Goal: Information Seeking & Learning: Learn about a topic

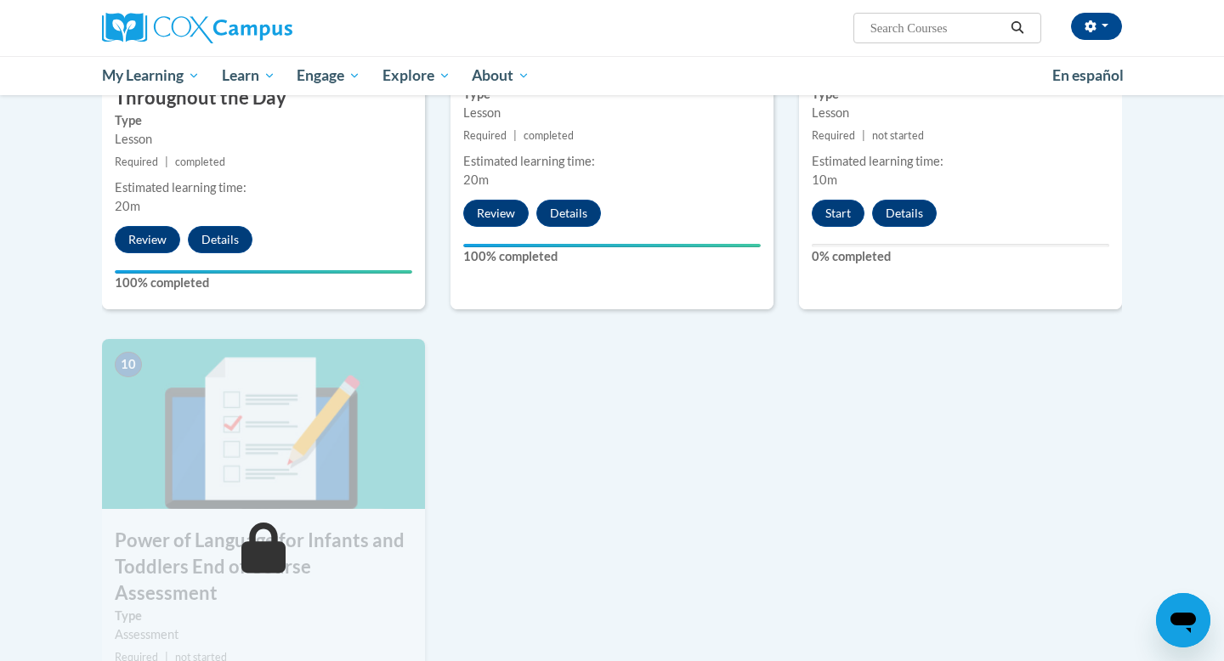
scroll to position [1496, 0]
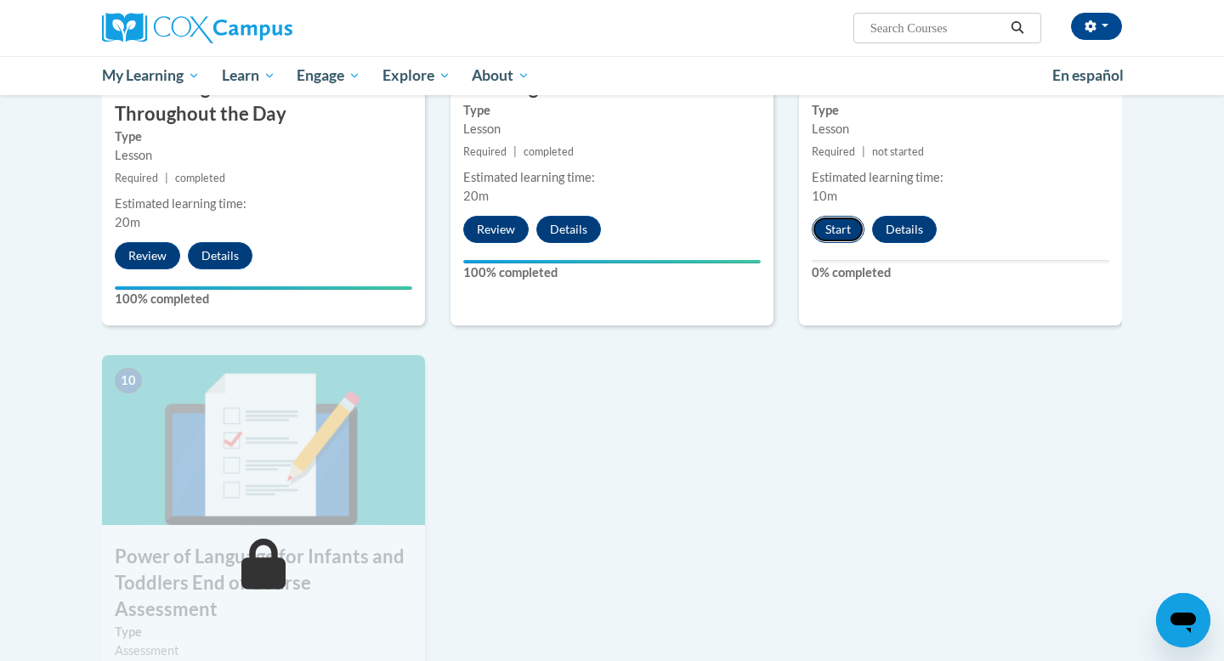
click at [842, 216] on button "Start" at bounding box center [838, 229] width 53 height 27
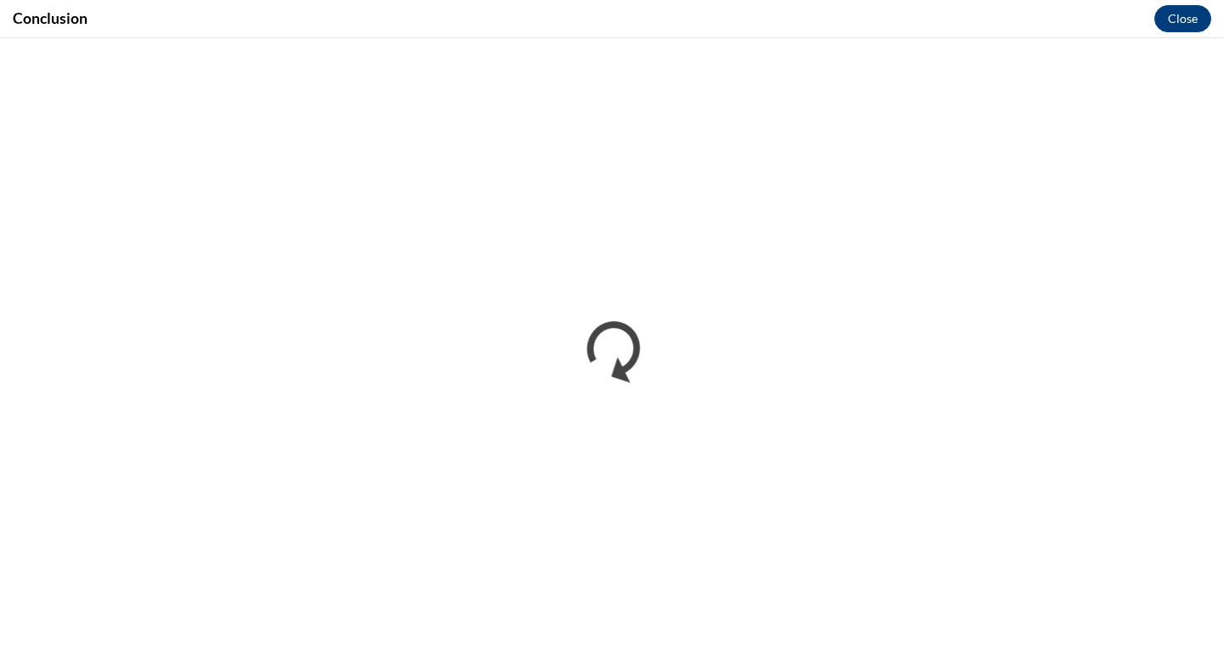
scroll to position [0, 0]
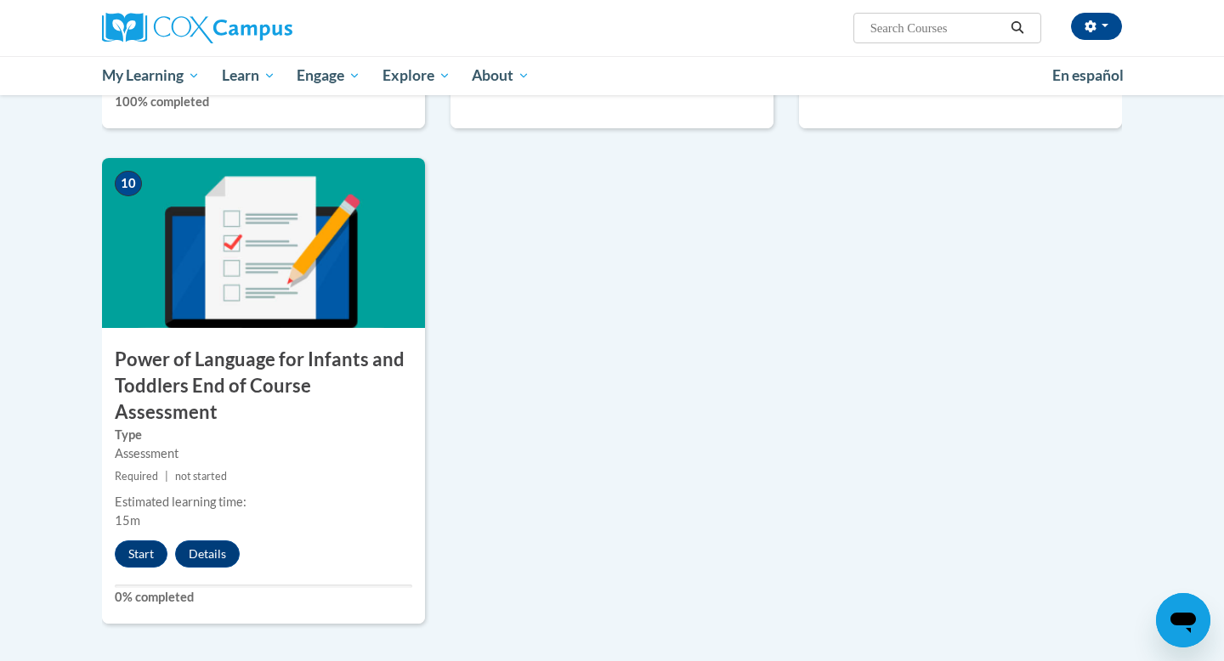
scroll to position [1700, 0]
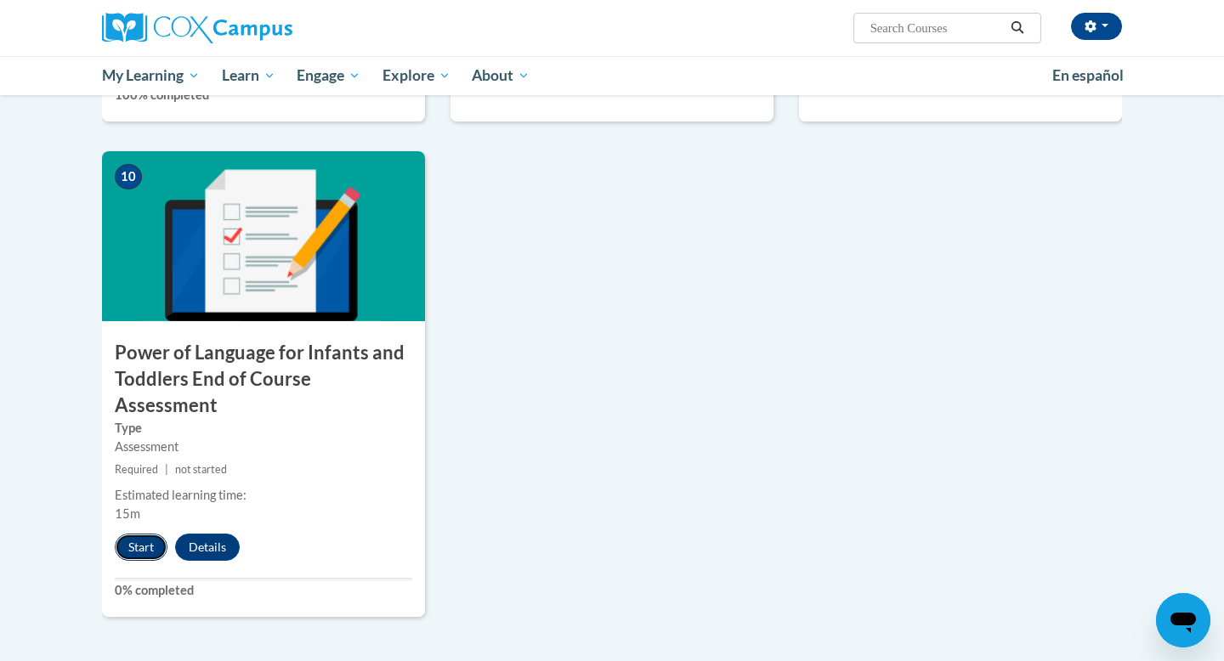
click at [145, 534] on button "Start" at bounding box center [141, 547] width 53 height 27
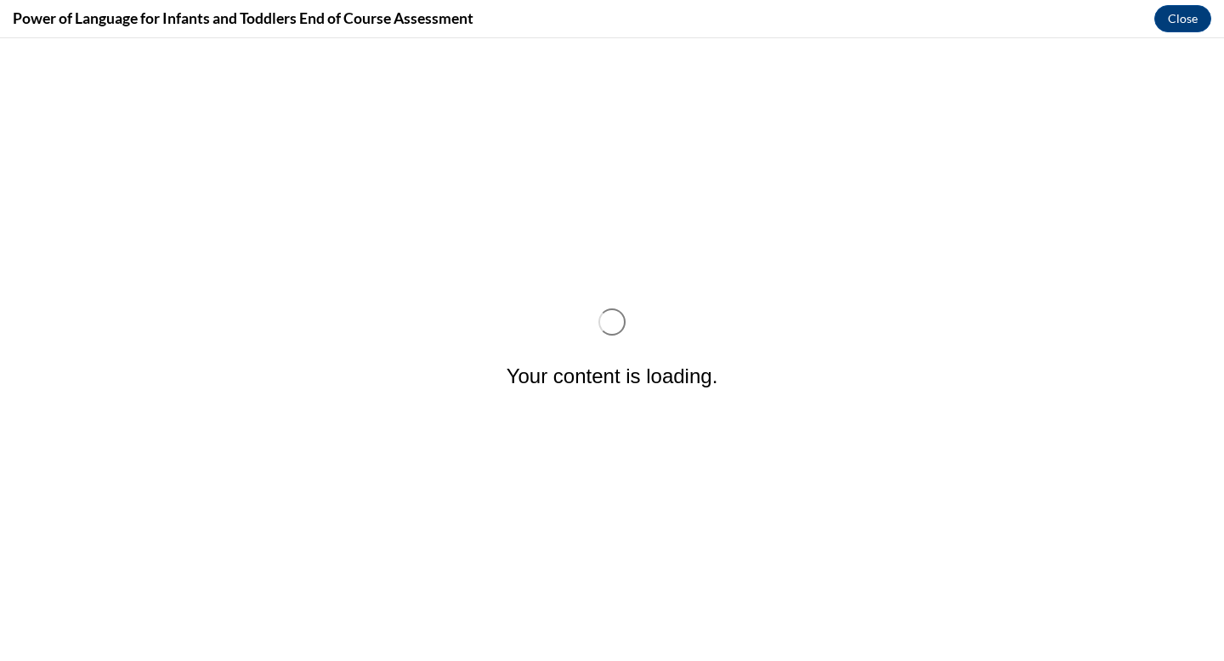
scroll to position [0, 0]
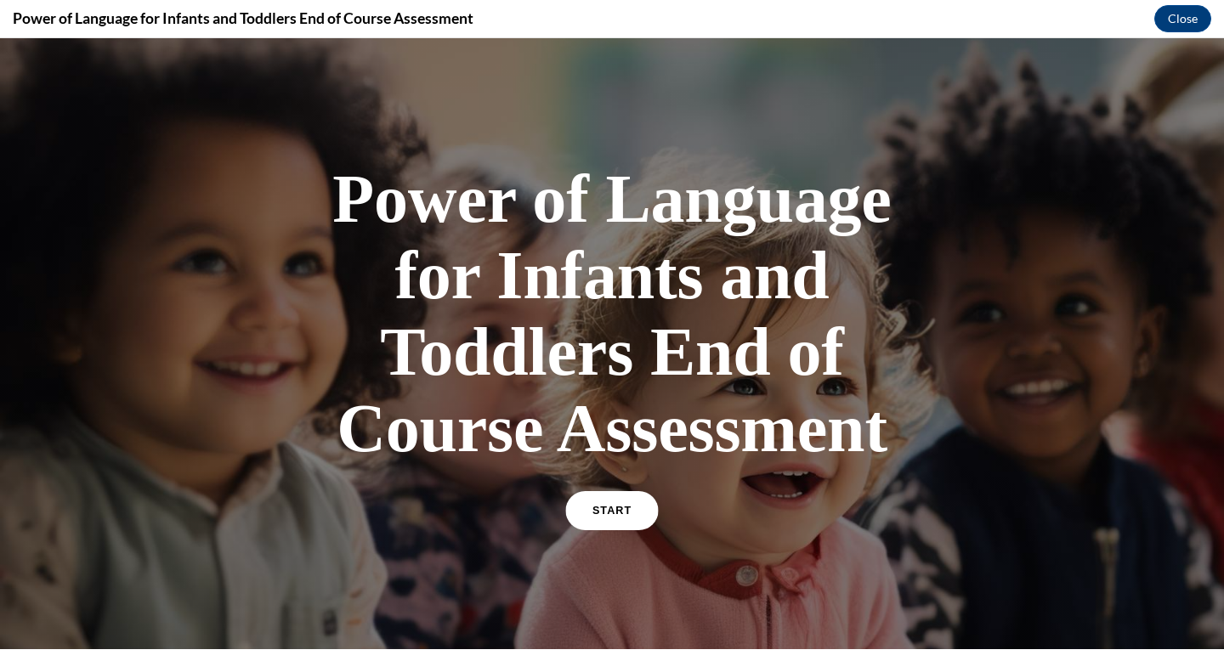
click at [628, 512] on span "START" at bounding box center [611, 511] width 39 height 13
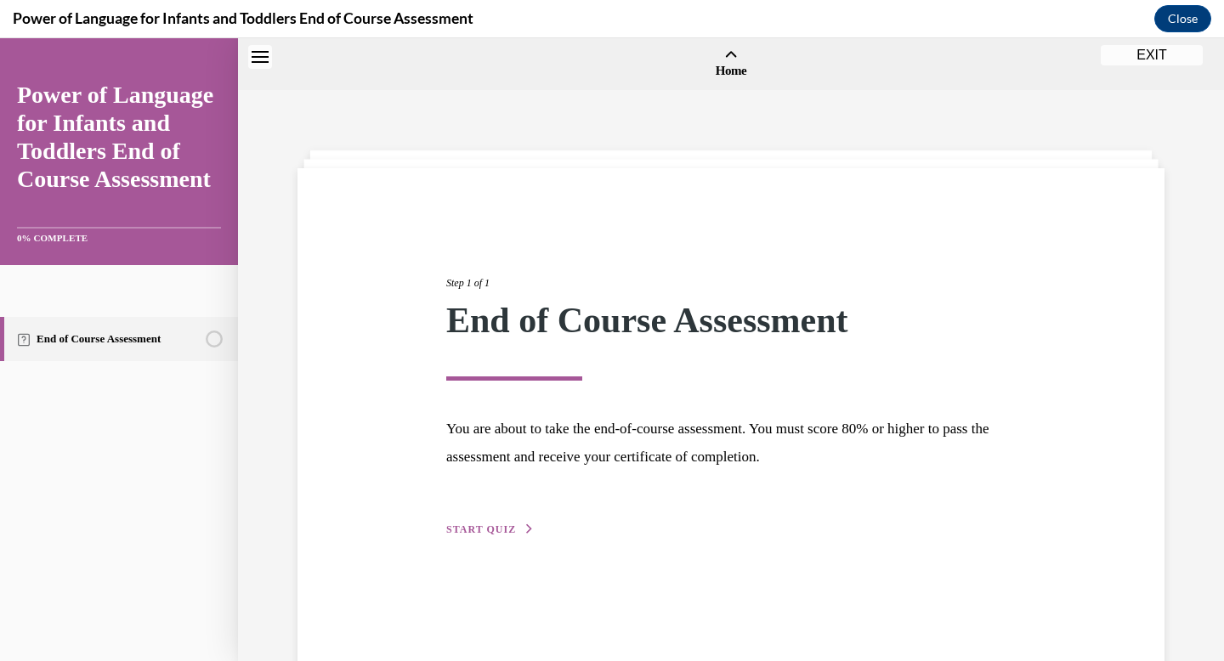
scroll to position [53, 0]
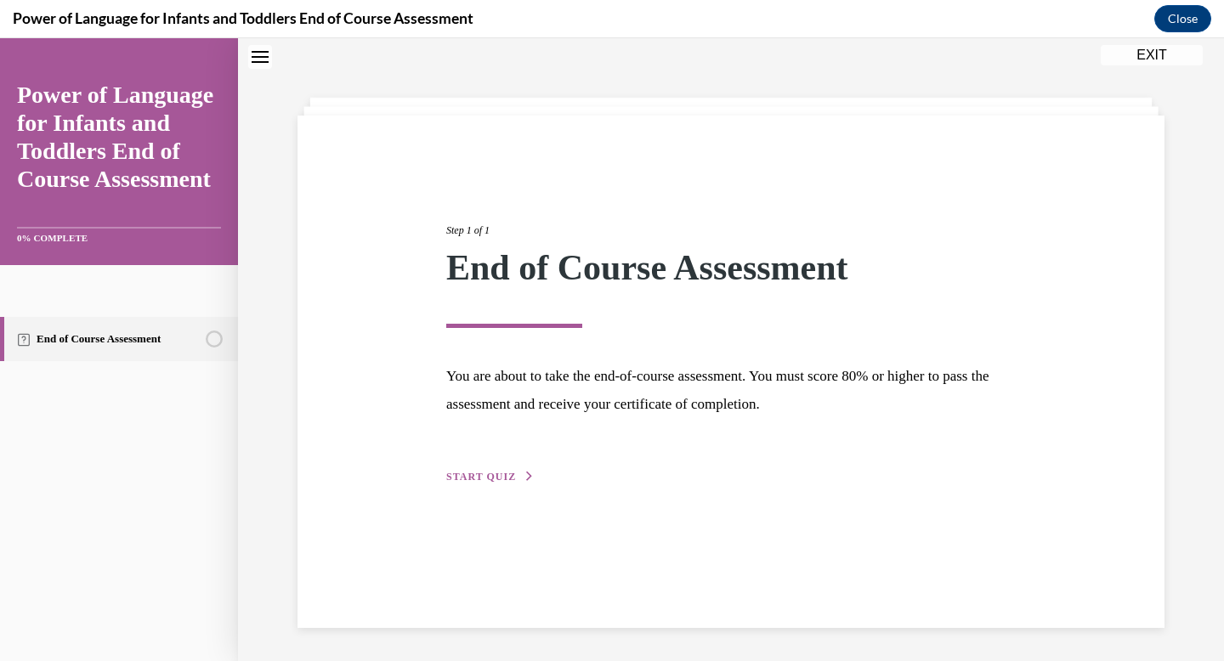
click at [517, 482] on button "START QUIZ" at bounding box center [490, 476] width 88 height 15
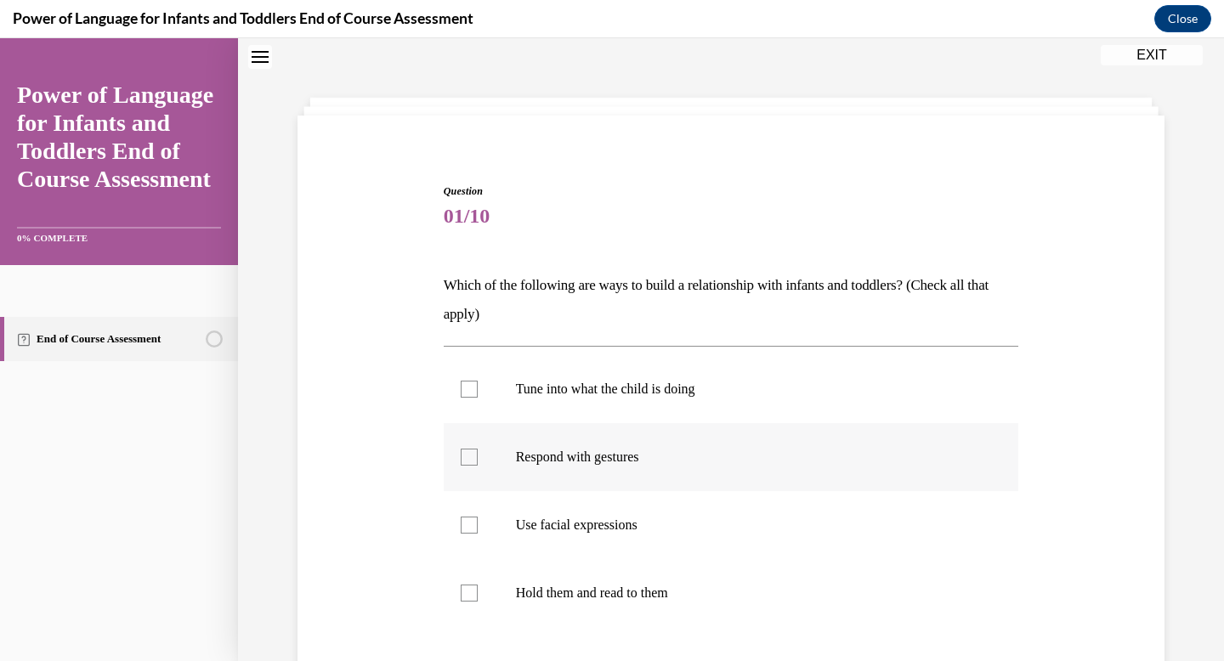
click at [473, 459] on div at bounding box center [469, 457] width 17 height 17
click at [473, 459] on input "Respond with gestures" at bounding box center [469, 457] width 17 height 17
checkbox input "true"
click at [1099, 527] on div "Question 01/10 Which of the following are ways to build a relationship with inf…" at bounding box center [730, 485] width 875 height 705
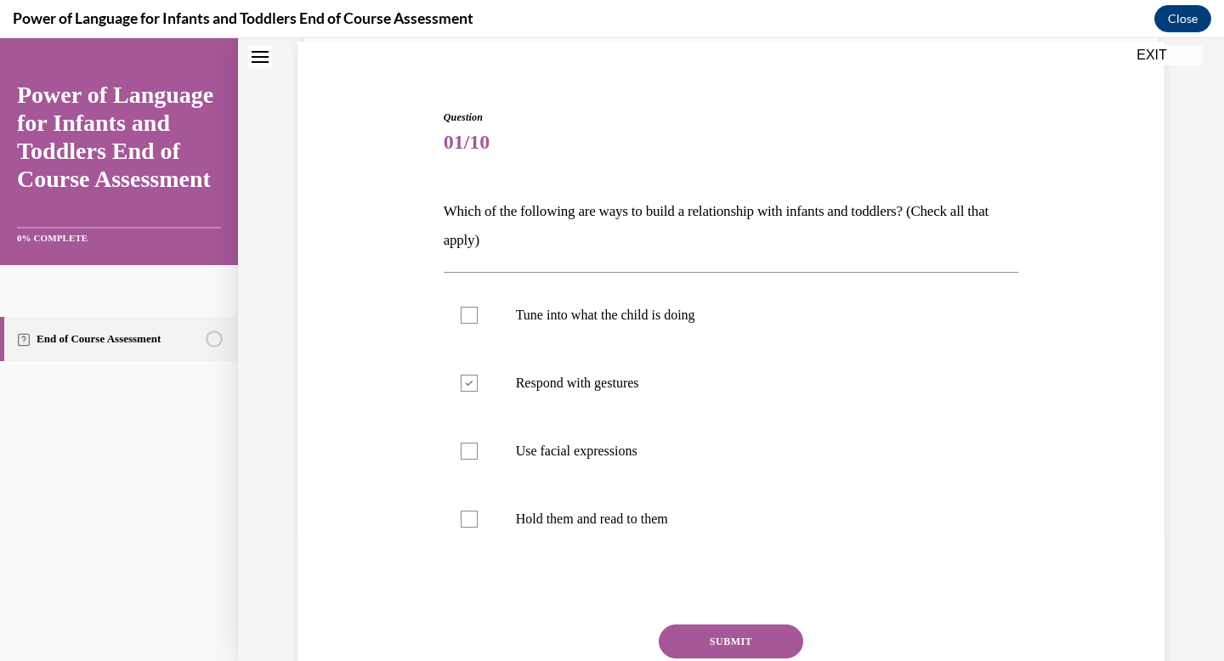
scroll to position [155, 0]
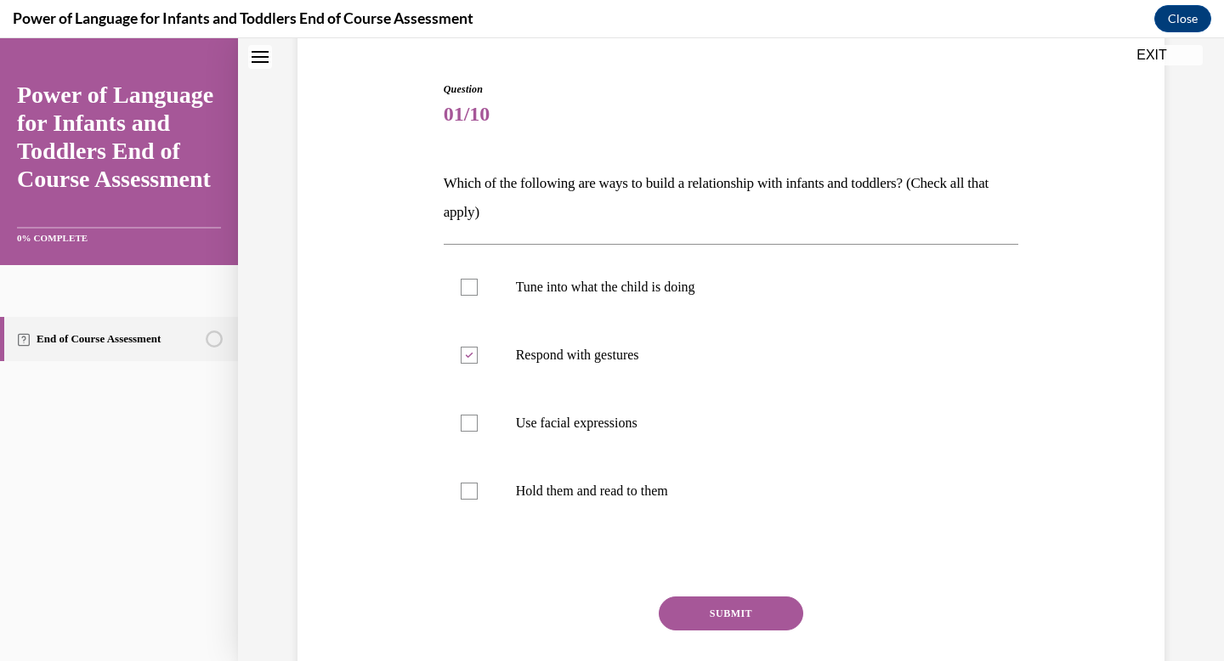
click at [776, 604] on button "SUBMIT" at bounding box center [731, 614] width 144 height 34
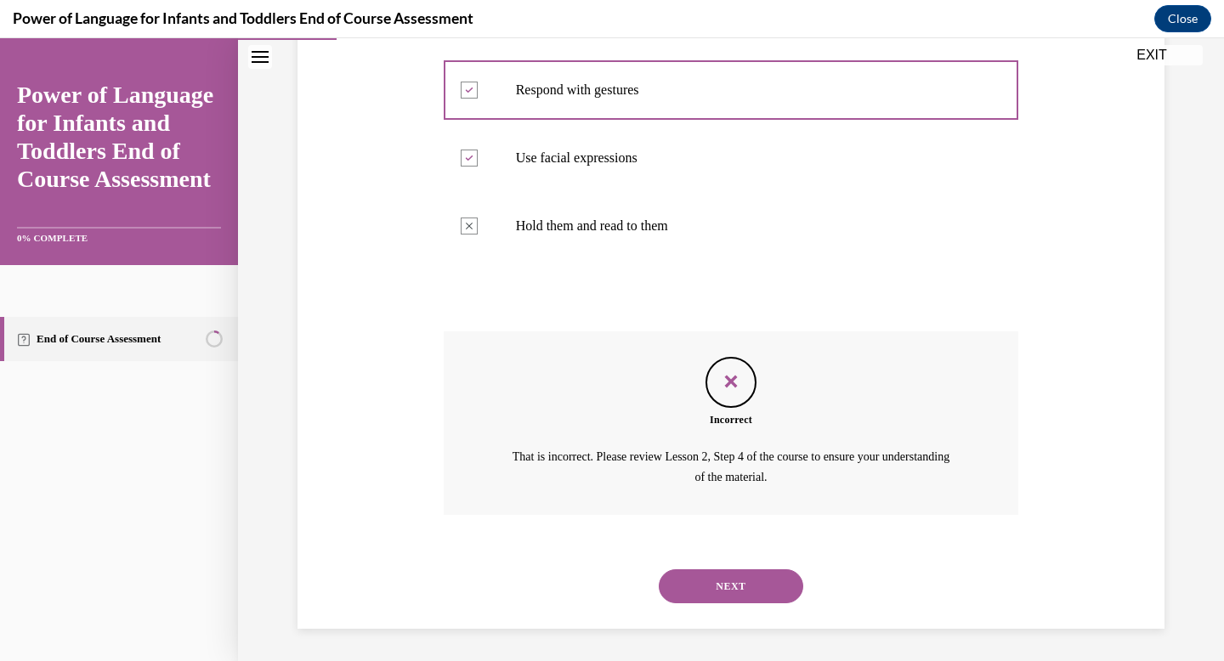
scroll to position [421, 0]
click at [1077, 536] on div "Question 01/10 Which of the following are ways to build a relationship with inf…" at bounding box center [730, 196] width 875 height 863
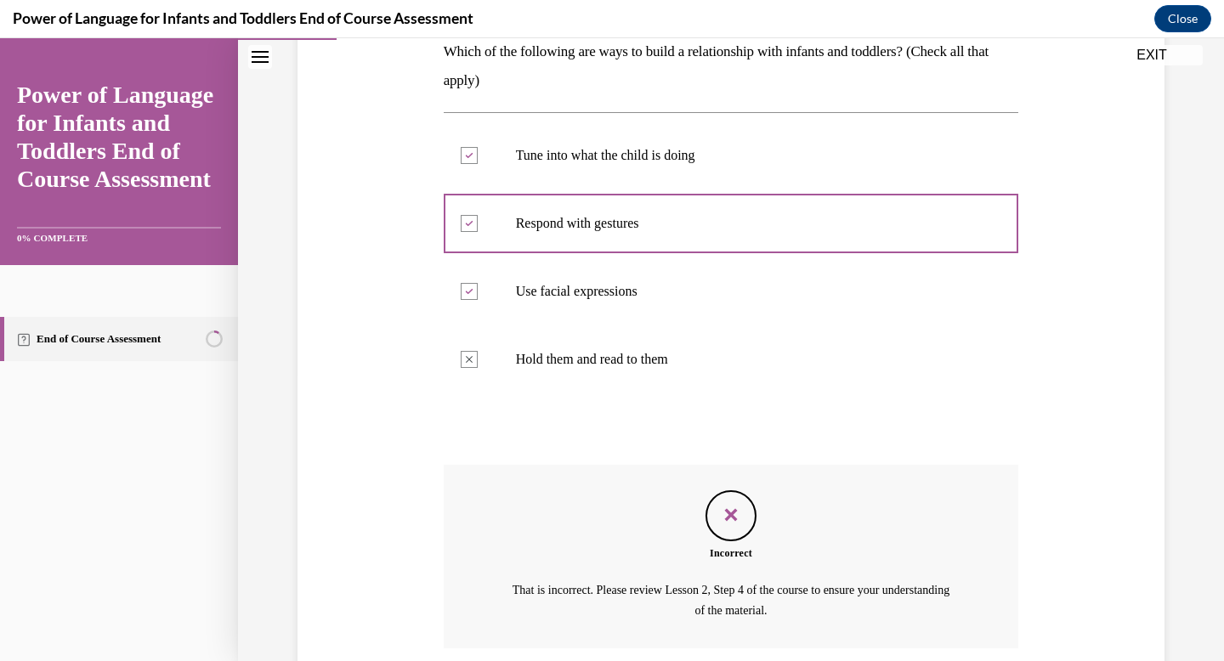
scroll to position [285, 0]
click at [1185, 559] on div "Question 01/10 Which of the following are ways to build a relationship with inf…" at bounding box center [731, 302] width 986 height 991
click at [1118, 560] on div "Question 01/10 Which of the following are ways to build a relationship with inf…" at bounding box center [730, 332] width 875 height 863
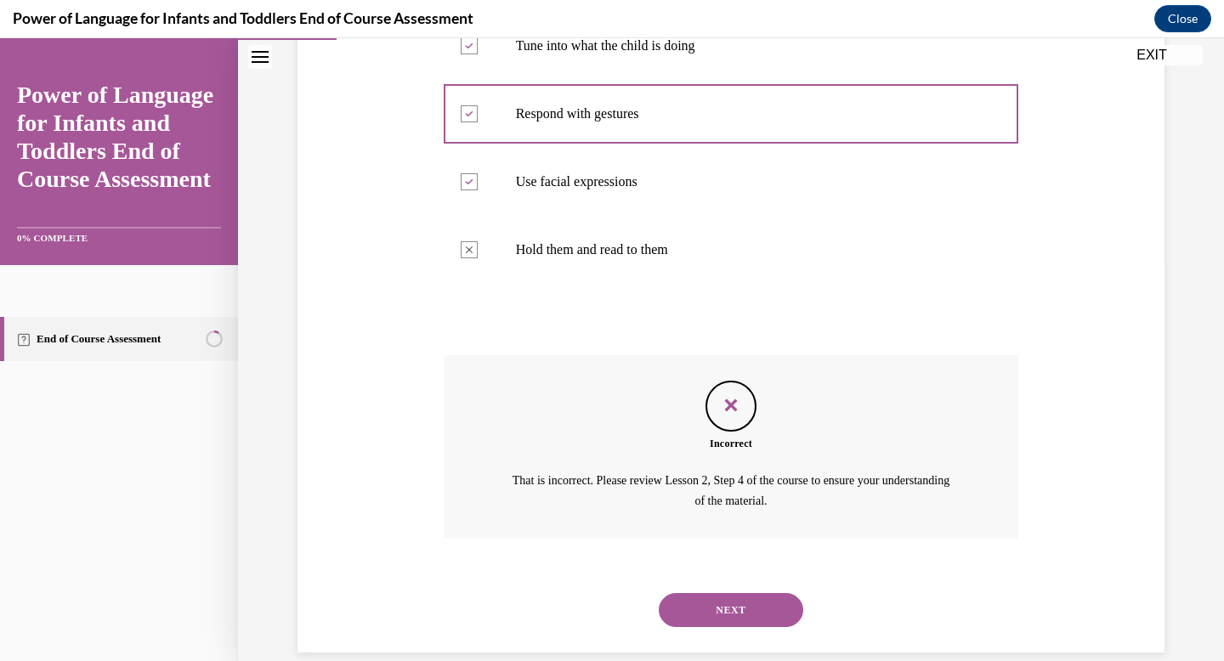
scroll to position [421, 0]
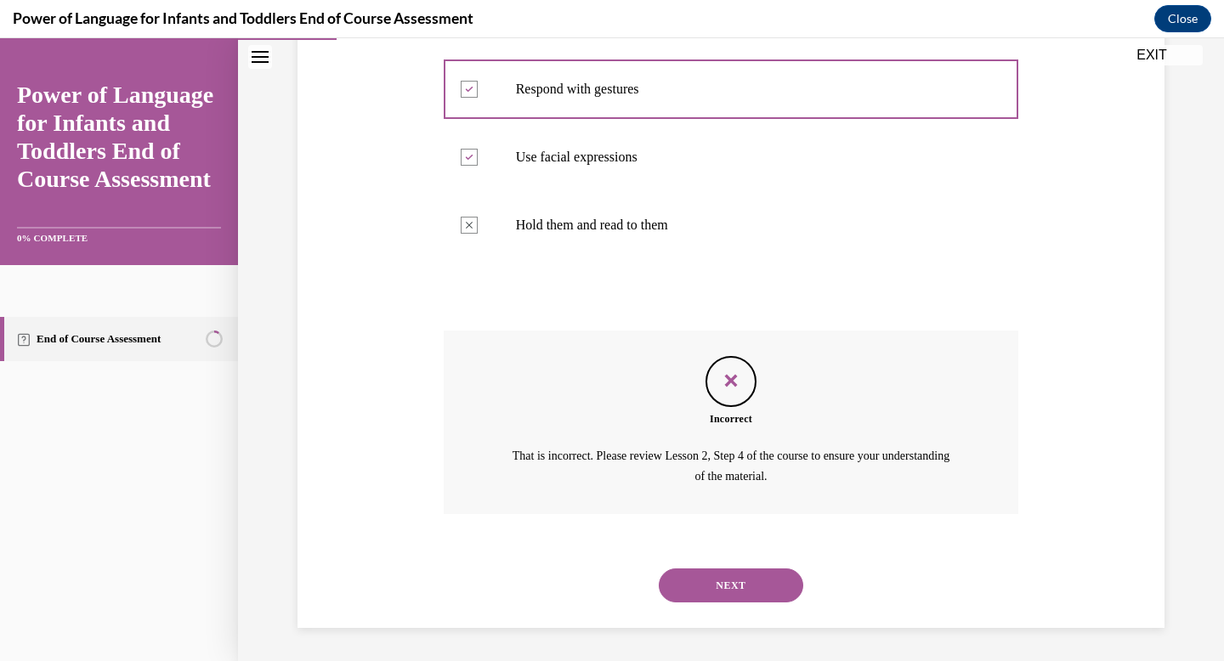
click at [775, 587] on button "NEXT" at bounding box center [731, 586] width 144 height 34
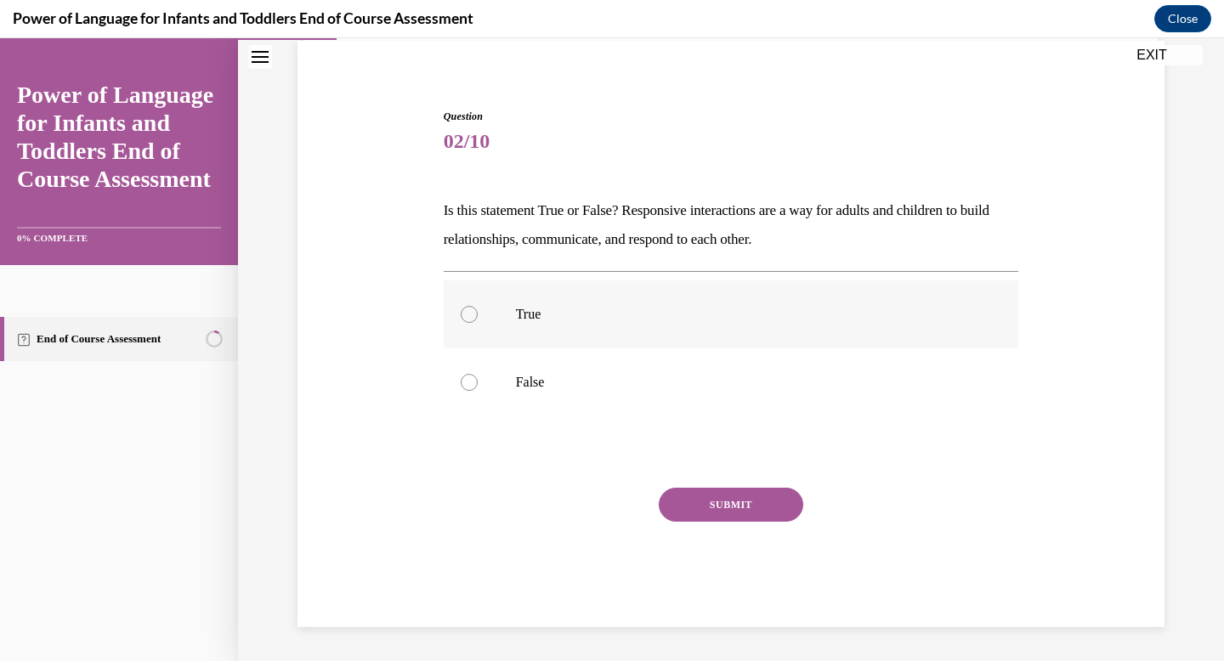
click at [517, 308] on p "True" at bounding box center [746, 314] width 461 height 17
click at [478, 308] on input "True" at bounding box center [469, 314] width 17 height 17
radio input "true"
click at [704, 505] on button "SUBMIT" at bounding box center [731, 505] width 144 height 34
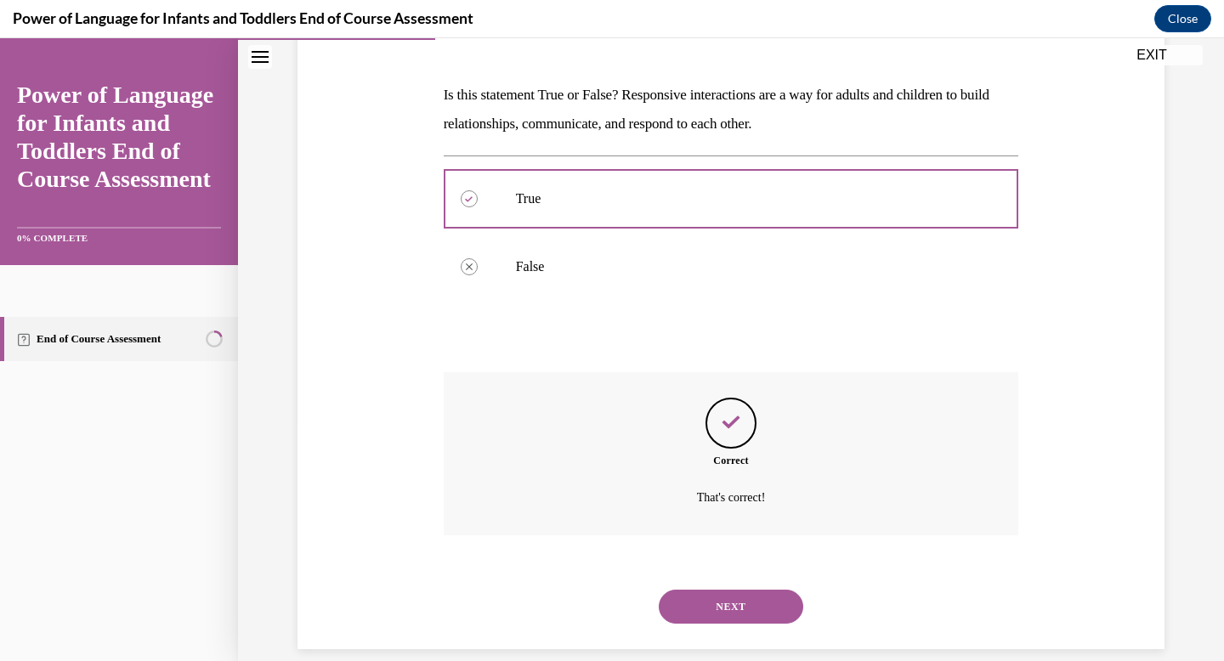
scroll to position [265, 0]
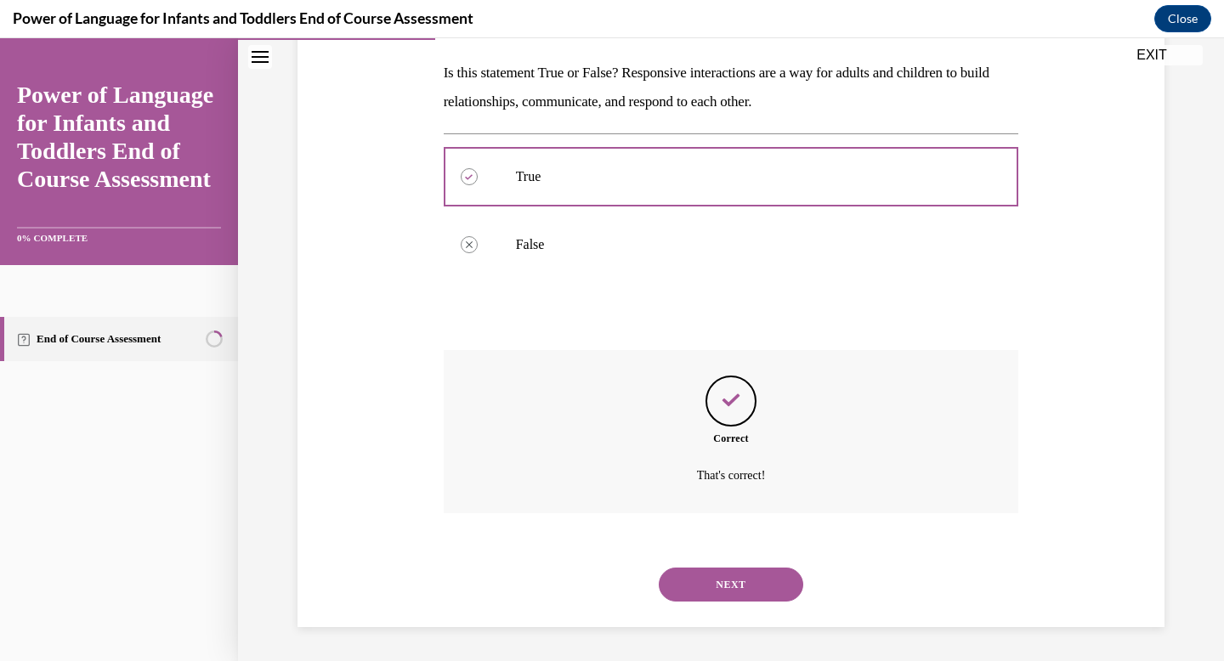
click at [781, 577] on button "NEXT" at bounding box center [731, 585] width 144 height 34
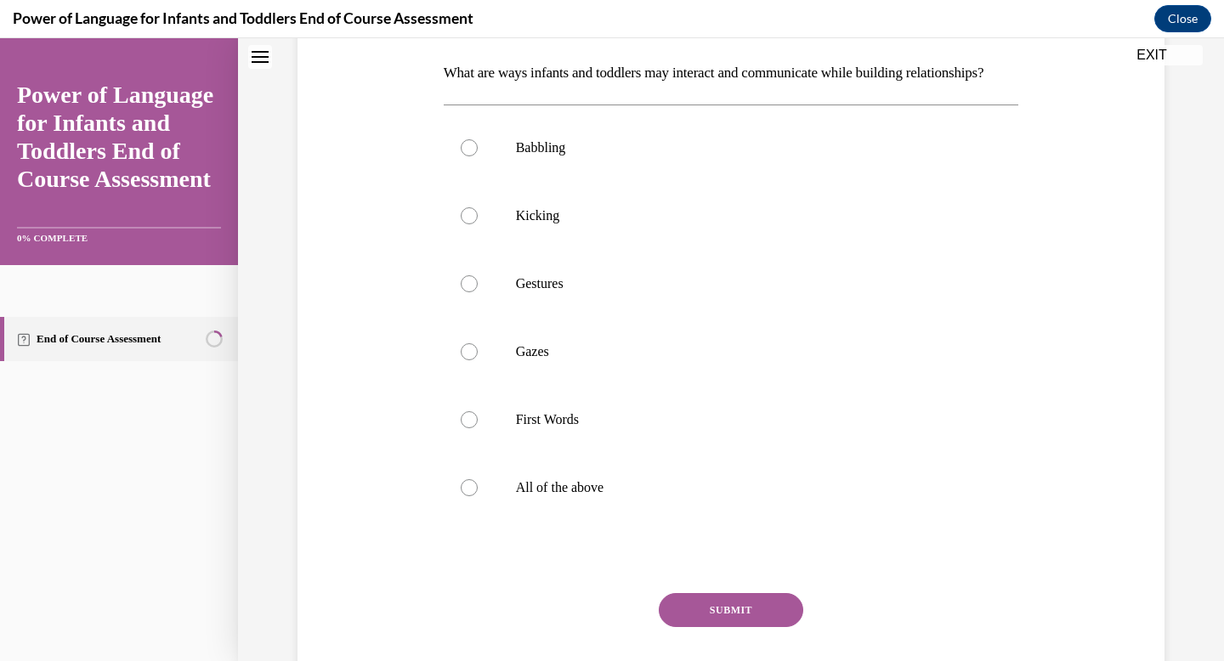
scroll to position [0, 0]
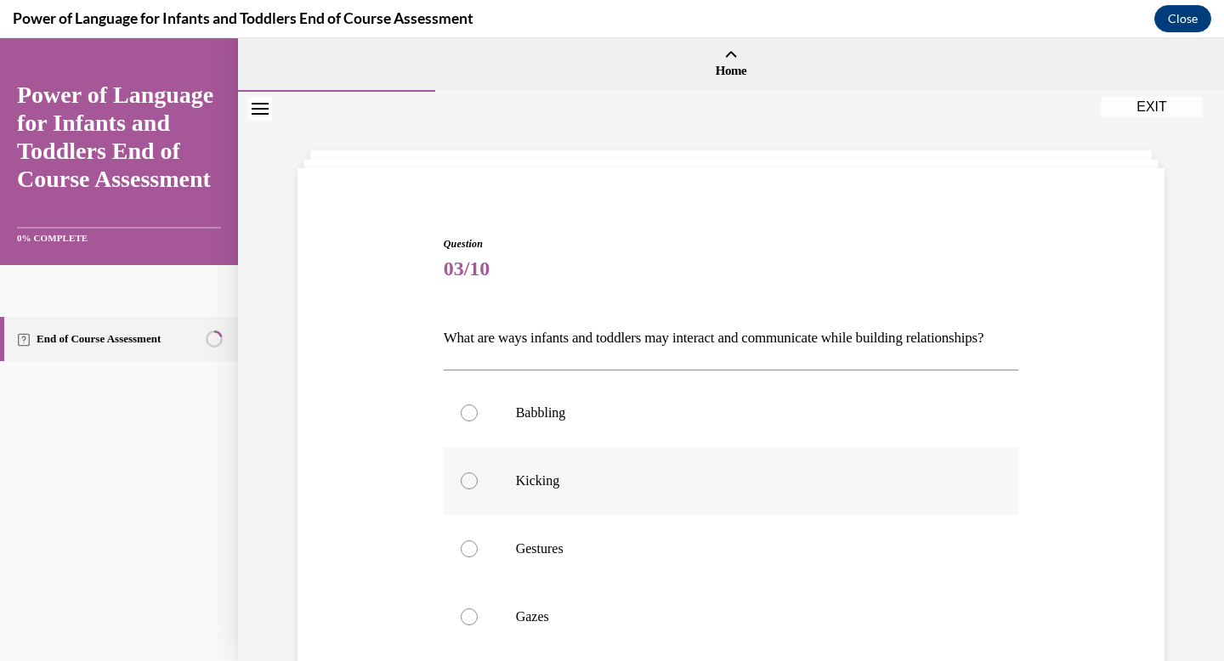
click at [626, 490] on p "Kicking" at bounding box center [746, 481] width 461 height 17
click at [478, 490] on input "Kicking" at bounding box center [469, 481] width 17 height 17
radio input "true"
click at [1133, 486] on div "Question 03/10 What are ways infants and toddlers may interact and communicate …" at bounding box center [730, 591] width 875 height 812
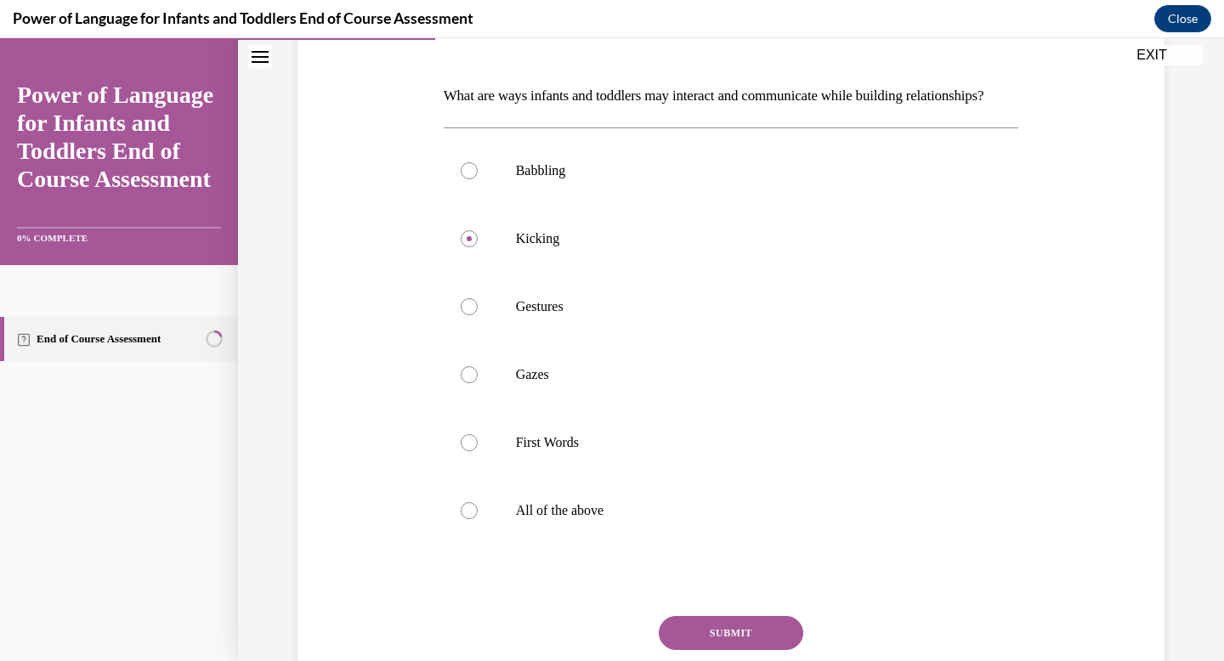
scroll to position [272, 0]
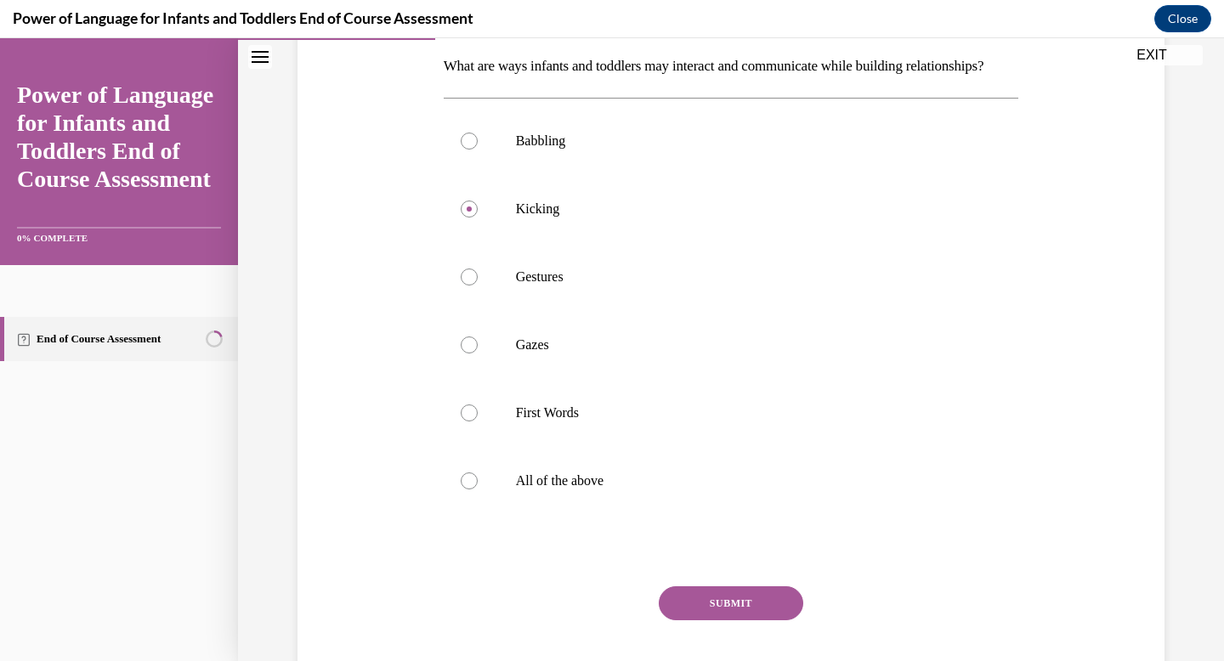
click at [699, 620] on button "SUBMIT" at bounding box center [731, 603] width 144 height 34
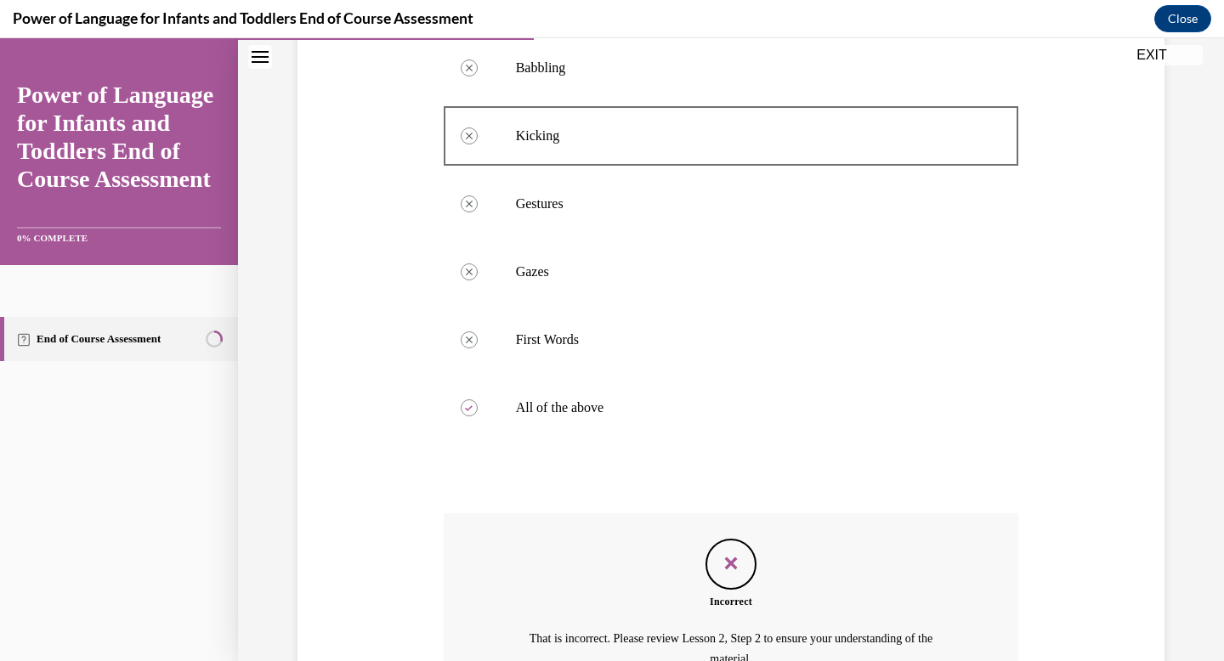
scroll to position [319, 0]
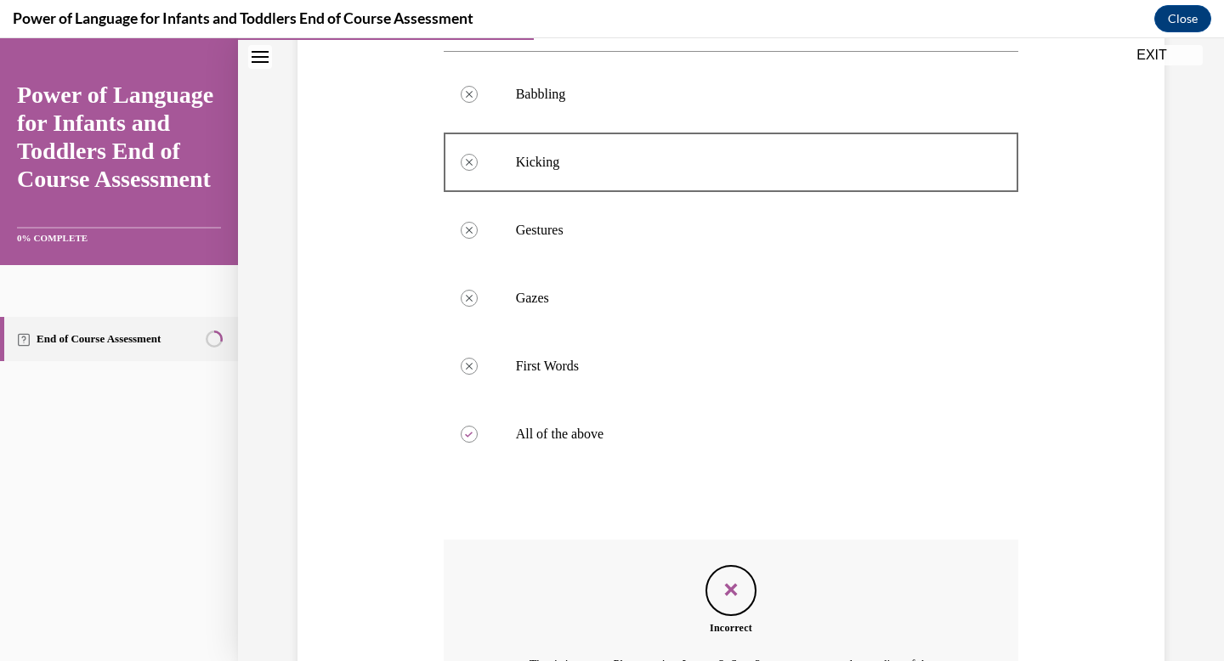
click at [1020, 535] on div "Question 03/10 What are ways infants and toddlers may interact and communicate …" at bounding box center [731, 364] width 584 height 945
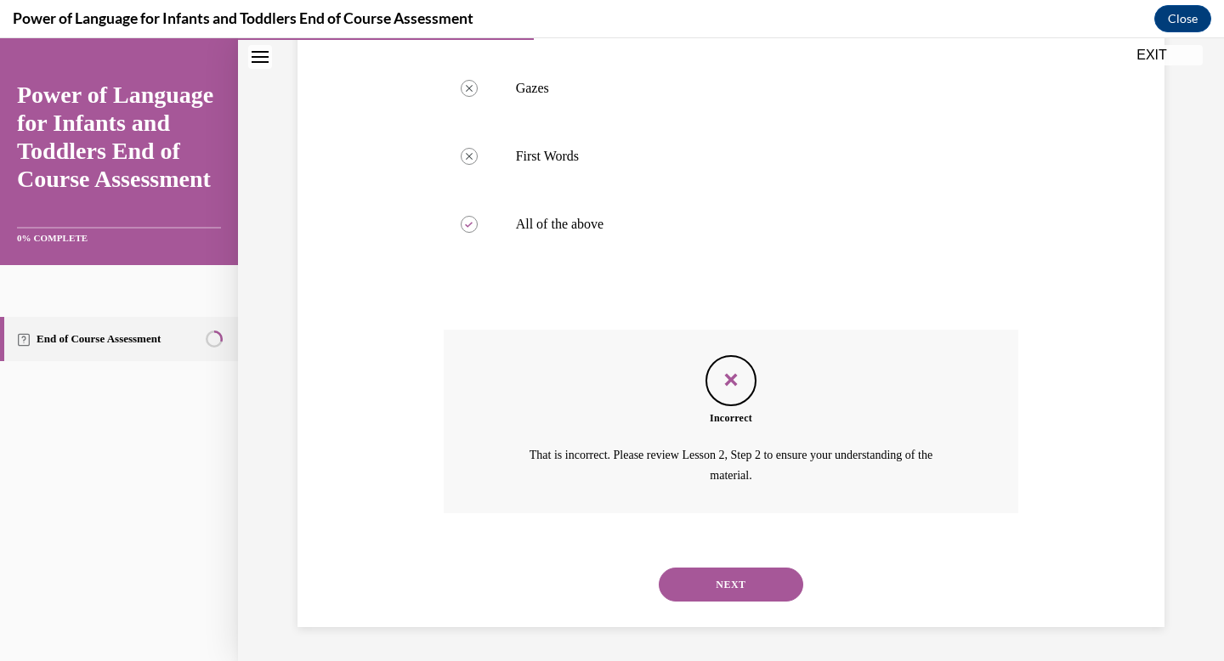
scroll to position [557, 0]
click at [768, 599] on button "NEXT" at bounding box center [731, 585] width 144 height 34
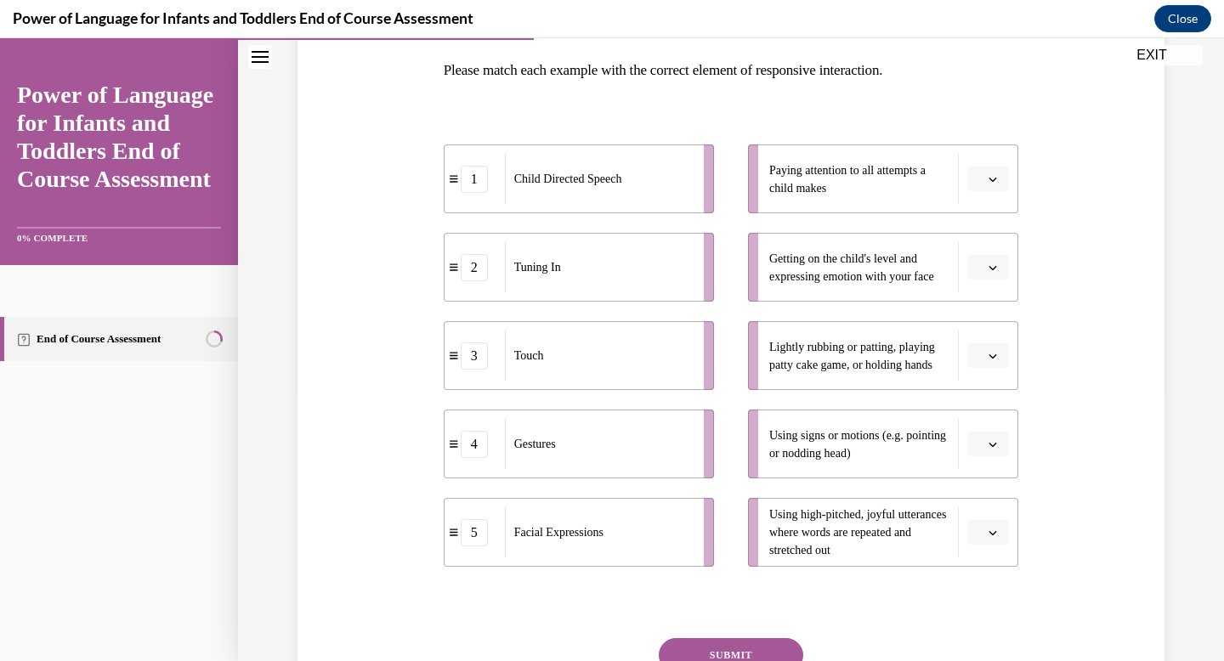
scroll to position [272, 0]
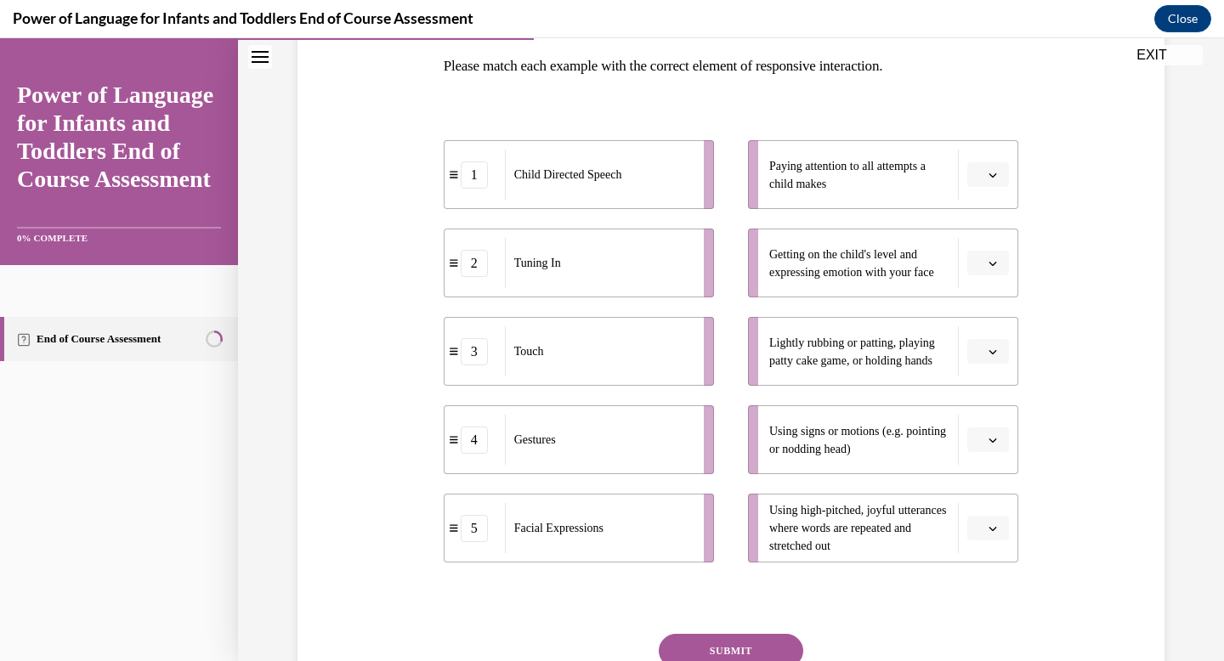
click at [1001, 437] on button "button" at bounding box center [988, 439] width 42 height 25
click at [994, 413] on div "5" at bounding box center [986, 402] width 42 height 34
click at [994, 353] on icon "button" at bounding box center [992, 352] width 8 height 8
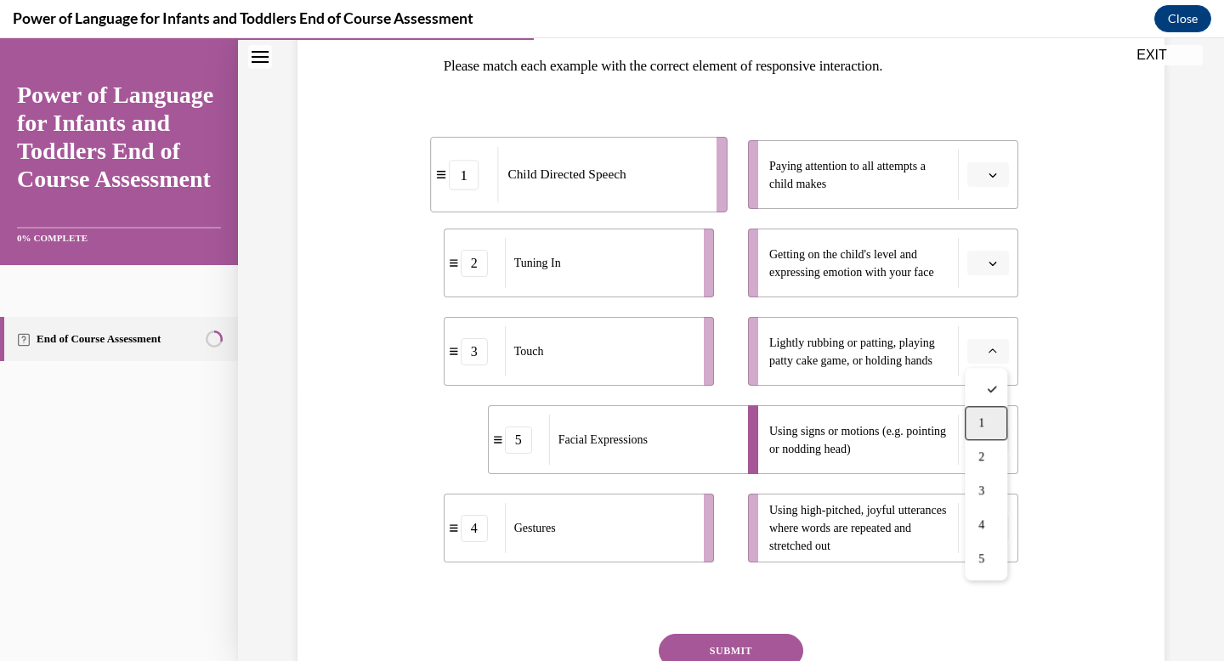
click at [994, 420] on div "1" at bounding box center [986, 423] width 42 height 34
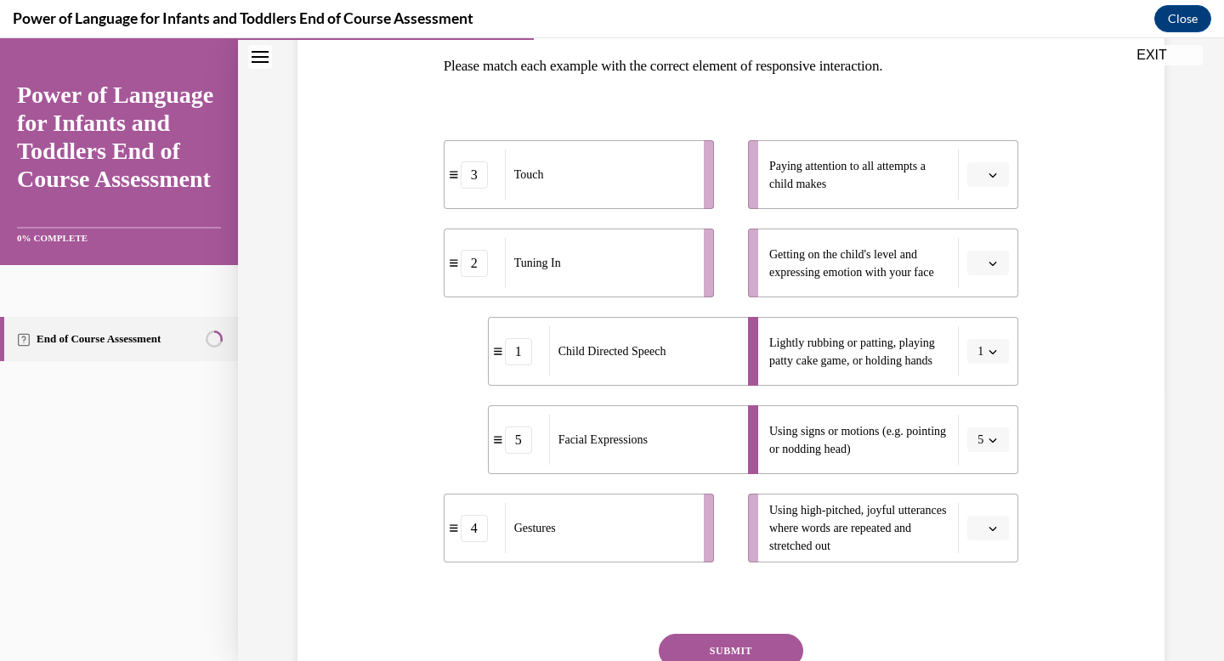
click at [988, 274] on button "button" at bounding box center [988, 263] width 42 height 25
click at [982, 370] on span "2" at bounding box center [981, 369] width 6 height 14
click at [994, 186] on button "button" at bounding box center [988, 174] width 42 height 25
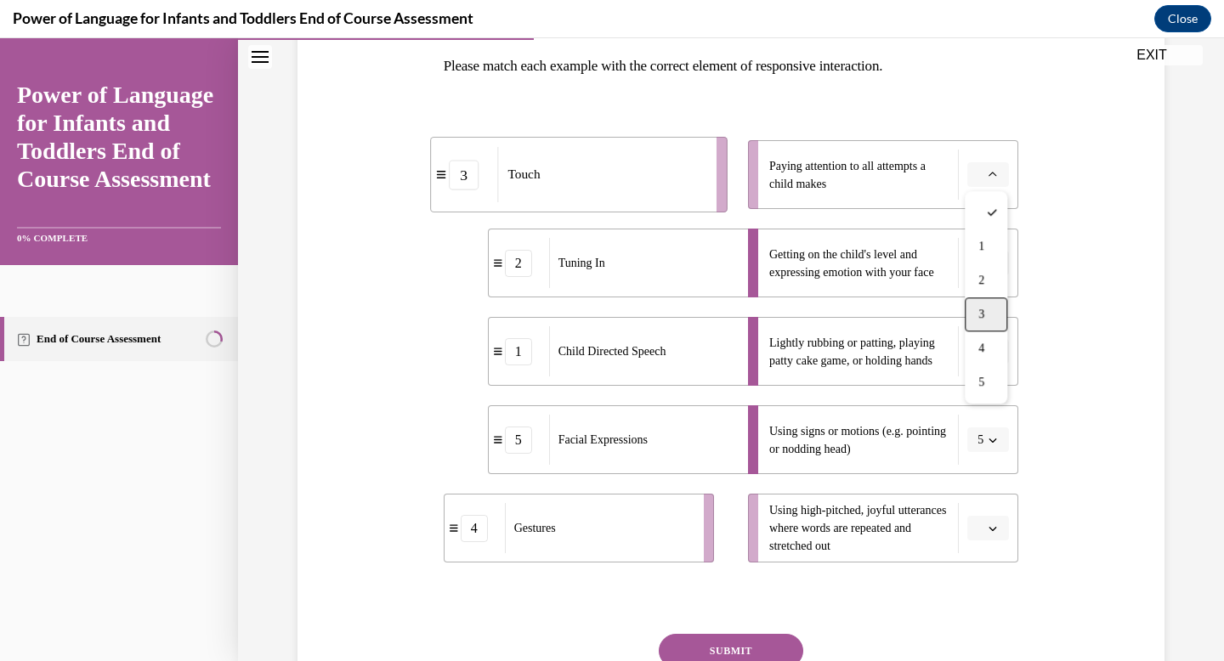
click at [989, 317] on div "3" at bounding box center [986, 314] width 42 height 34
click at [990, 520] on button "button" at bounding box center [988, 528] width 42 height 25
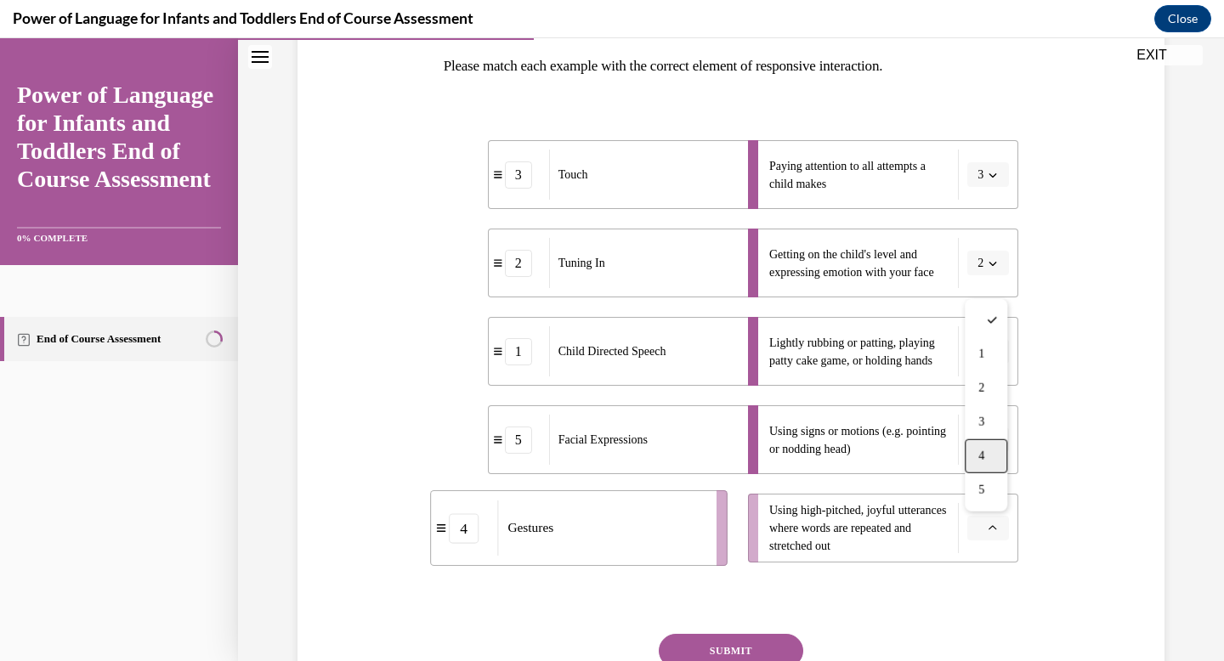
click at [982, 470] on div "4" at bounding box center [986, 456] width 42 height 34
click at [791, 647] on button "SUBMIT" at bounding box center [731, 651] width 144 height 34
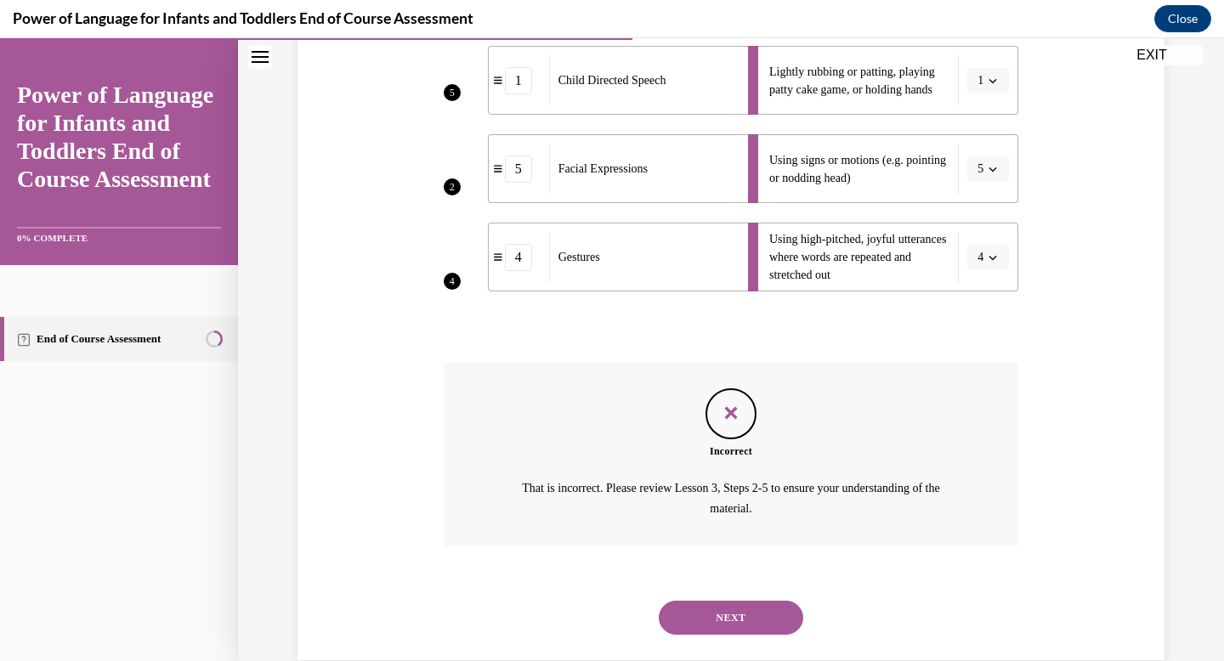
scroll to position [575, 0]
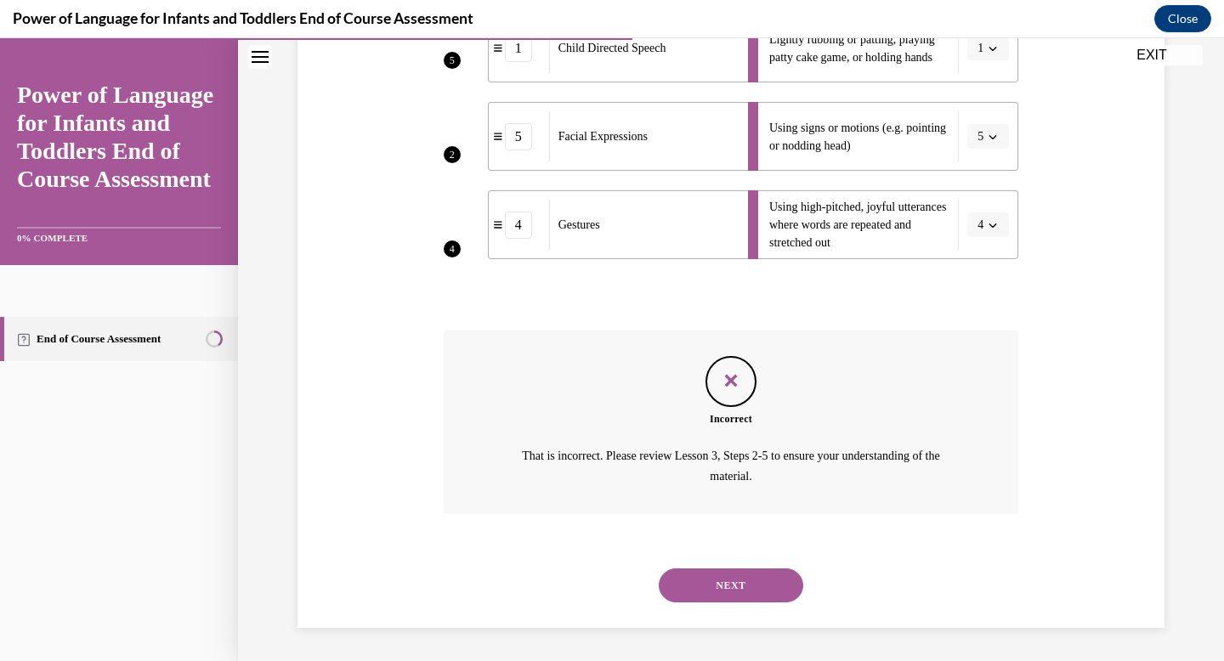
click at [1054, 513] on div "Question 04/10 Please match each example with the correct element of responsive…" at bounding box center [730, 119] width 875 height 1018
click at [771, 582] on button "NEXT" at bounding box center [731, 586] width 144 height 34
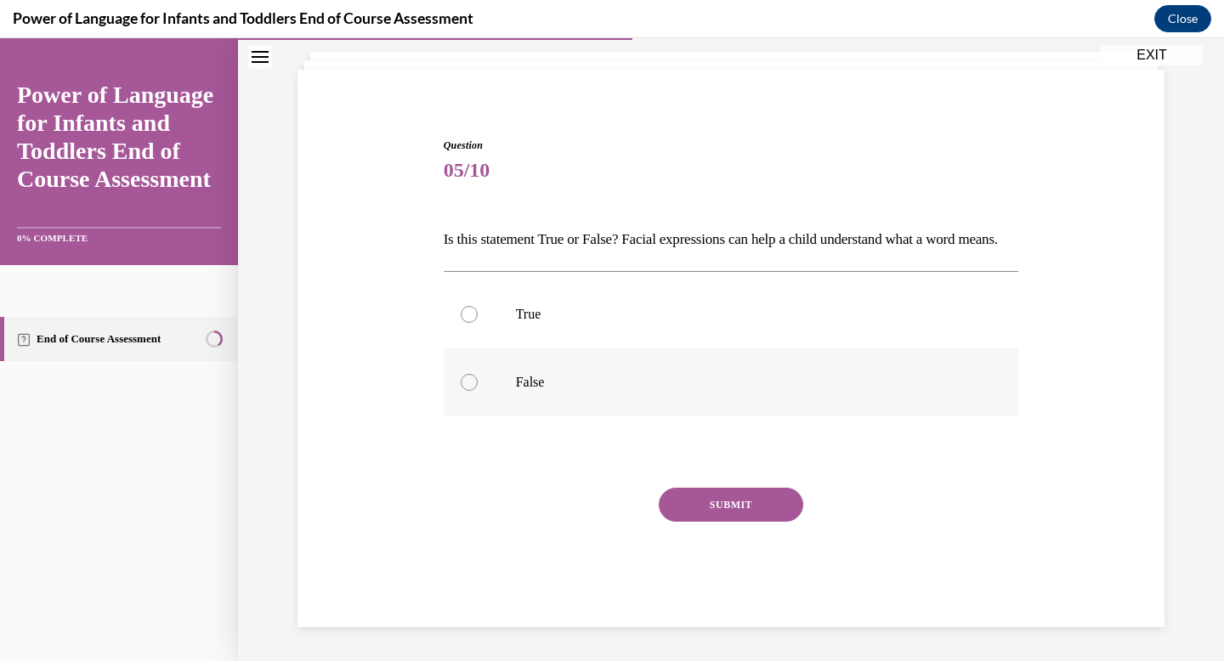
click at [512, 381] on label "False" at bounding box center [731, 382] width 575 height 68
click at [478, 381] on input "False" at bounding box center [469, 382] width 17 height 17
radio input "true"
click at [754, 505] on button "SUBMIT" at bounding box center [731, 505] width 144 height 34
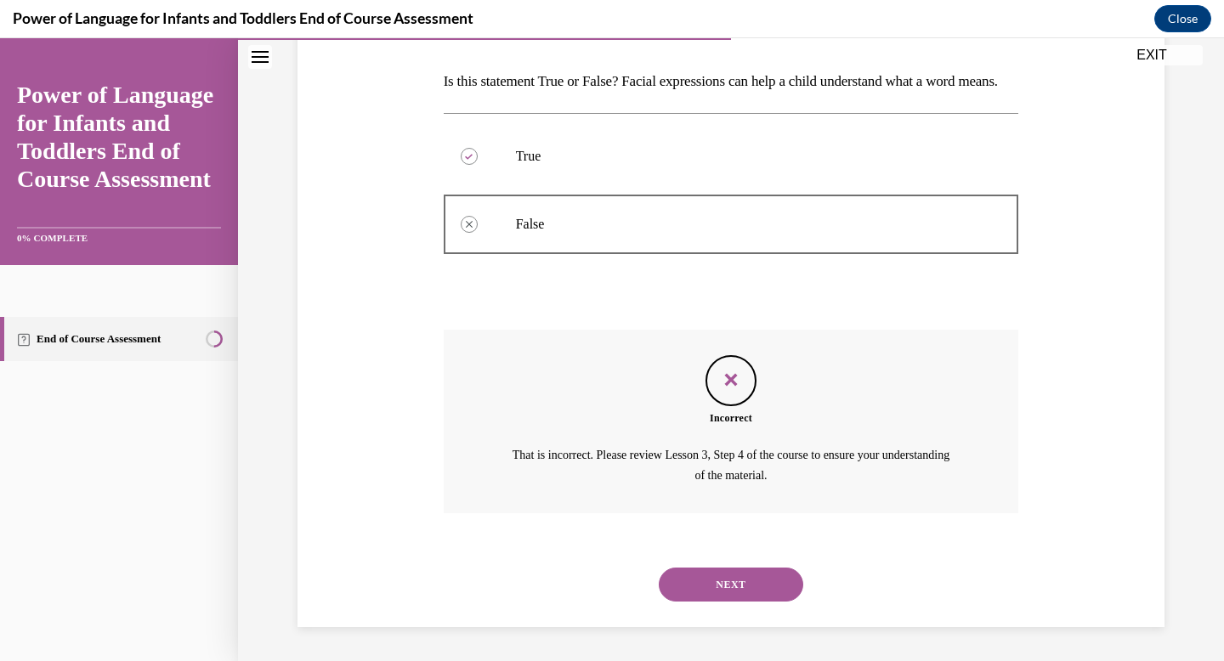
scroll to position [285, 0]
click at [720, 586] on button "NEXT" at bounding box center [731, 585] width 144 height 34
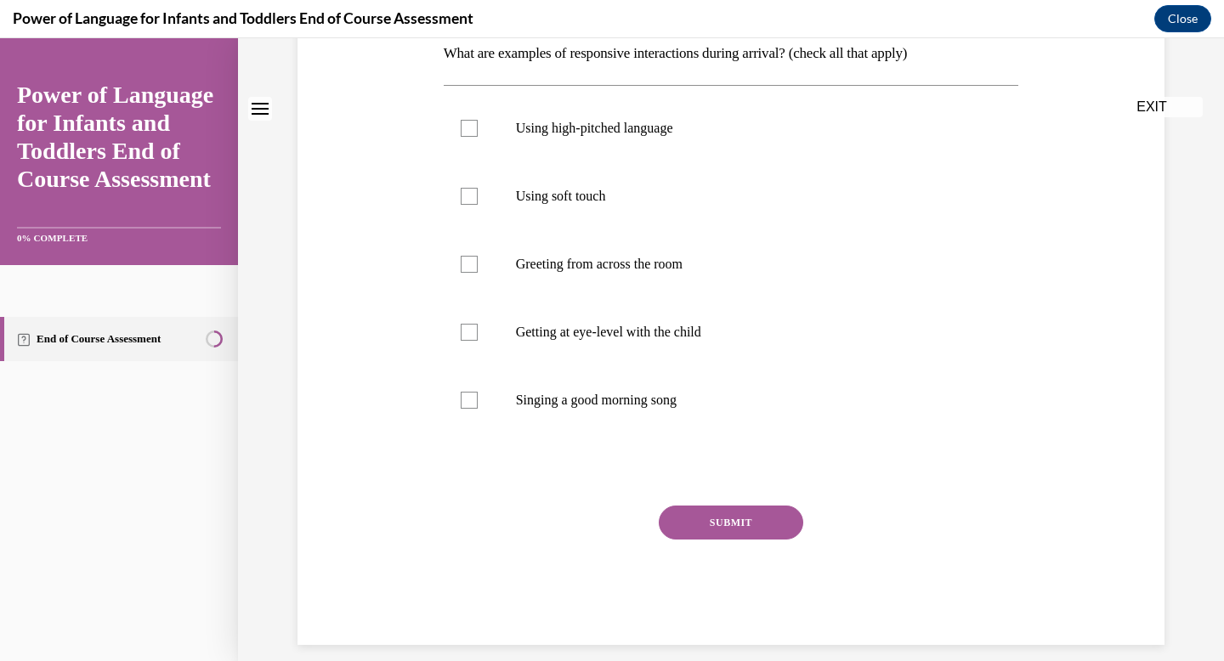
scroll to position [0, 0]
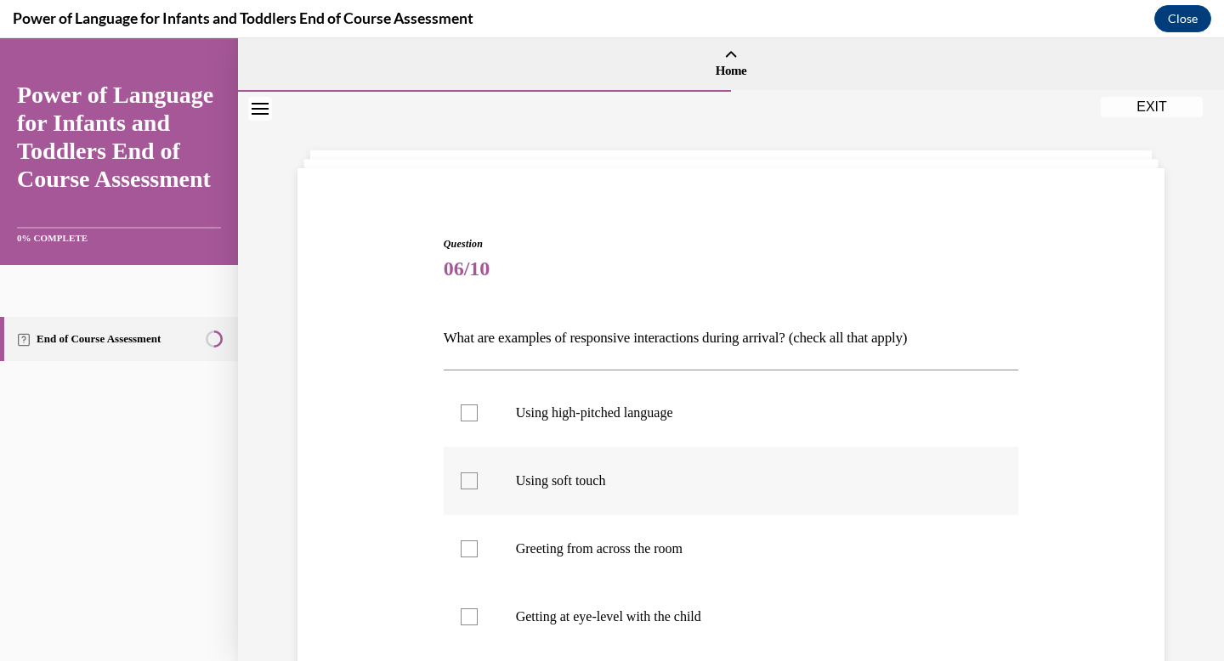
click at [506, 473] on label "Using soft touch" at bounding box center [731, 481] width 575 height 68
click at [478, 473] on input "Using soft touch" at bounding box center [469, 481] width 17 height 17
checkbox input "true"
click at [1099, 541] on div "Question 06/10 What are examples of responsive interactions during arrival? (ch…" at bounding box center [730, 557] width 875 height 744
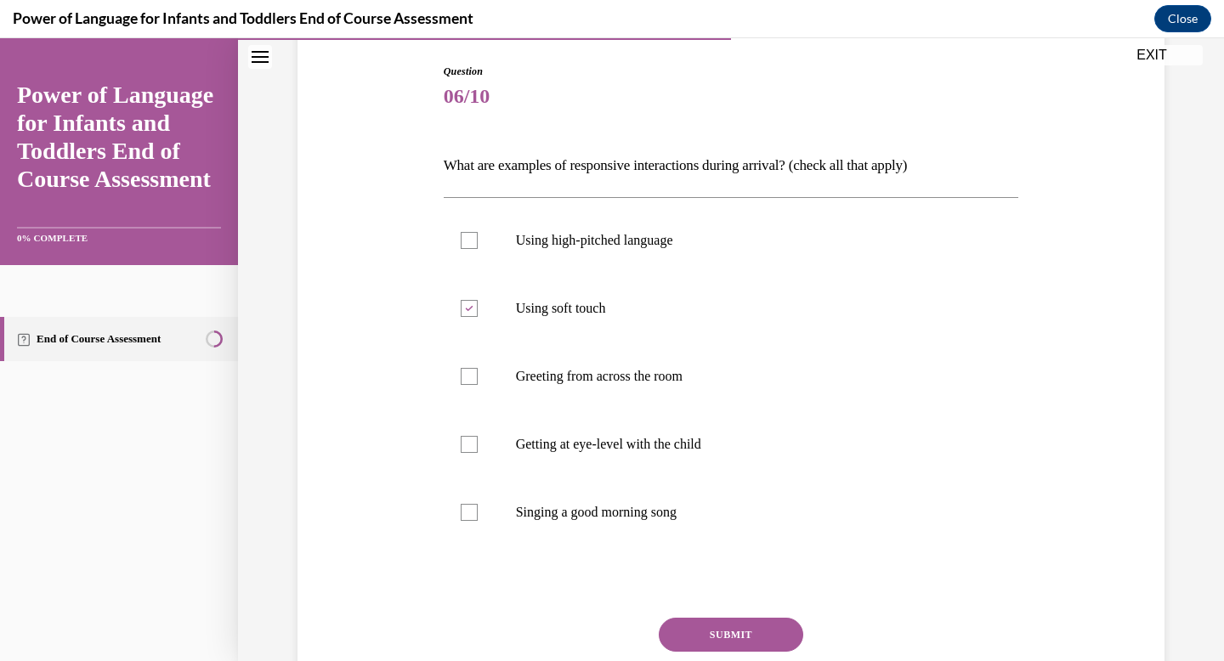
scroll to position [204, 0]
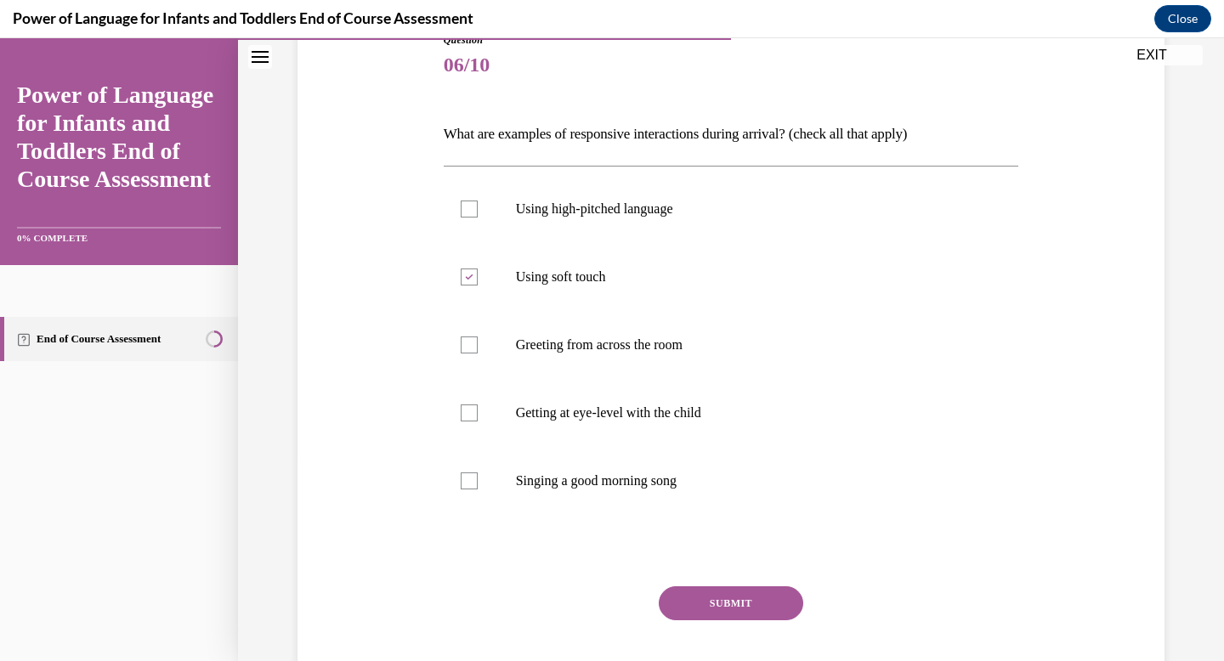
click at [785, 602] on button "SUBMIT" at bounding box center [731, 603] width 144 height 34
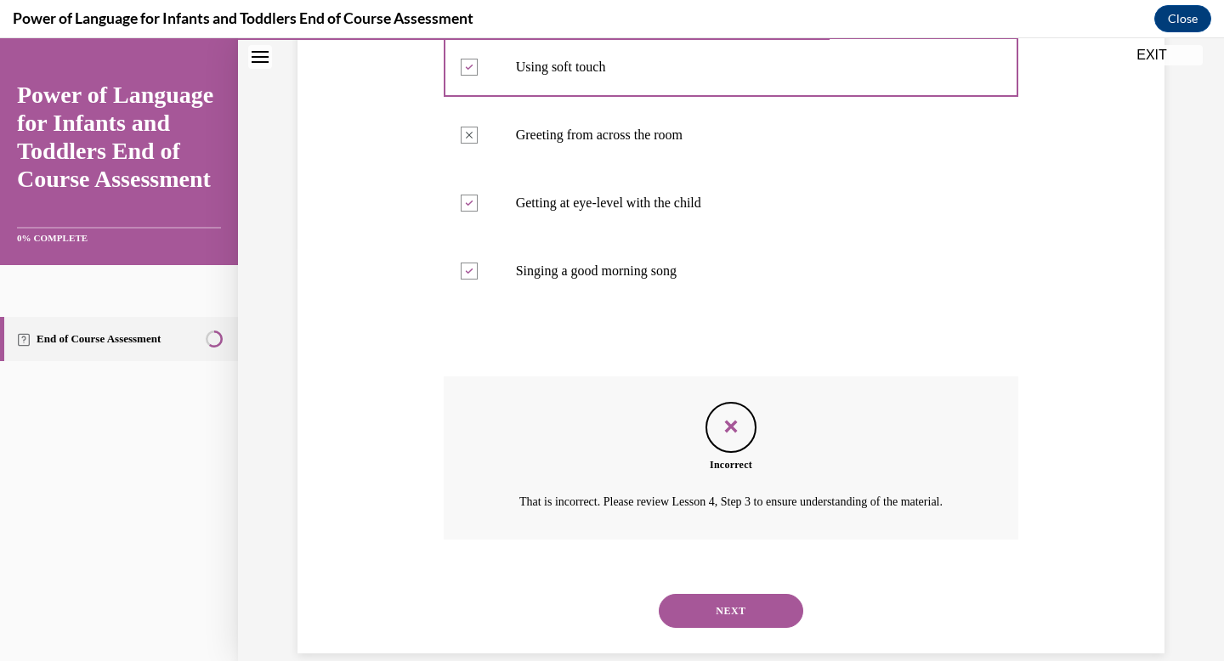
scroll to position [417, 0]
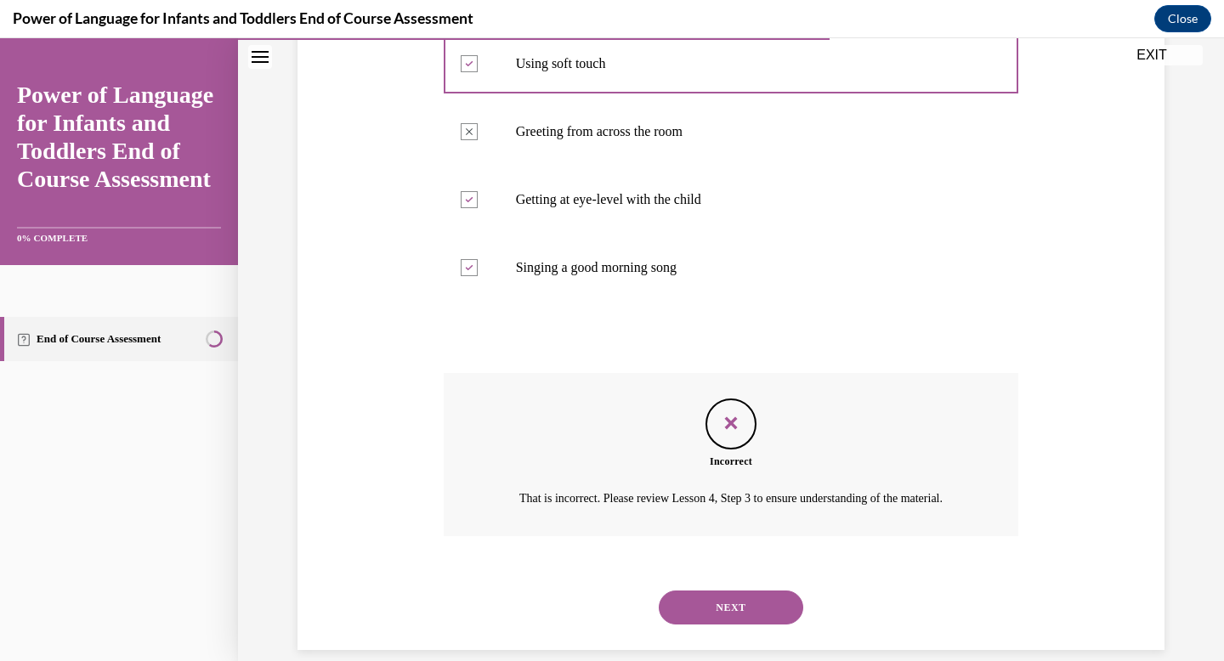
click at [739, 623] on button "NEXT" at bounding box center [731, 608] width 144 height 34
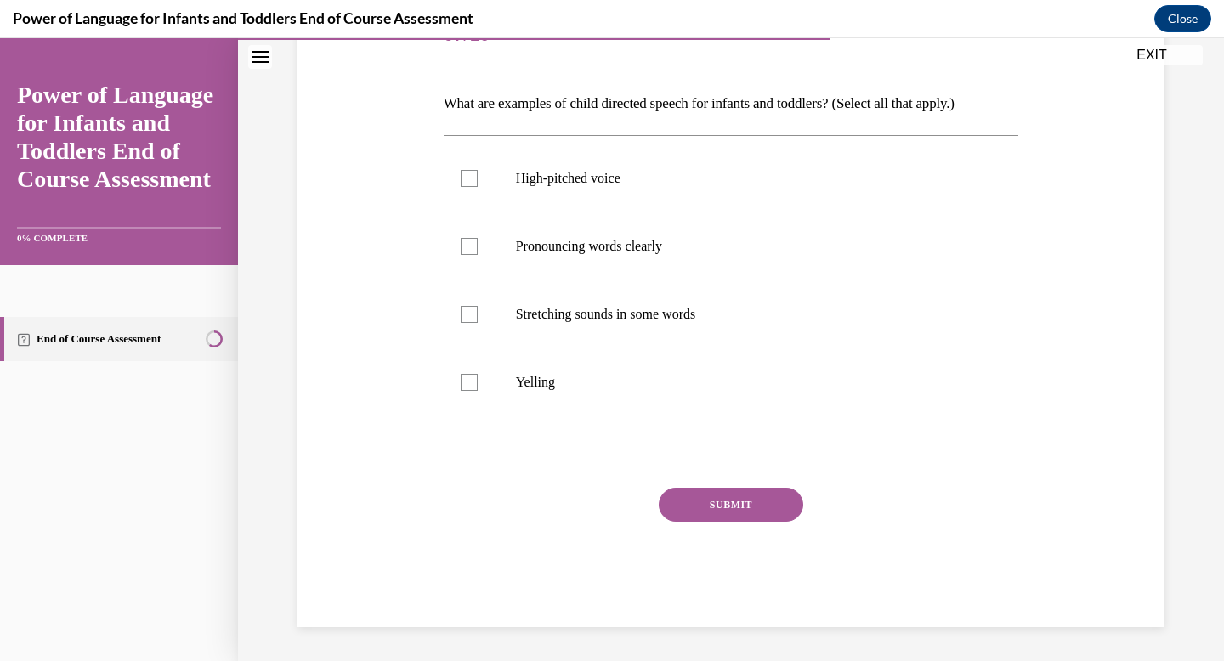
scroll to position [189, 0]
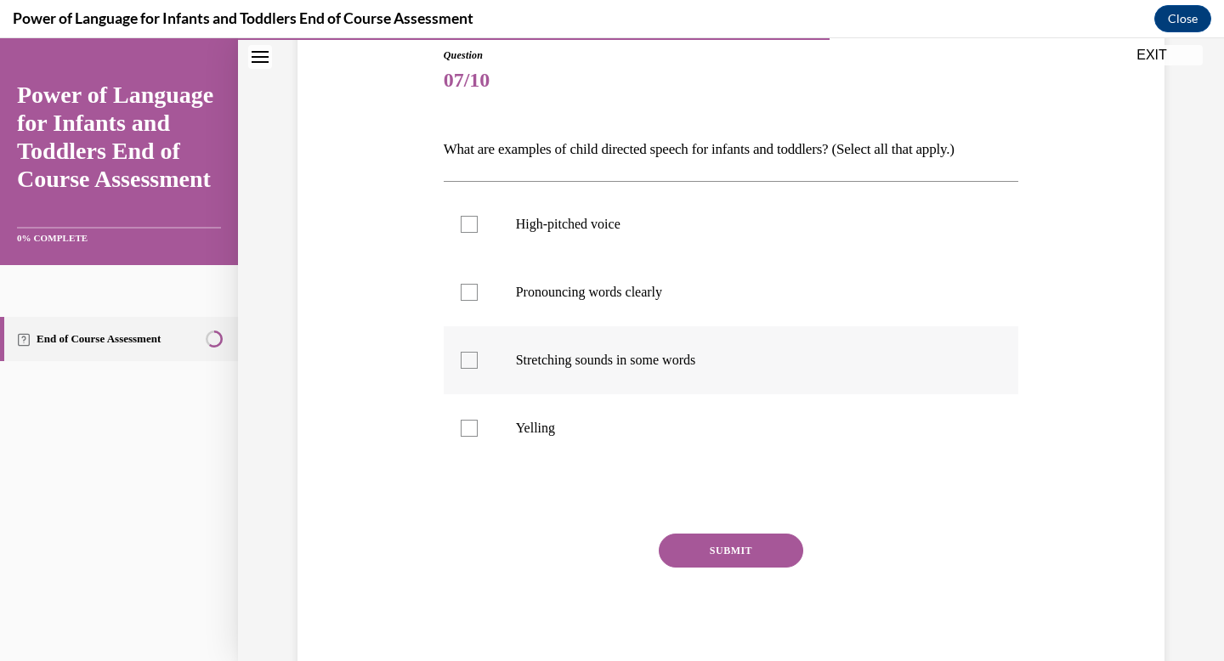
click at [464, 359] on div at bounding box center [469, 360] width 17 height 17
click at [464, 359] on input "Stretching sounds in some words" at bounding box center [469, 360] width 17 height 17
click at [473, 365] on div at bounding box center [469, 360] width 17 height 17
click at [473, 365] on input "Stretching sounds in some words" at bounding box center [469, 360] width 17 height 17
click at [473, 365] on div at bounding box center [469, 360] width 17 height 17
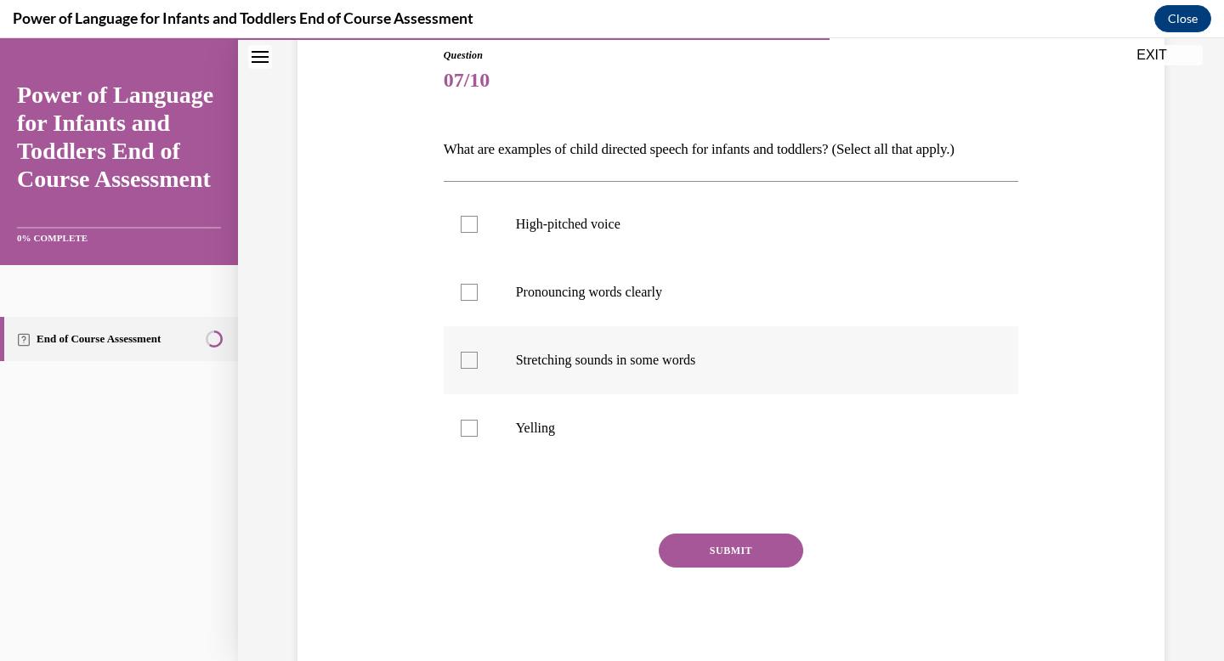
click at [473, 365] on input "Stretching sounds in some words" at bounding box center [469, 360] width 17 height 17
checkbox input "true"
click at [682, 553] on button "SUBMIT" at bounding box center [731, 551] width 144 height 34
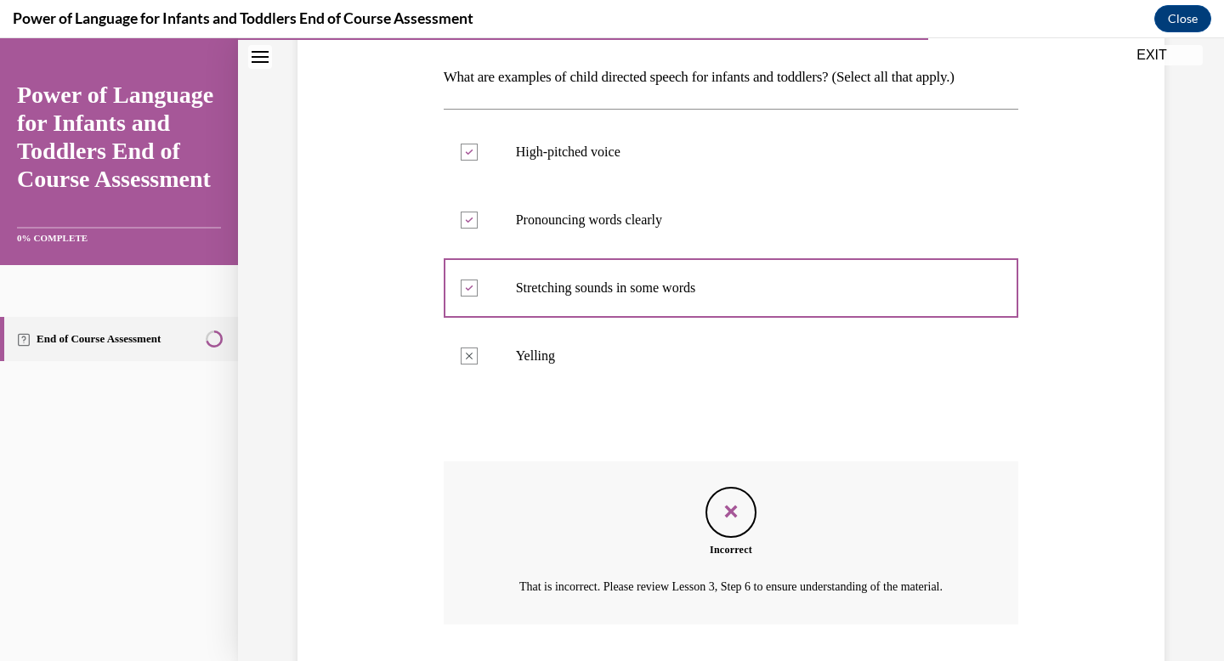
scroll to position [256, 0]
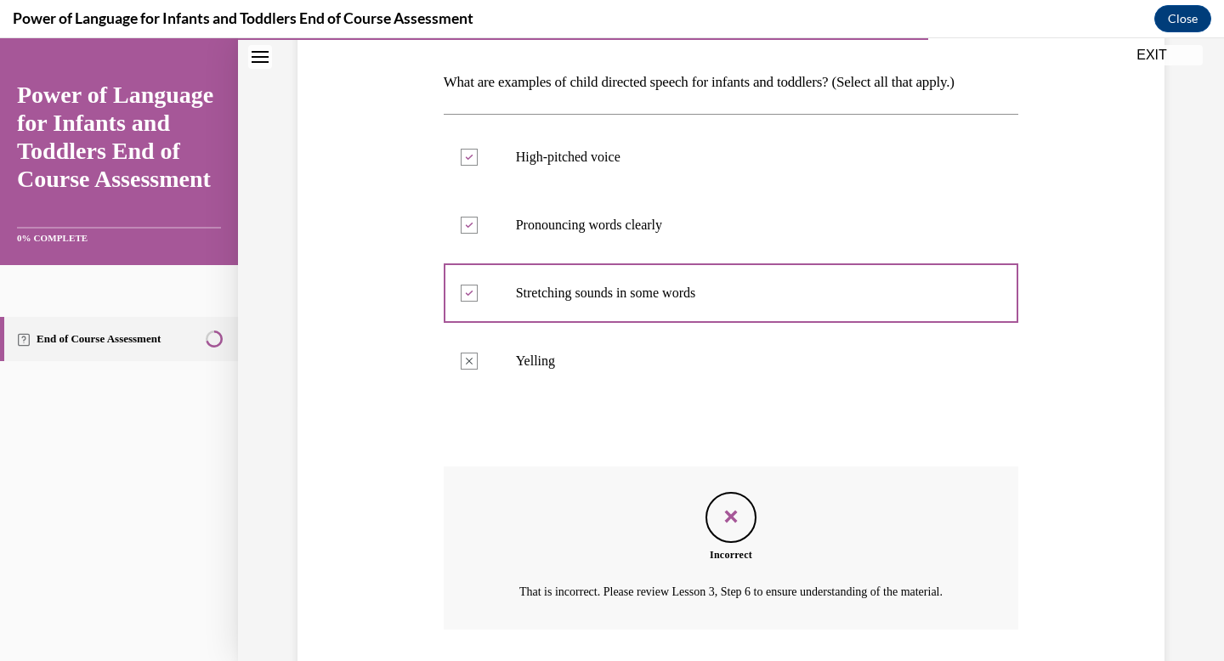
click at [1087, 546] on div "Question 07/10 What are examples of child directed speech for infants and toddl…" at bounding box center [730, 336] width 875 height 814
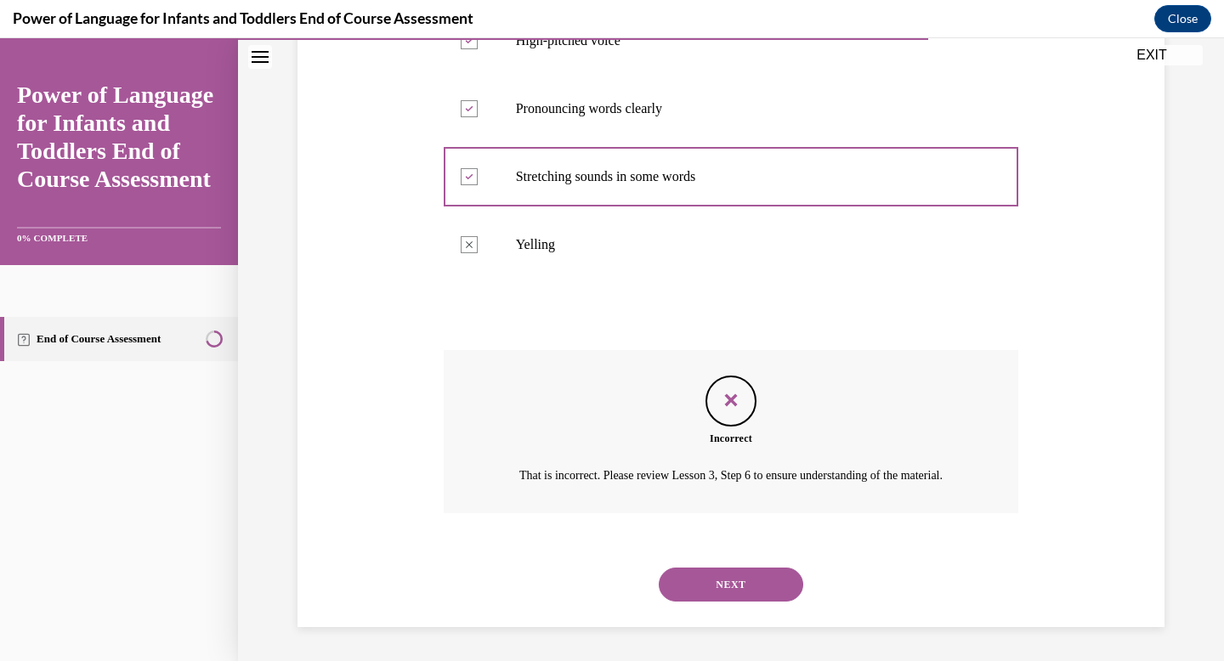
scroll to position [392, 0]
click at [750, 581] on button "NEXT" at bounding box center [731, 585] width 144 height 34
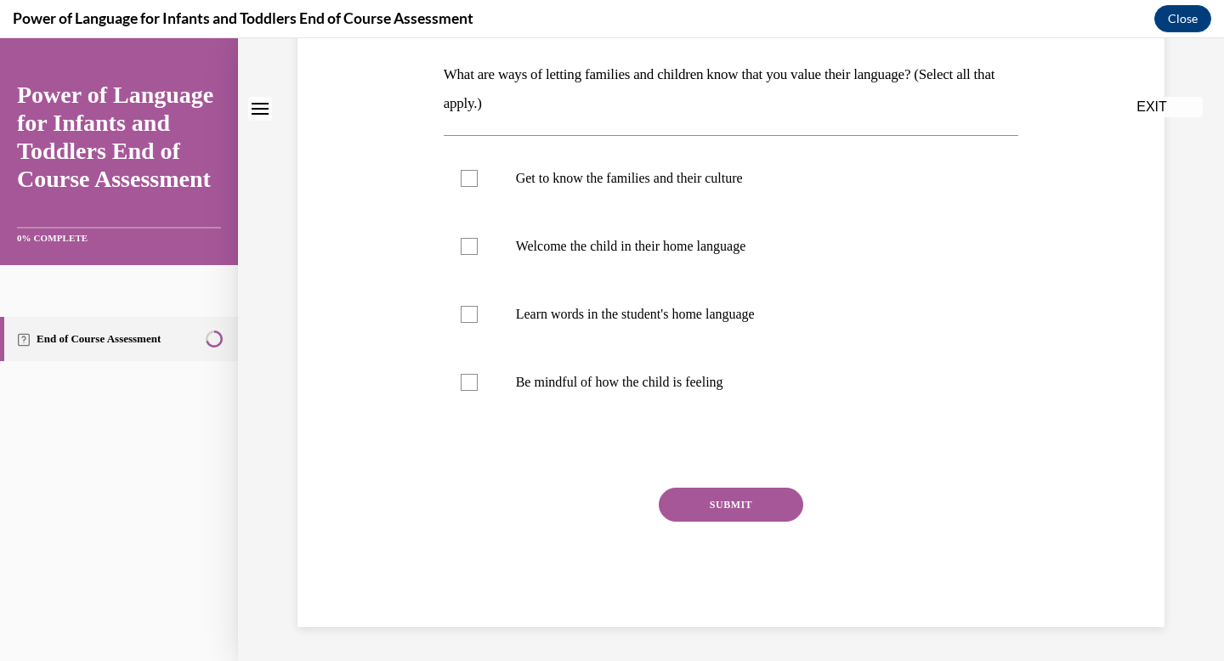
scroll to position [0, 0]
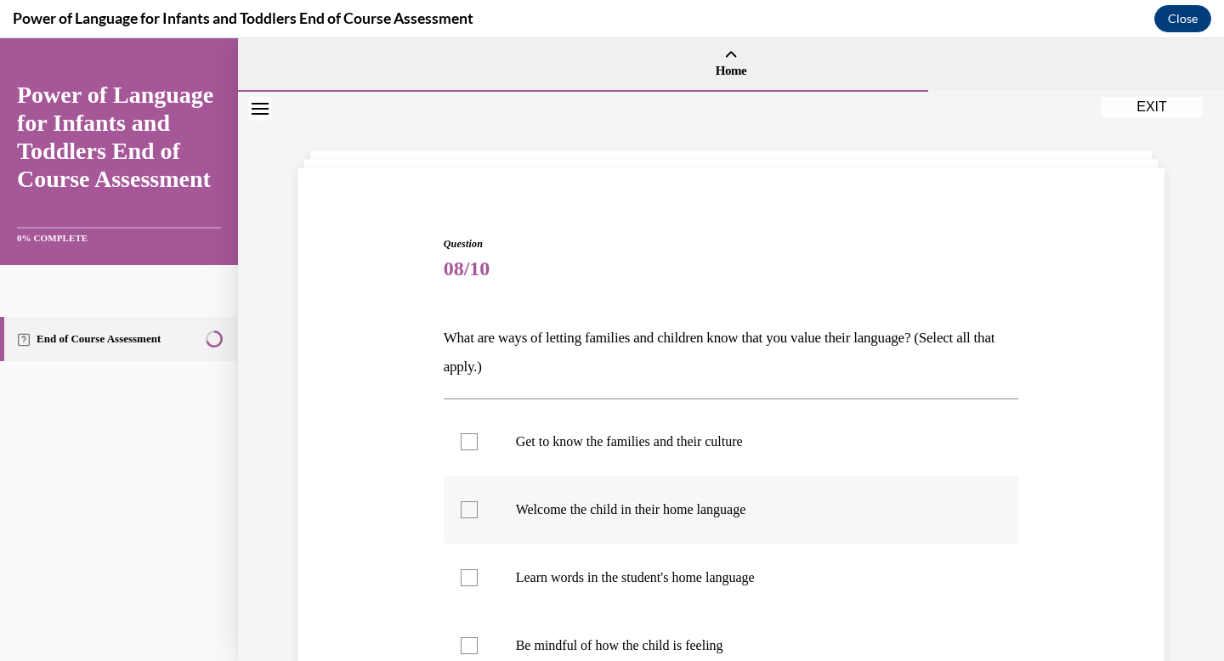
click at [518, 509] on p "Welcome the child in their home language" at bounding box center [746, 509] width 461 height 17
click at [478, 509] on input "Welcome the child in their home language" at bounding box center [469, 509] width 17 height 17
checkbox input "true"
click at [1071, 522] on div "Question 08/10 What are ways of letting families and children know that you val…" at bounding box center [730, 537] width 875 height 705
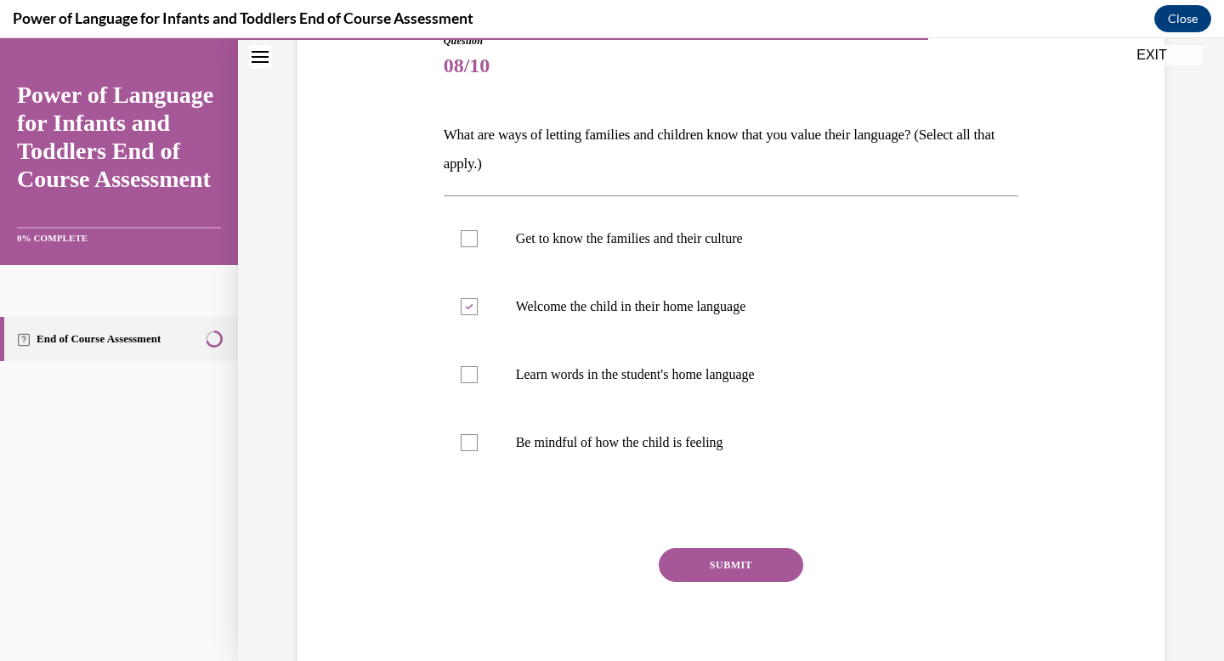
scroll to position [204, 0]
click at [767, 565] on button "SUBMIT" at bounding box center [731, 564] width 144 height 34
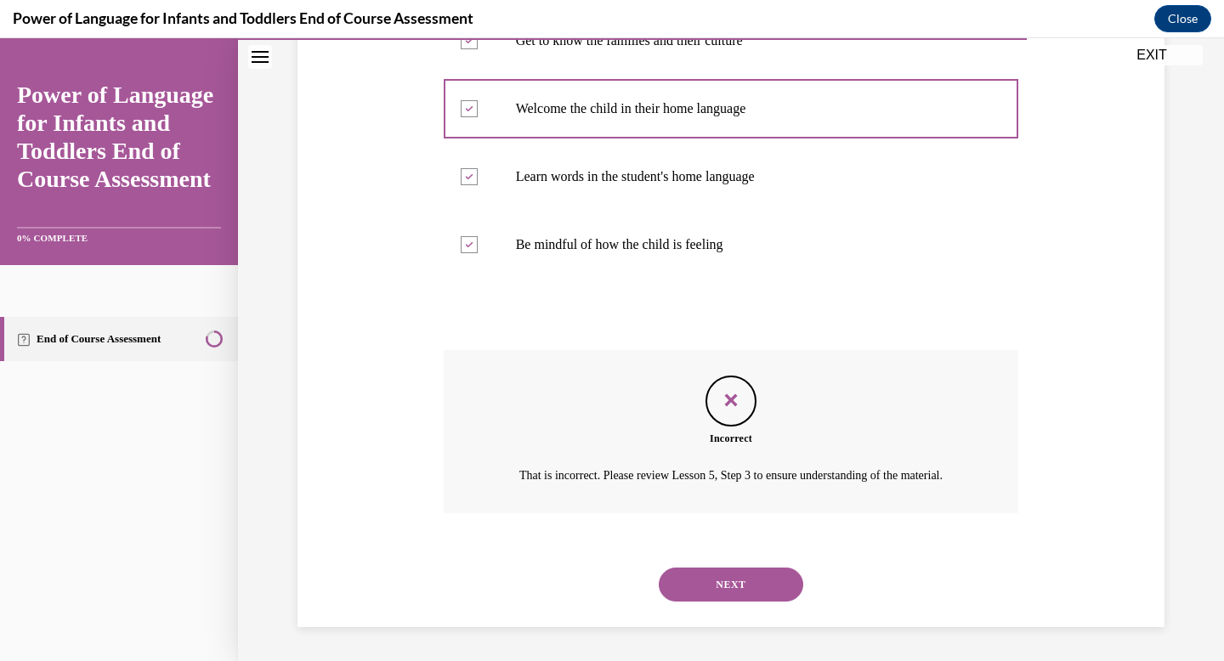
scroll to position [421, 0]
click at [767, 574] on button "NEXT" at bounding box center [731, 585] width 144 height 34
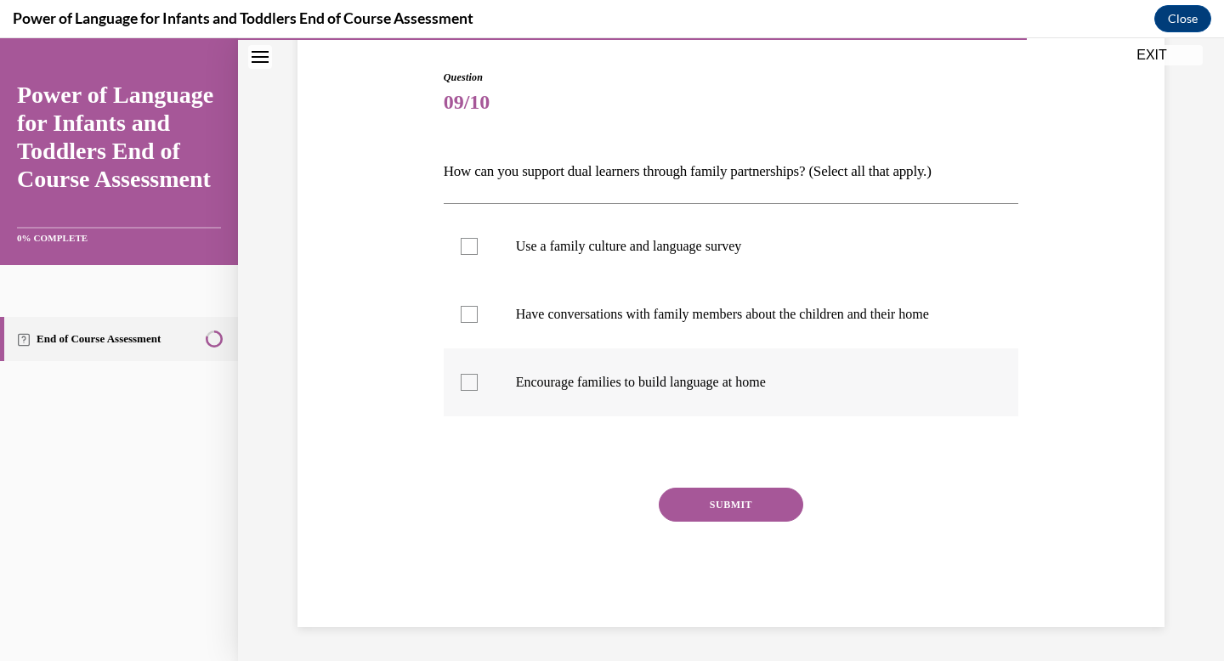
click at [598, 380] on p "Encourage families to build language at home" at bounding box center [746, 382] width 461 height 17
click at [478, 380] on input "Encourage families to build language at home" at bounding box center [469, 382] width 17 height 17
checkbox input "true"
click at [738, 501] on button "SUBMIT" at bounding box center [731, 505] width 144 height 34
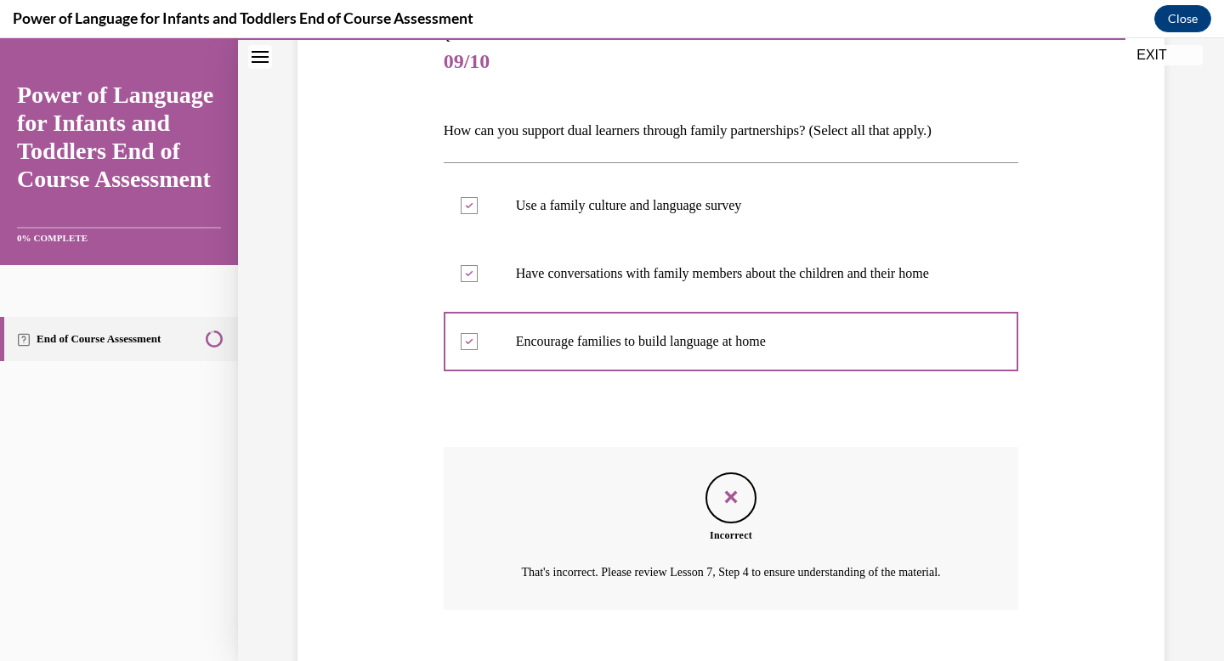
scroll to position [154, 0]
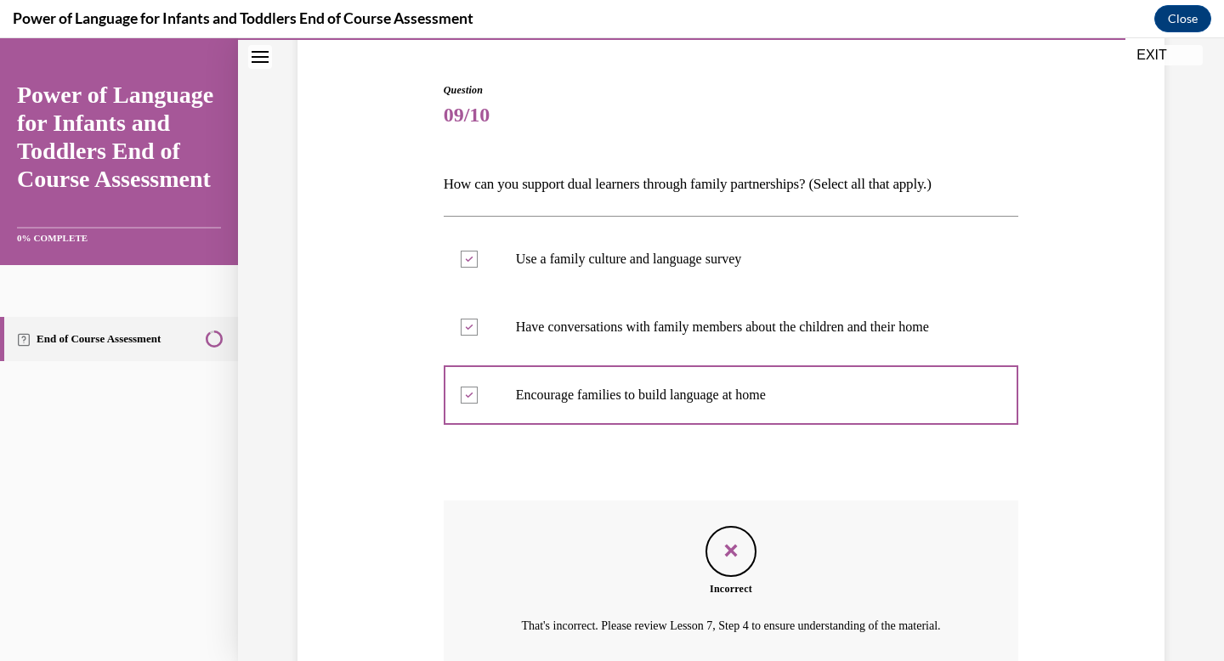
click at [1115, 541] on div "Question 09/10 How can you support dual learners through family partnerships? (…" at bounding box center [730, 404] width 875 height 746
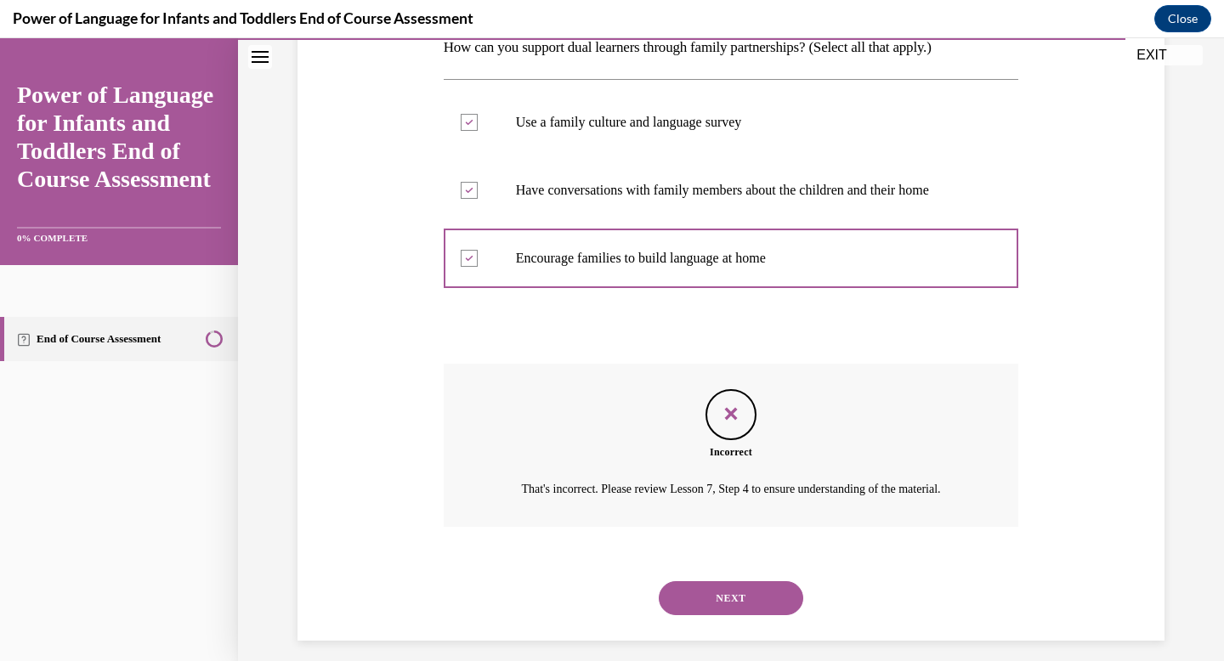
scroll to position [324, 0]
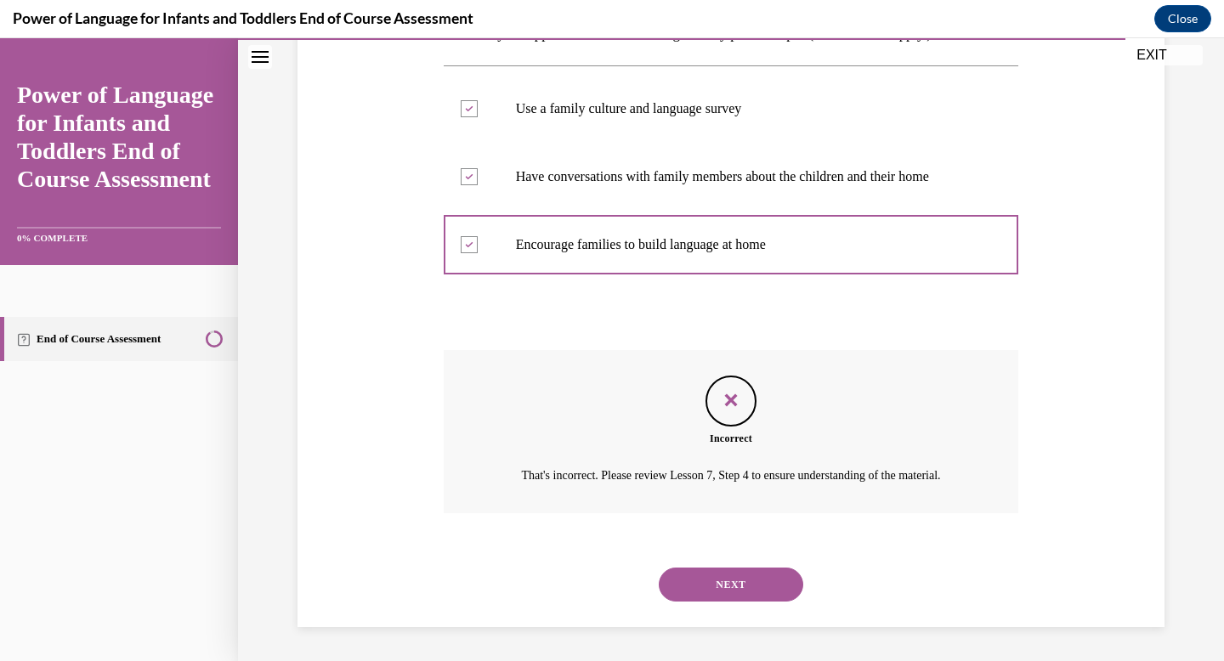
click at [784, 584] on button "NEXT" at bounding box center [731, 585] width 144 height 34
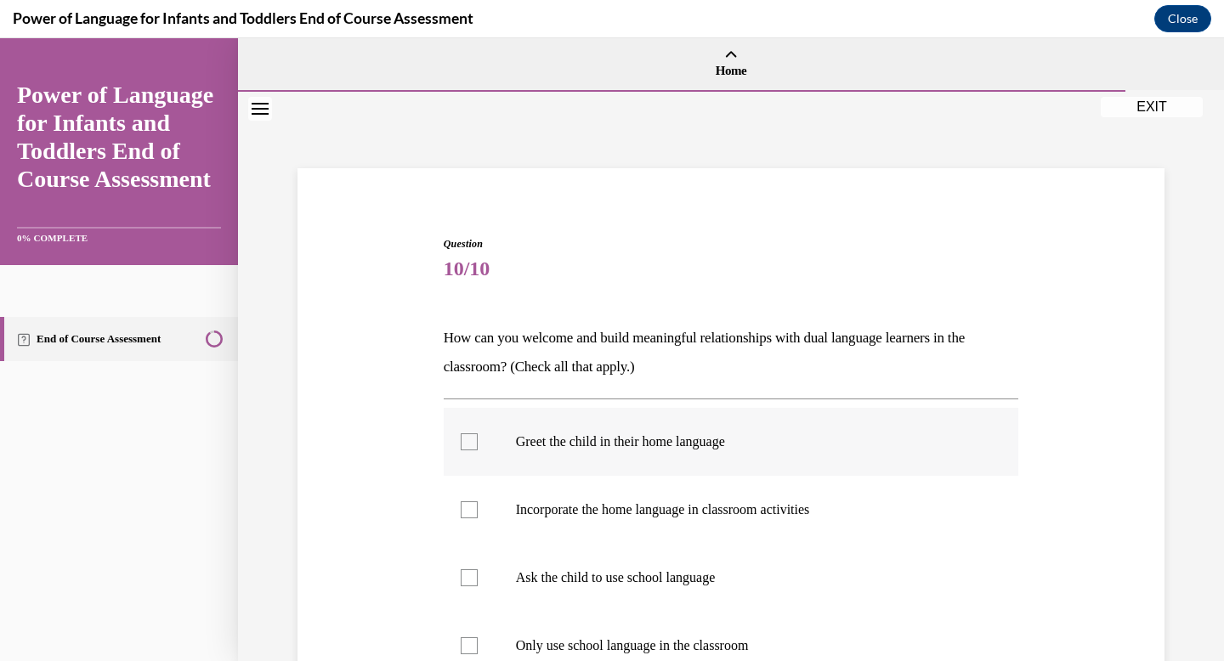
click at [604, 450] on label "Greet the child in their home language" at bounding box center [731, 442] width 575 height 68
click at [478, 450] on input "Greet the child in their home language" at bounding box center [469, 441] width 17 height 17
checkbox input "true"
click at [760, 518] on p "Incorporate the home language in classroom activities" at bounding box center [746, 509] width 461 height 17
click at [478, 518] on input "Incorporate the home language in classroom activities" at bounding box center [469, 509] width 17 height 17
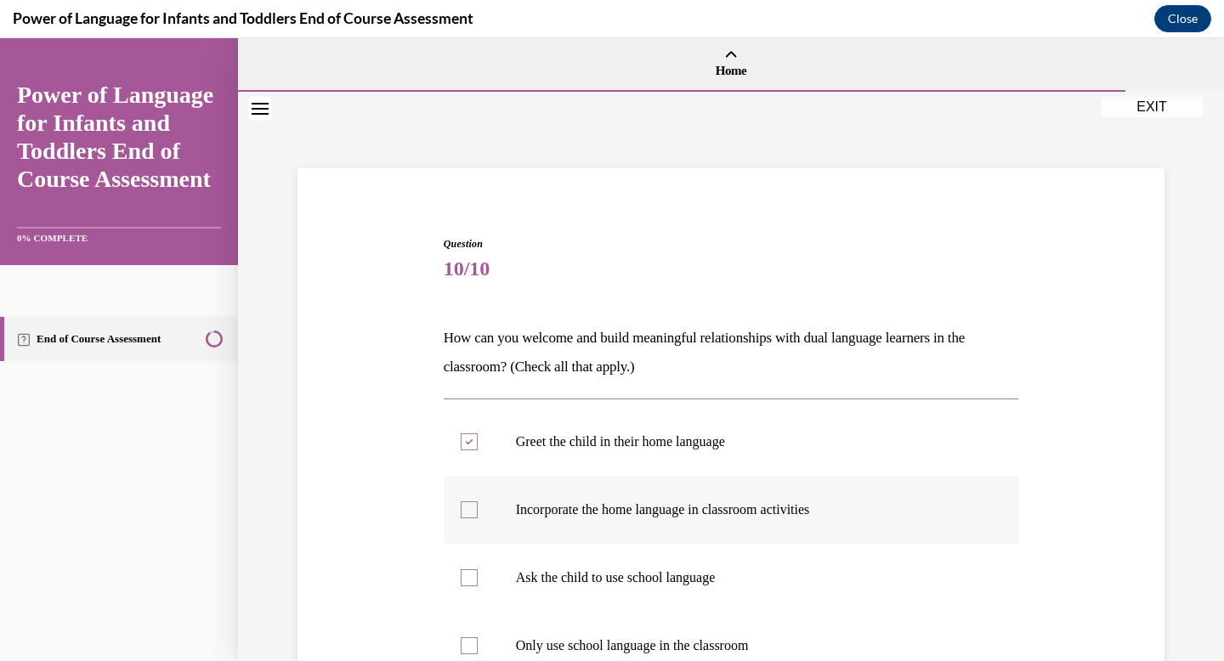
checkbox input "true"
click at [1072, 542] on div "Question 10/10 How can you welcome and build meaningful relationships with dual…" at bounding box center [730, 537] width 875 height 705
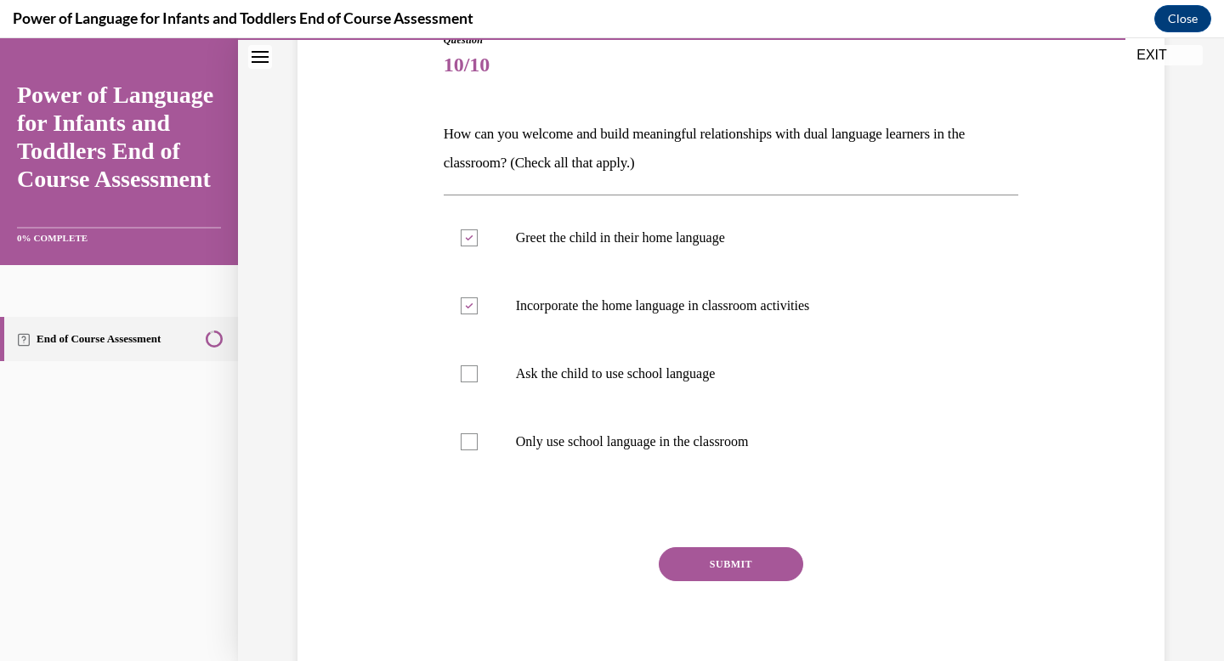
click at [745, 564] on button "SUBMIT" at bounding box center [731, 564] width 144 height 34
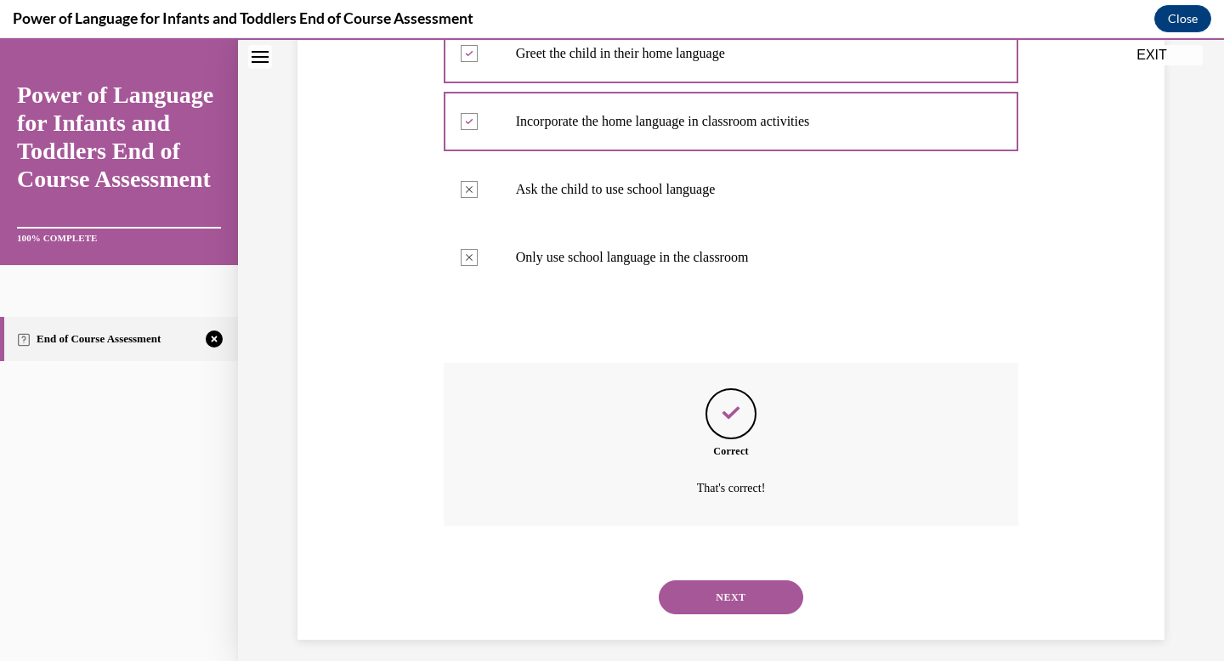
scroll to position [401, 0]
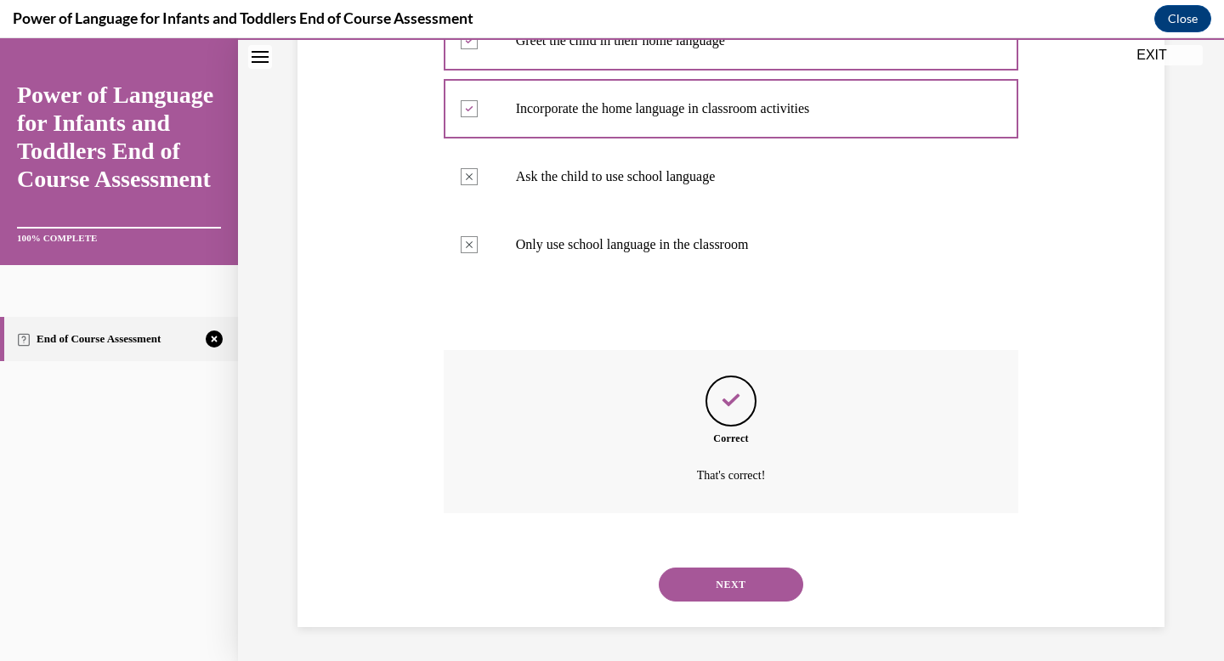
click at [724, 571] on button "NEXT" at bounding box center [731, 585] width 144 height 34
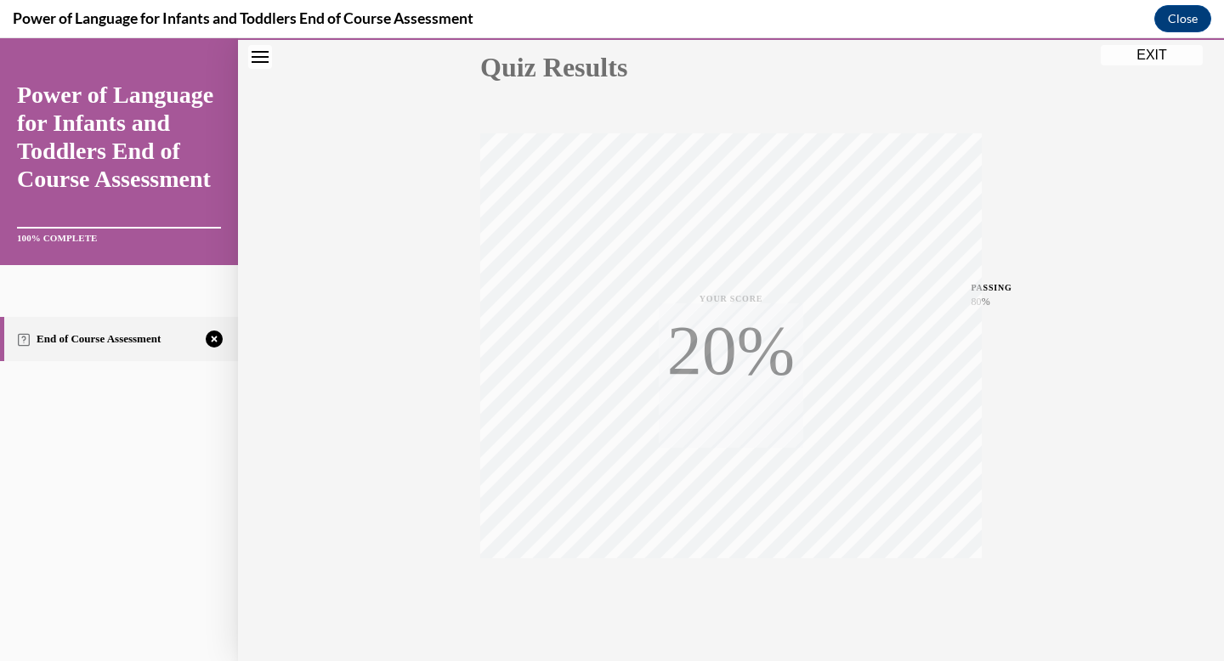
scroll to position [248, 0]
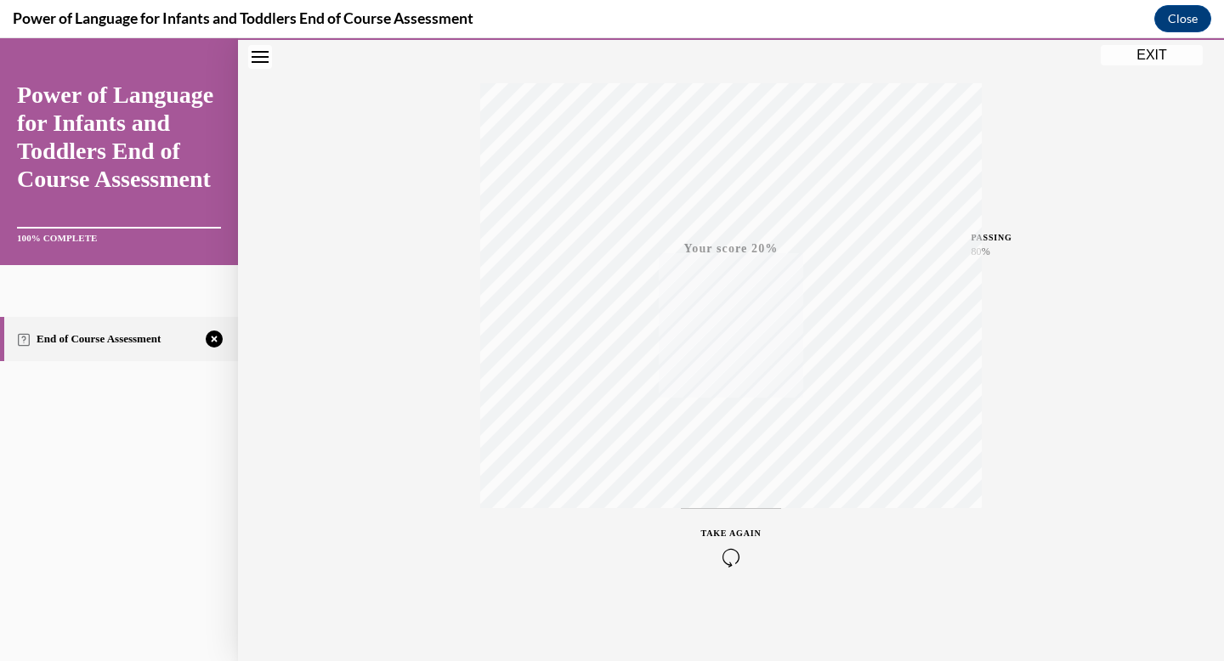
click at [724, 539] on div "TAKE AGAIN" at bounding box center [731, 547] width 60 height 40
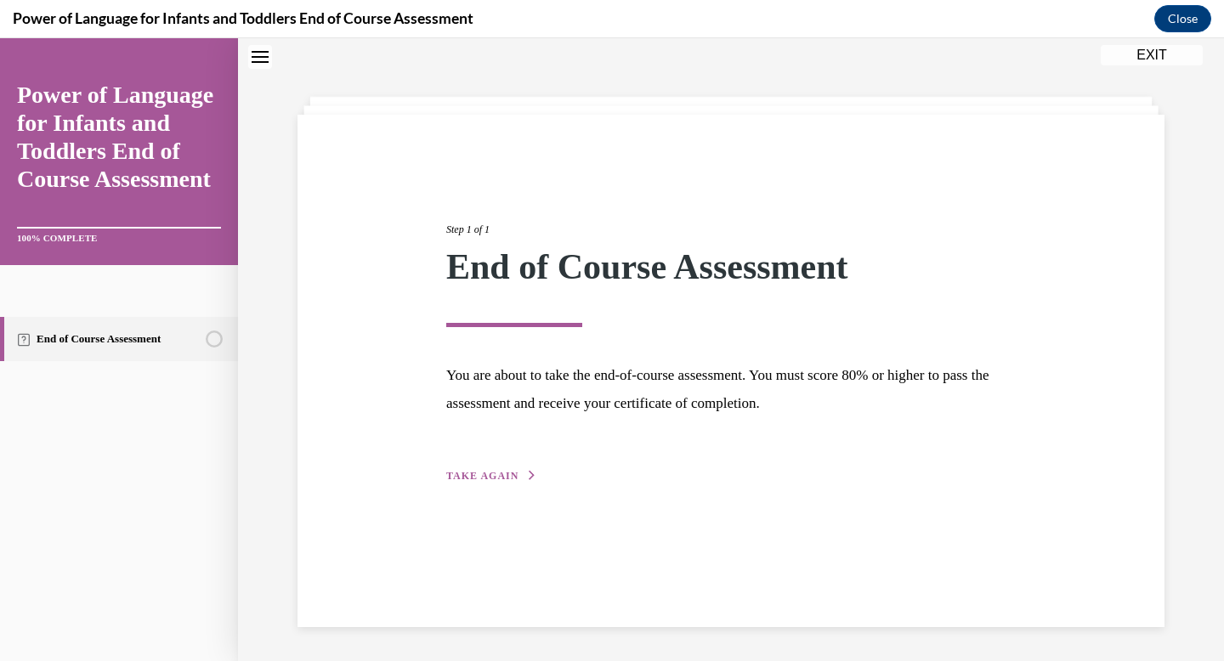
click at [937, 55] on div "Step 1 of 1 End of Course Assessment You are about to take the end-of-course as…" at bounding box center [731, 349] width 986 height 623
click at [463, 484] on div "Step 1 of 1 End of Course Assessment You are about to take the end-of-course as…" at bounding box center [730, 371] width 867 height 512
click at [463, 478] on span "TAKE AGAIN" at bounding box center [482, 476] width 72 height 12
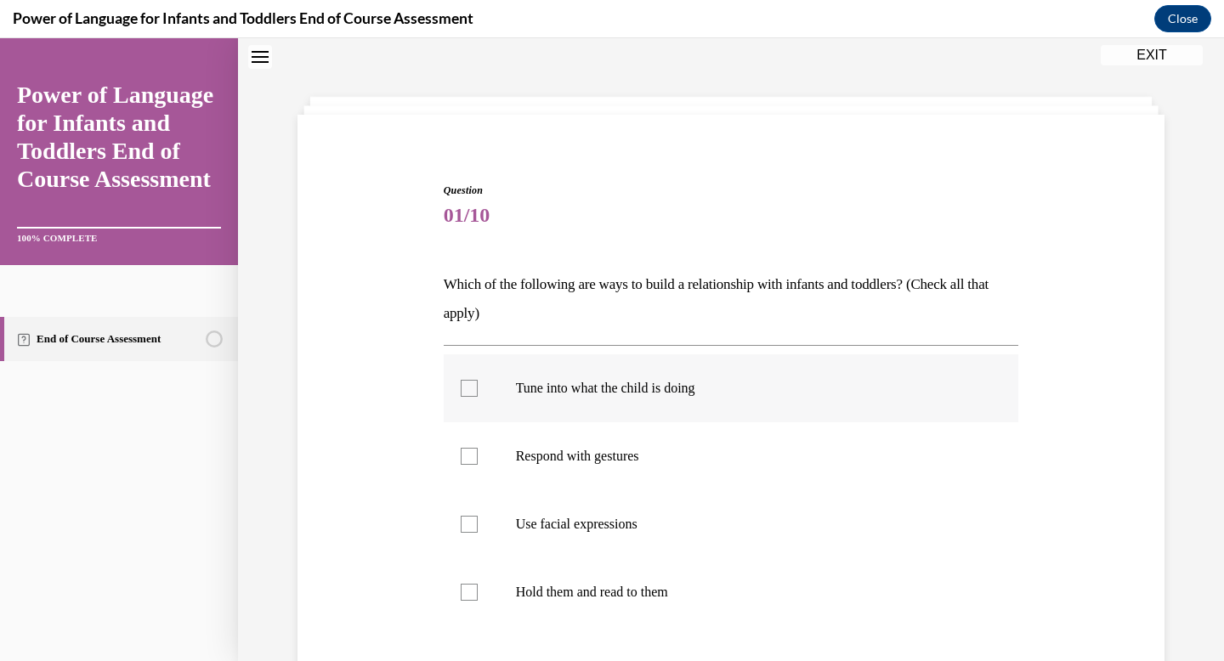
click at [468, 393] on div at bounding box center [469, 388] width 17 height 17
click at [468, 393] on input "Tune into what the child is doing" at bounding box center [469, 388] width 17 height 17
checkbox input "true"
click at [468, 452] on div at bounding box center [469, 456] width 17 height 17
click at [468, 452] on input "Respond with gestures" at bounding box center [469, 456] width 17 height 17
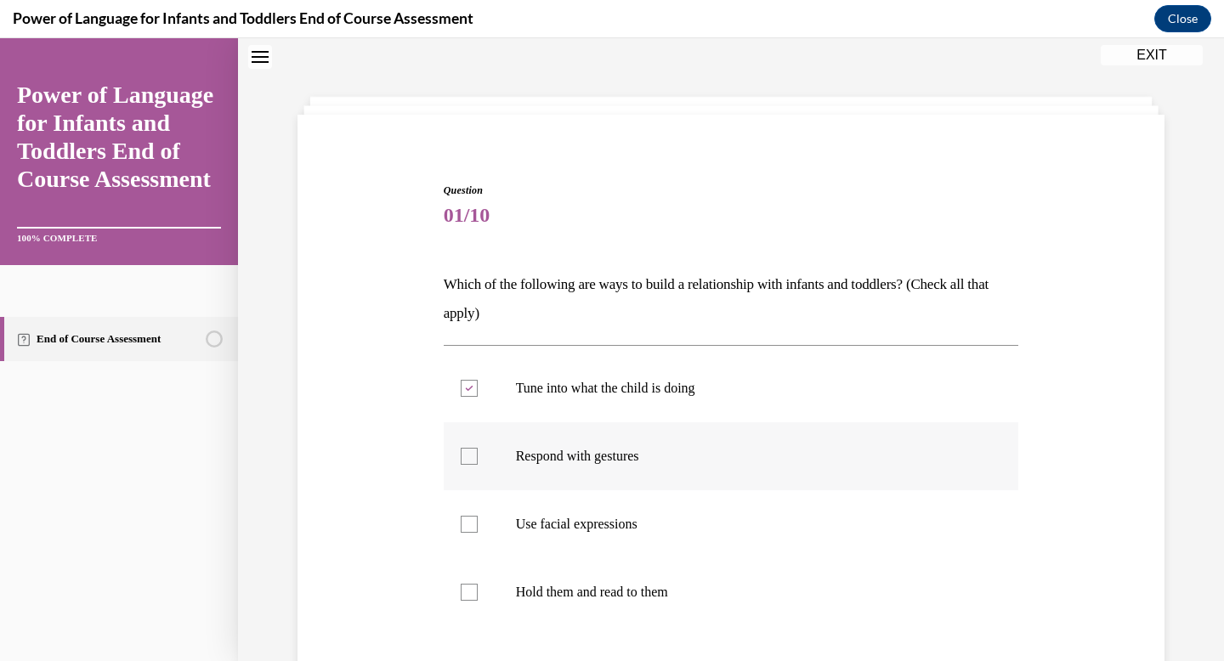
checkbox input "true"
click at [468, 521] on div at bounding box center [469, 524] width 17 height 17
click at [468, 521] on input "Use facial expressions" at bounding box center [469, 524] width 17 height 17
checkbox input "true"
click at [1103, 475] on div "Question 01/10 Which of the following are ways to build a relationship with inf…" at bounding box center [730, 484] width 875 height 705
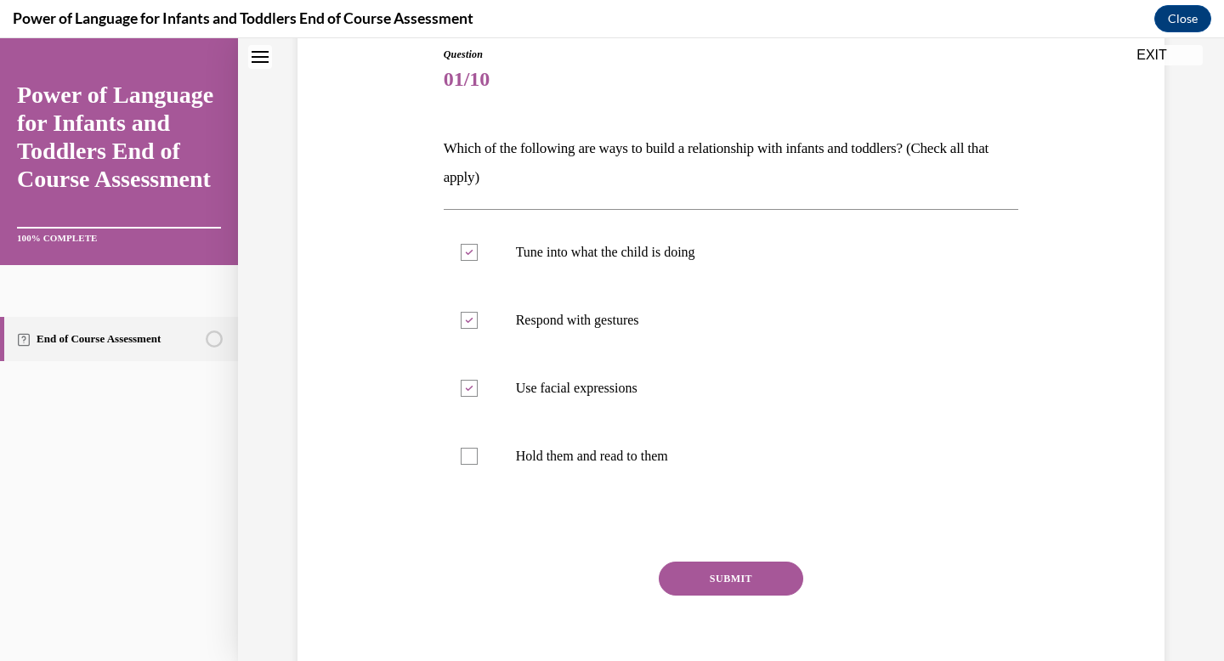
click at [761, 579] on button "SUBMIT" at bounding box center [731, 579] width 144 height 34
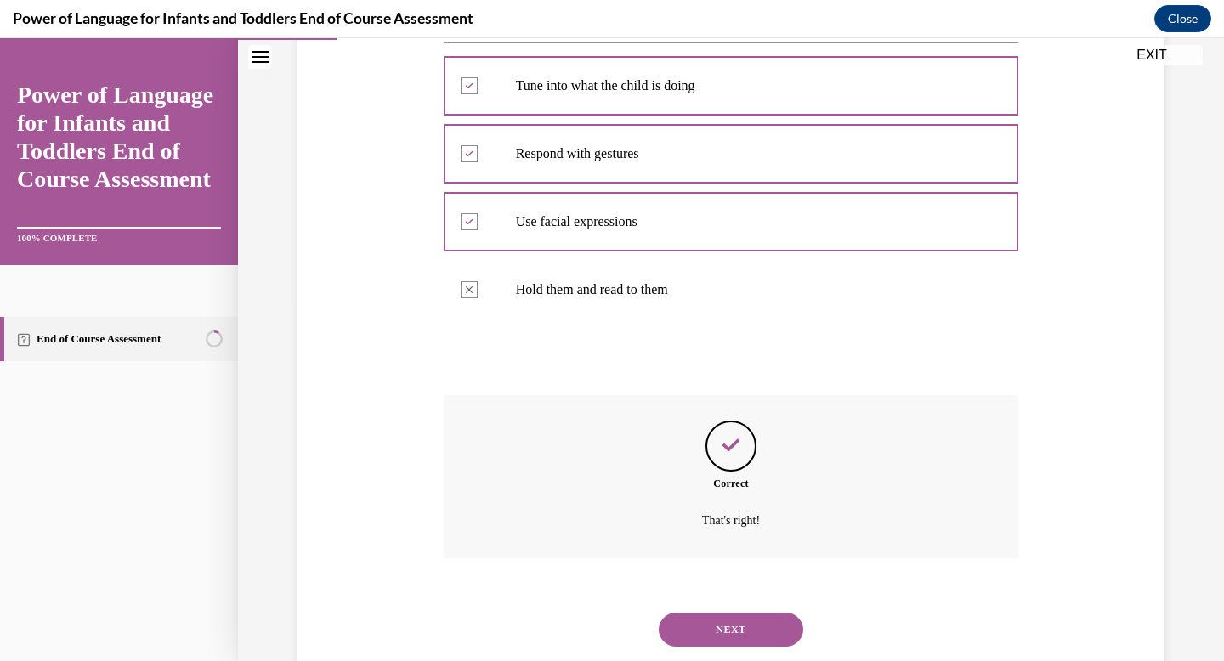
scroll to position [401, 0]
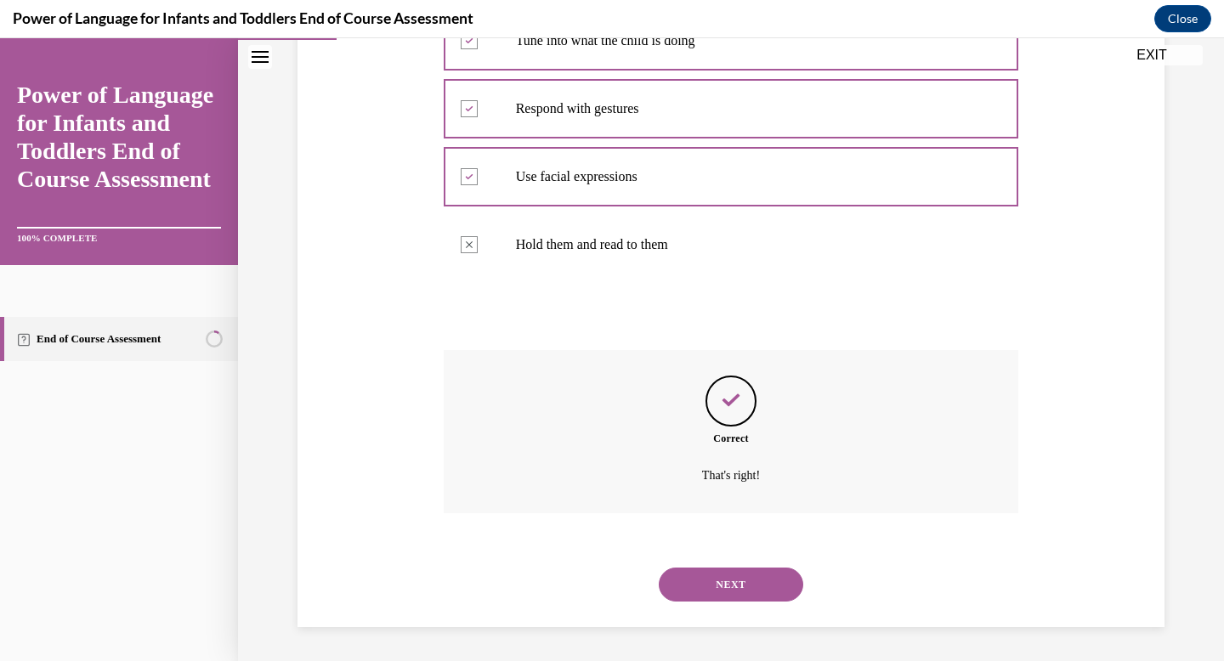
click at [760, 584] on button "NEXT" at bounding box center [731, 585] width 144 height 34
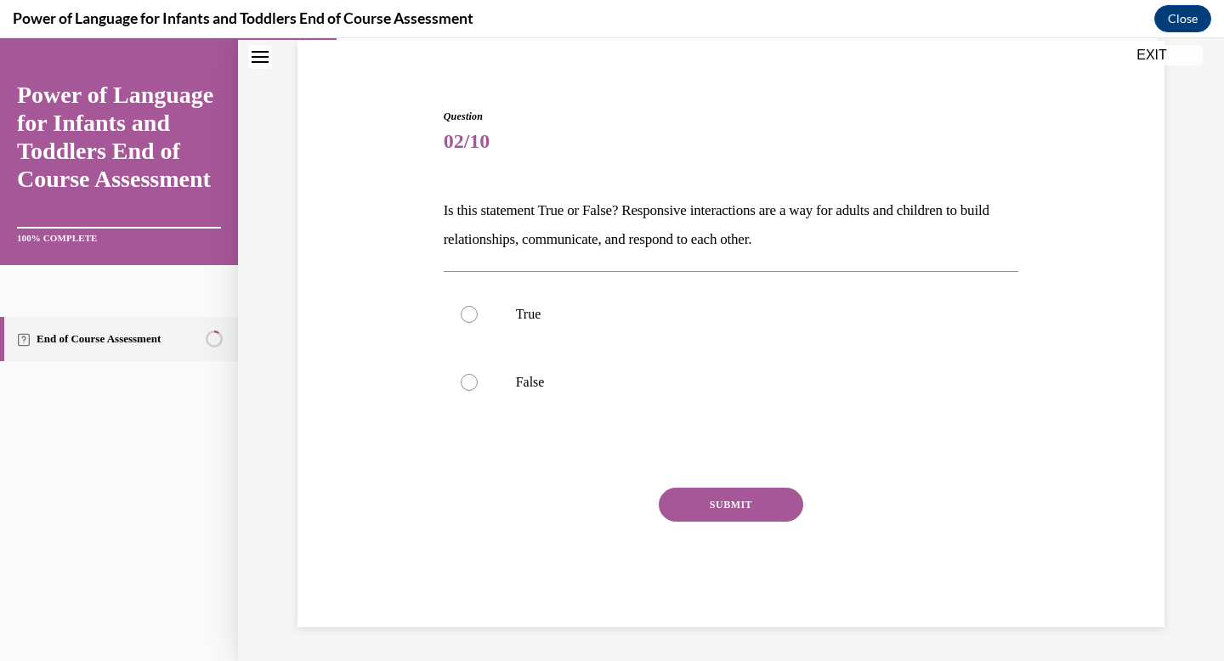
scroll to position [127, 0]
click at [550, 304] on label "True" at bounding box center [731, 314] width 575 height 68
click at [478, 306] on input "True" at bounding box center [469, 314] width 17 height 17
radio input "true"
click at [737, 508] on button "SUBMIT" at bounding box center [731, 505] width 144 height 34
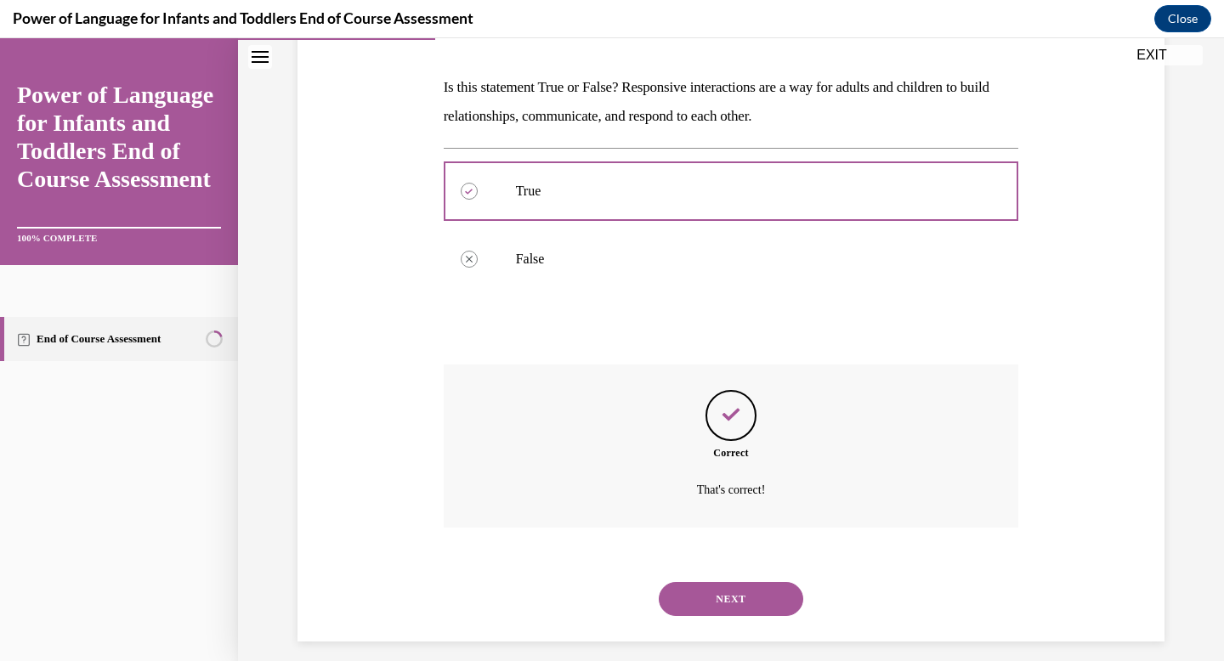
scroll to position [265, 0]
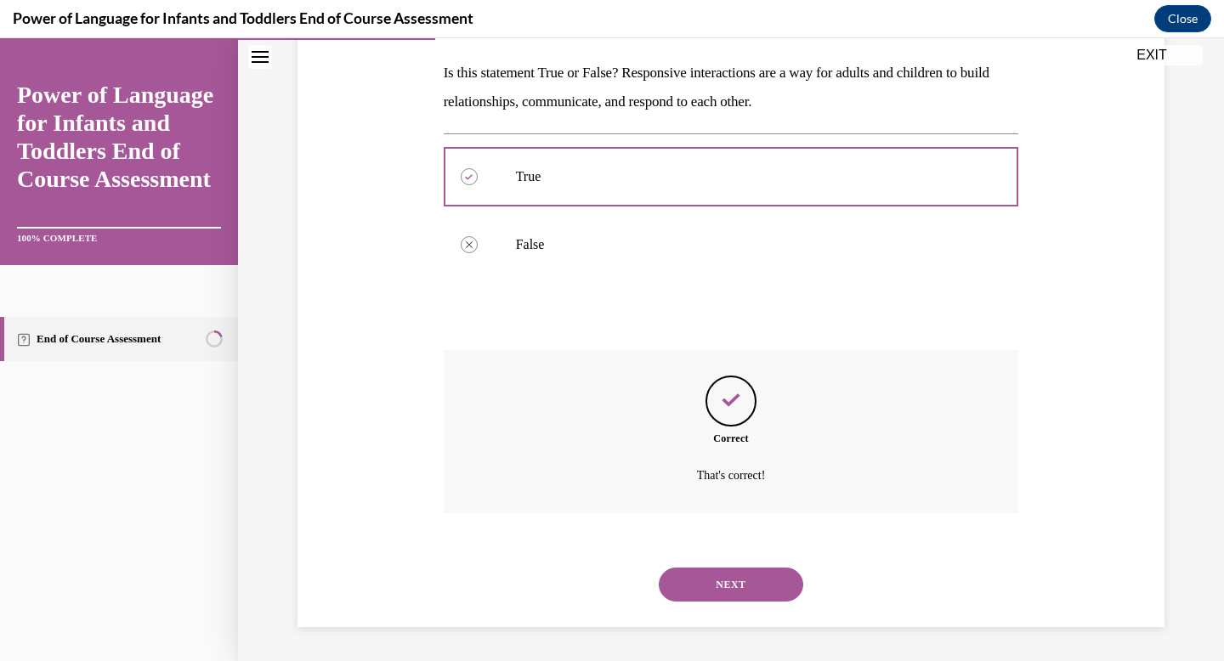
click at [789, 585] on button "NEXT" at bounding box center [731, 585] width 144 height 34
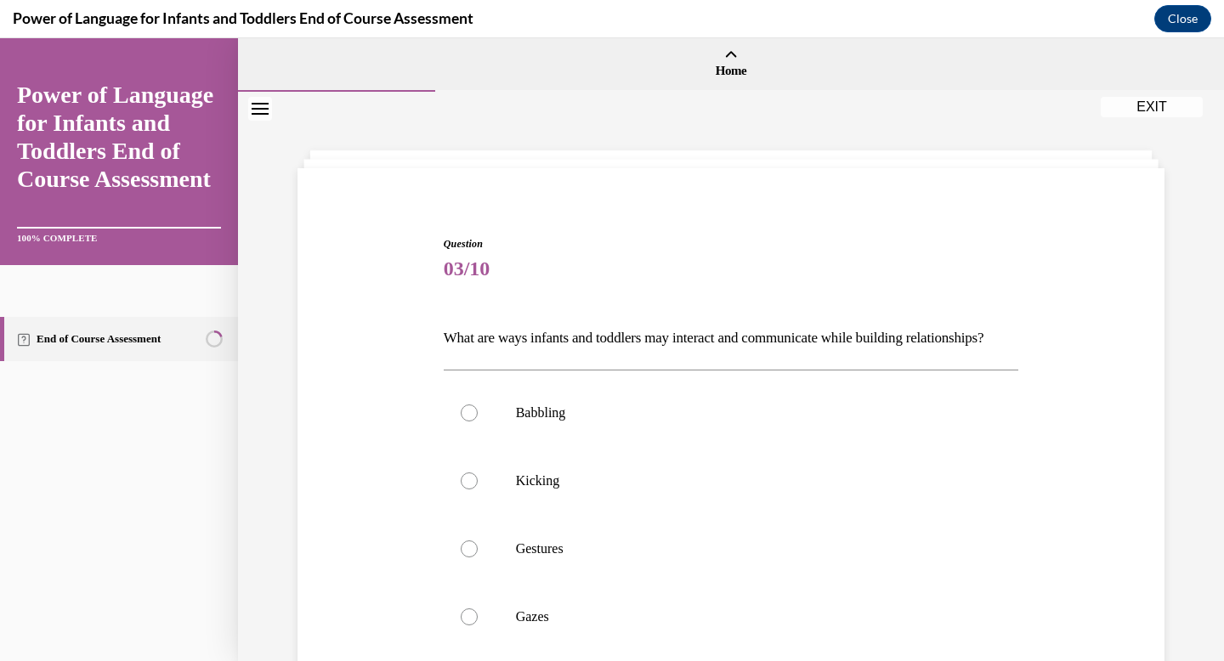
click at [1113, 529] on div "Question 03/10 What are ways infants and toddlers may interact and communicate …" at bounding box center [730, 591] width 875 height 812
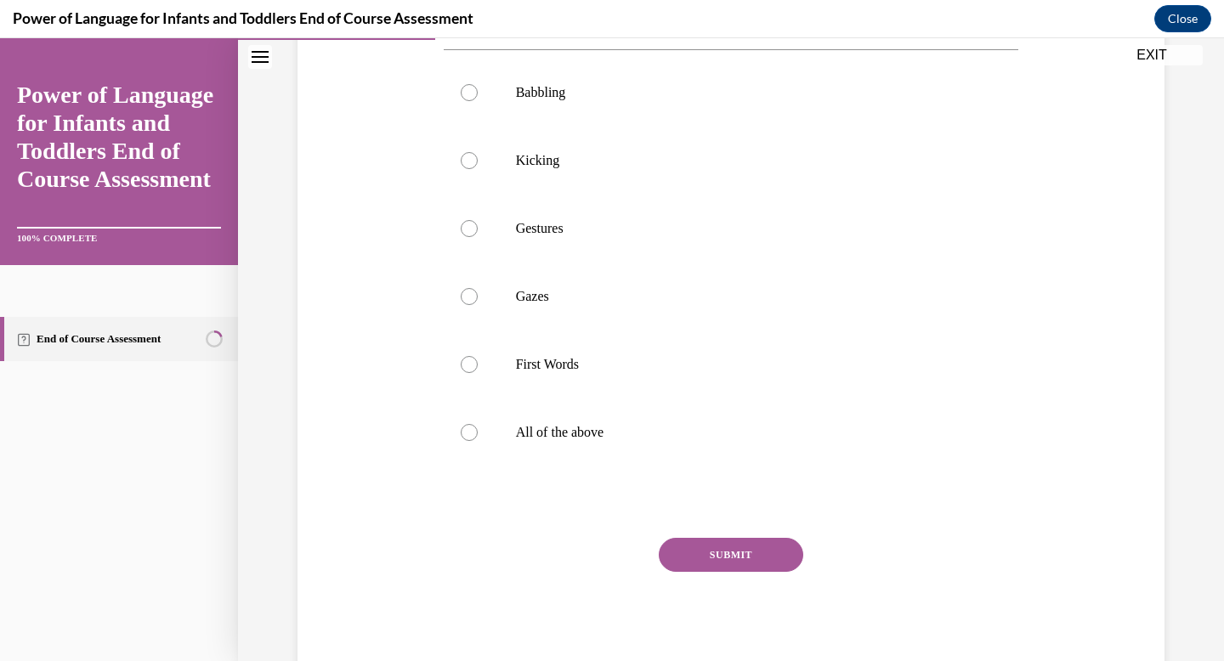
scroll to position [340, 0]
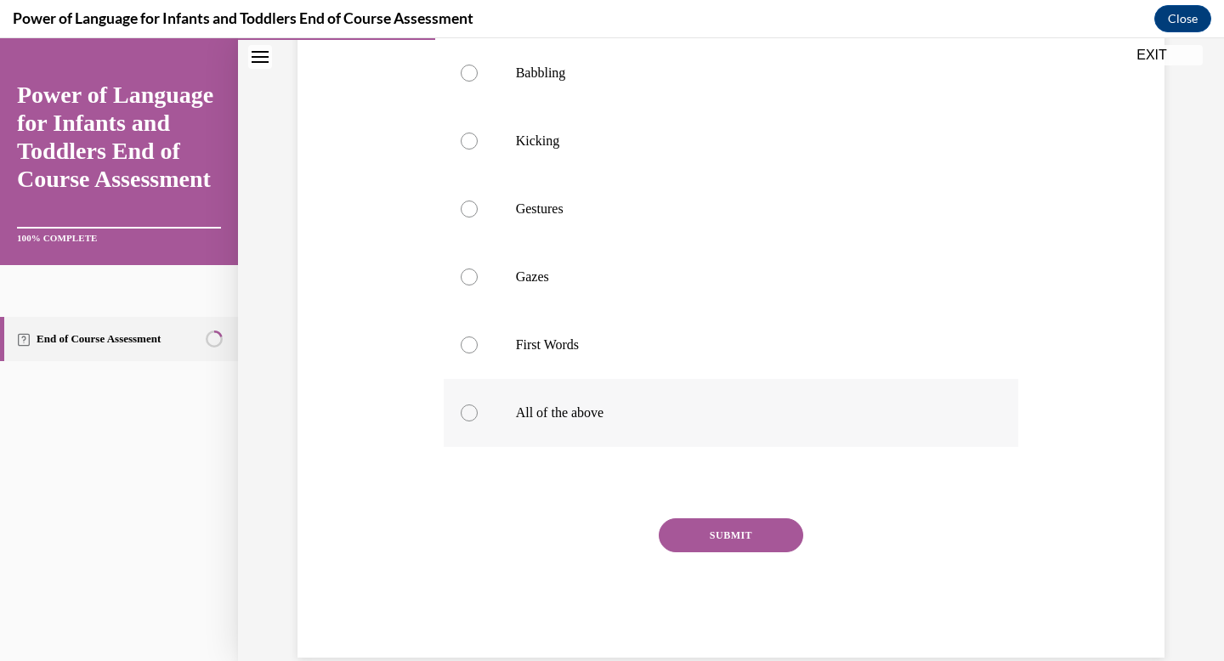
click at [512, 439] on label "All of the above" at bounding box center [731, 413] width 575 height 68
click at [478, 422] on input "All of the above" at bounding box center [469, 413] width 17 height 17
radio input "true"
click at [703, 552] on button "SUBMIT" at bounding box center [731, 535] width 144 height 34
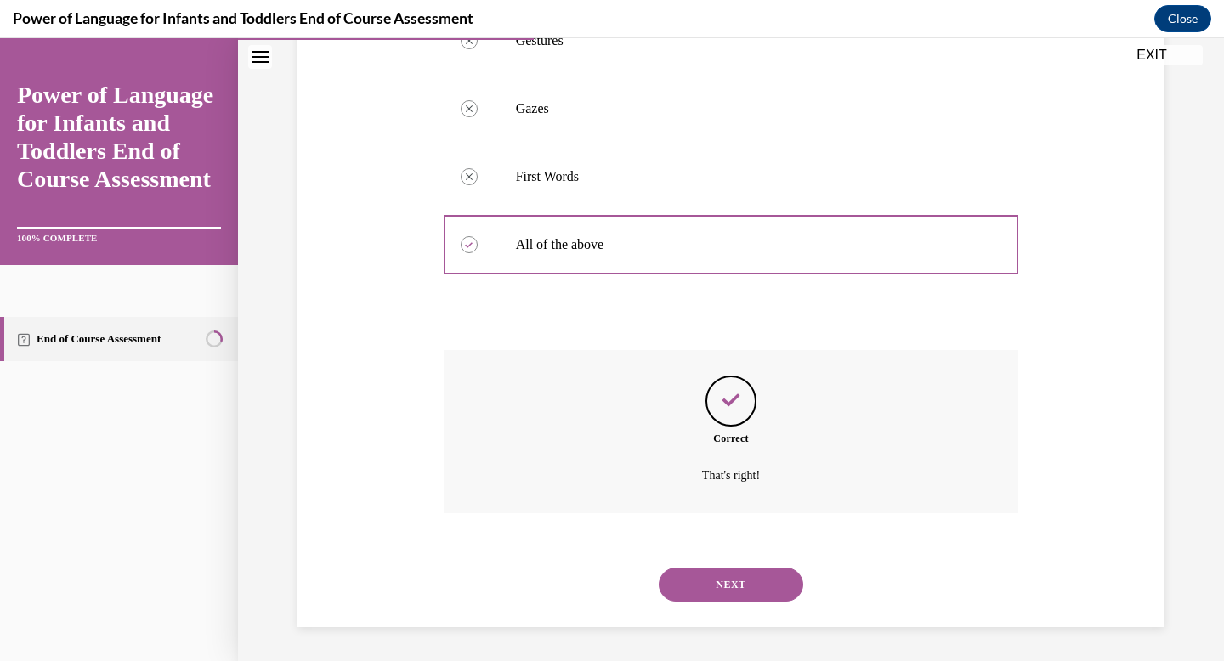
scroll to position [537, 0]
click at [749, 592] on button "NEXT" at bounding box center [731, 585] width 144 height 34
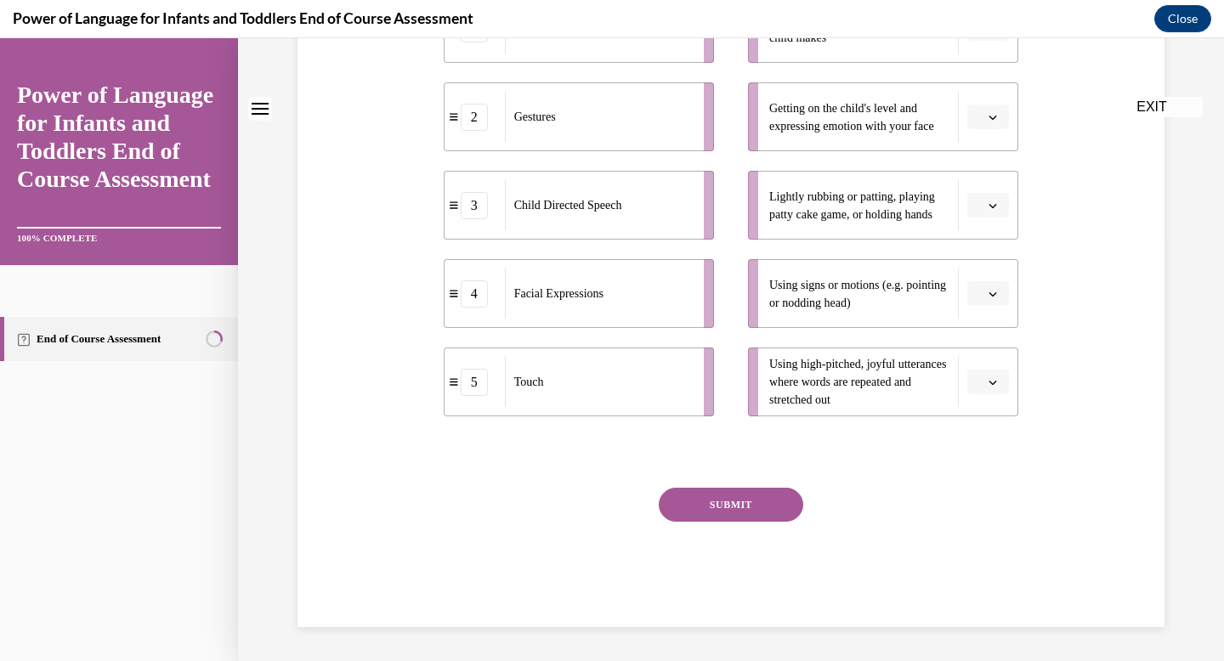
scroll to position [0, 0]
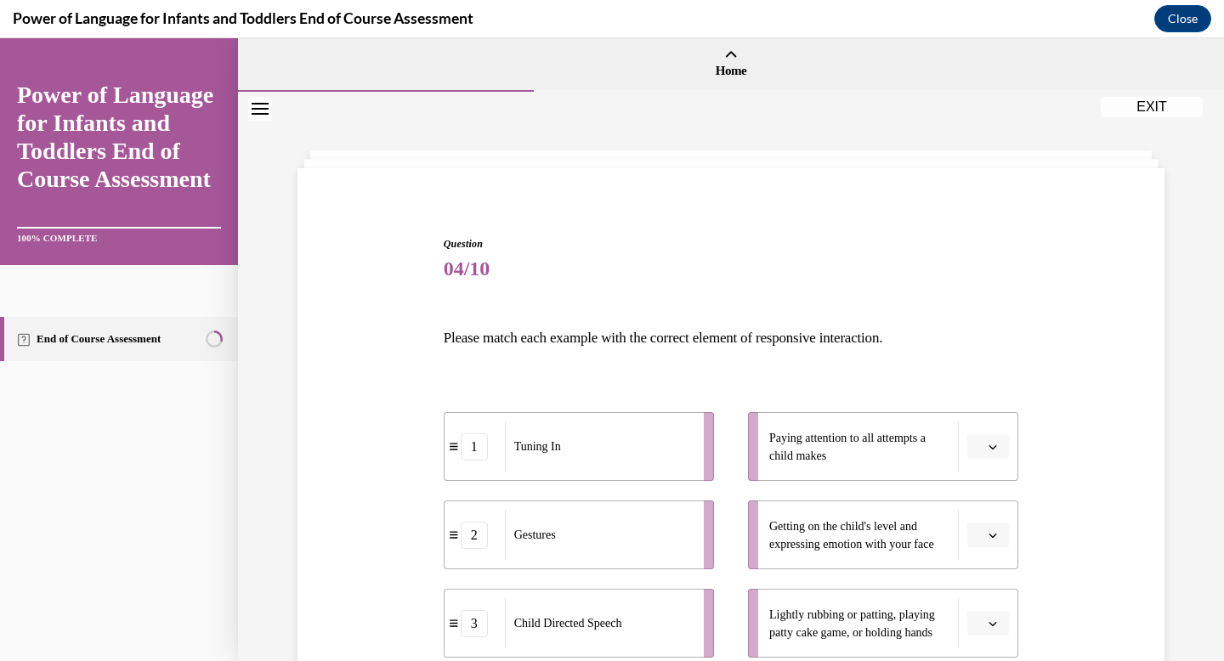
click at [988, 456] on button "button" at bounding box center [988, 446] width 42 height 25
click at [981, 350] on div "3" at bounding box center [986, 341] width 42 height 34
click at [980, 535] on span "Please select an option" at bounding box center [980, 535] width 6 height 17
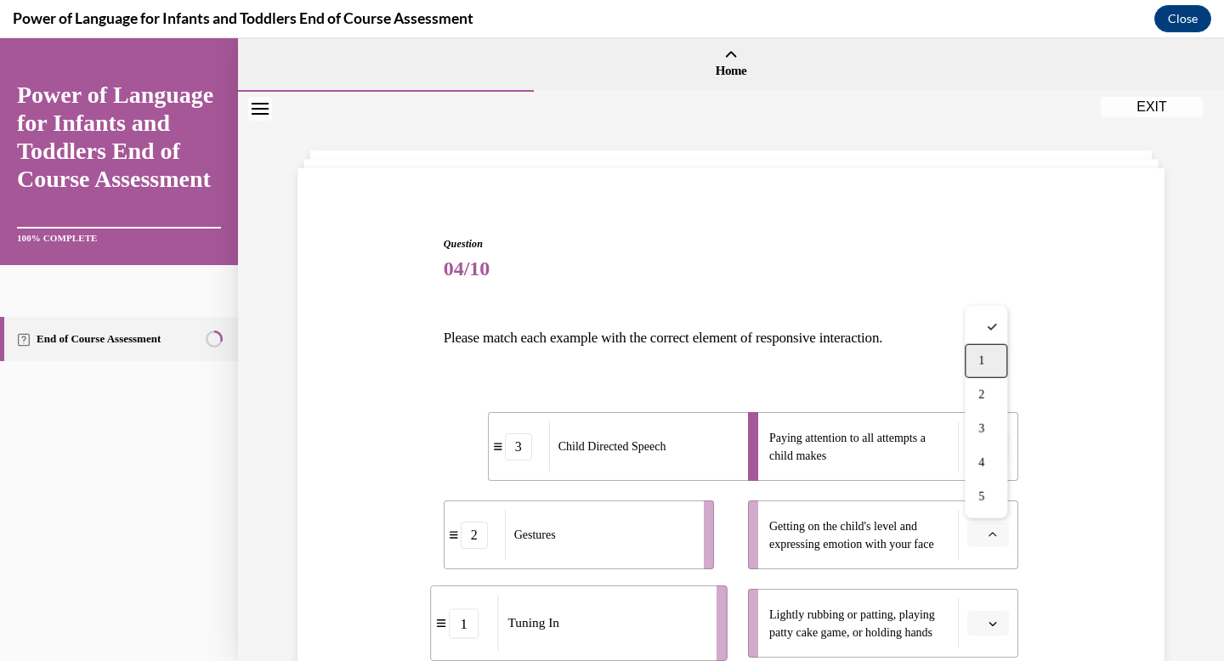
click at [986, 370] on div "1" at bounding box center [986, 361] width 42 height 34
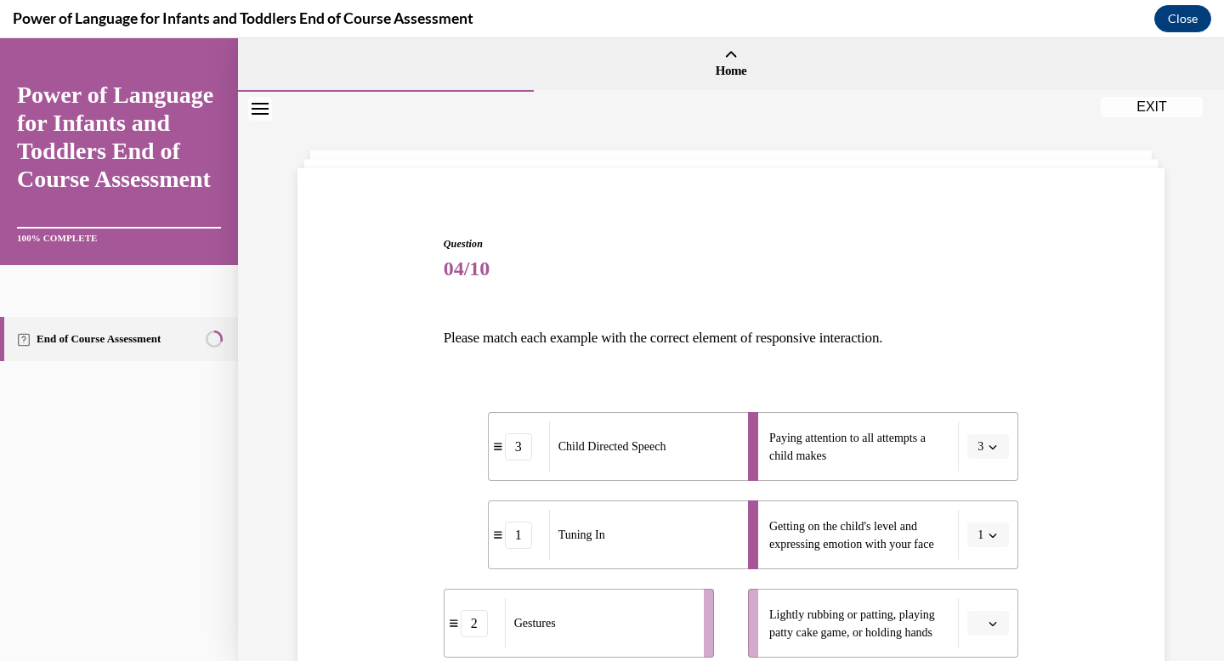
click at [999, 617] on button "button" at bounding box center [988, 623] width 42 height 25
click at [987, 595] on div "5" at bounding box center [986, 586] width 42 height 34
click at [1066, 611] on div "Question 04/10 Please match each example with the correct element of responsive…" at bounding box center [730, 615] width 875 height 860
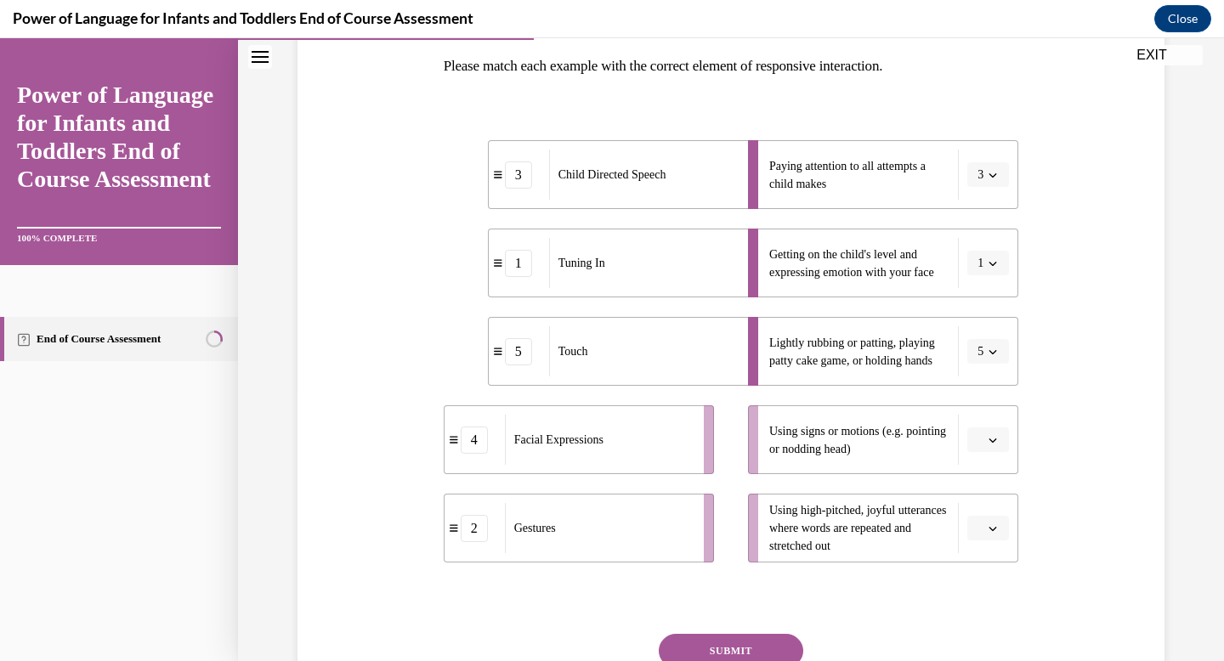
scroll to position [306, 0]
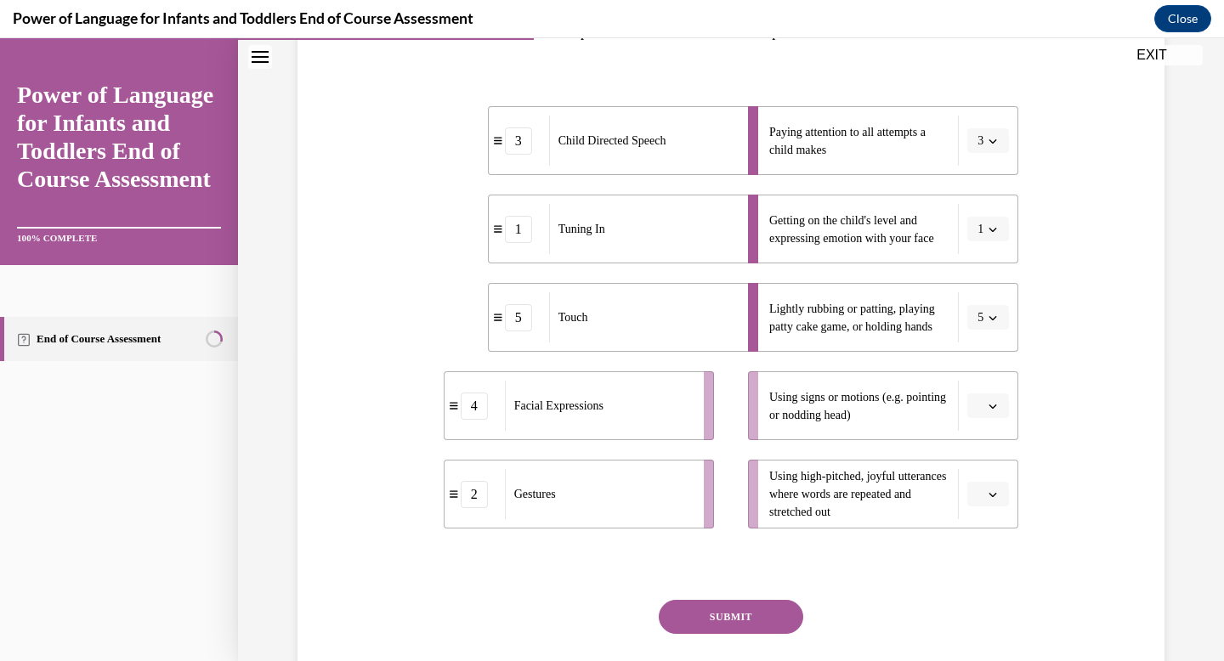
click at [994, 402] on icon "button" at bounding box center [992, 406] width 8 height 8
click at [984, 506] on span "2" at bounding box center [981, 512] width 6 height 14
click at [988, 491] on icon "button" at bounding box center [992, 494] width 8 height 8
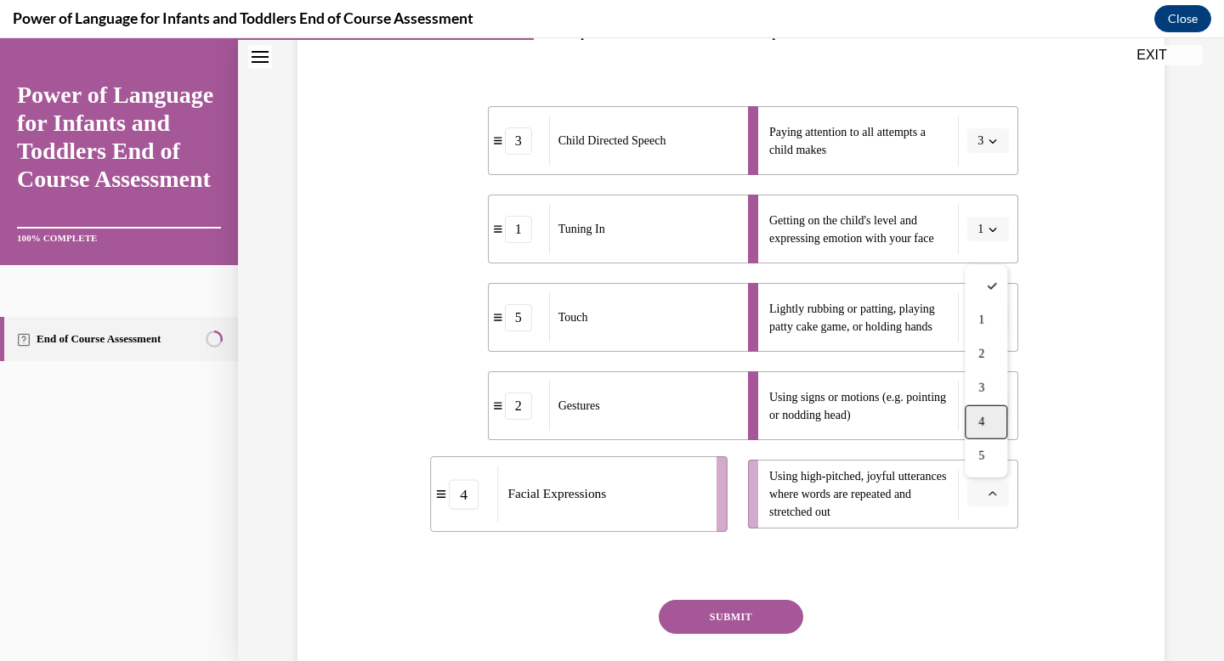
click at [984, 434] on div "4" at bounding box center [986, 422] width 42 height 34
click at [749, 625] on button "SUBMIT" at bounding box center [731, 617] width 144 height 34
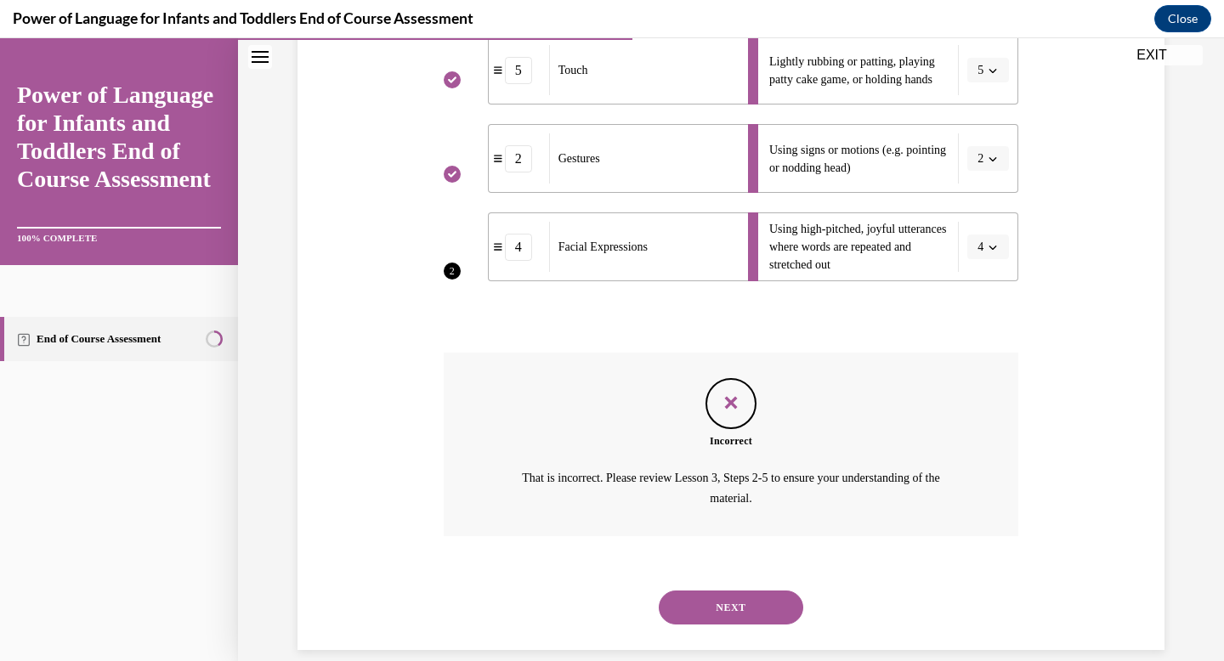
scroll to position [575, 0]
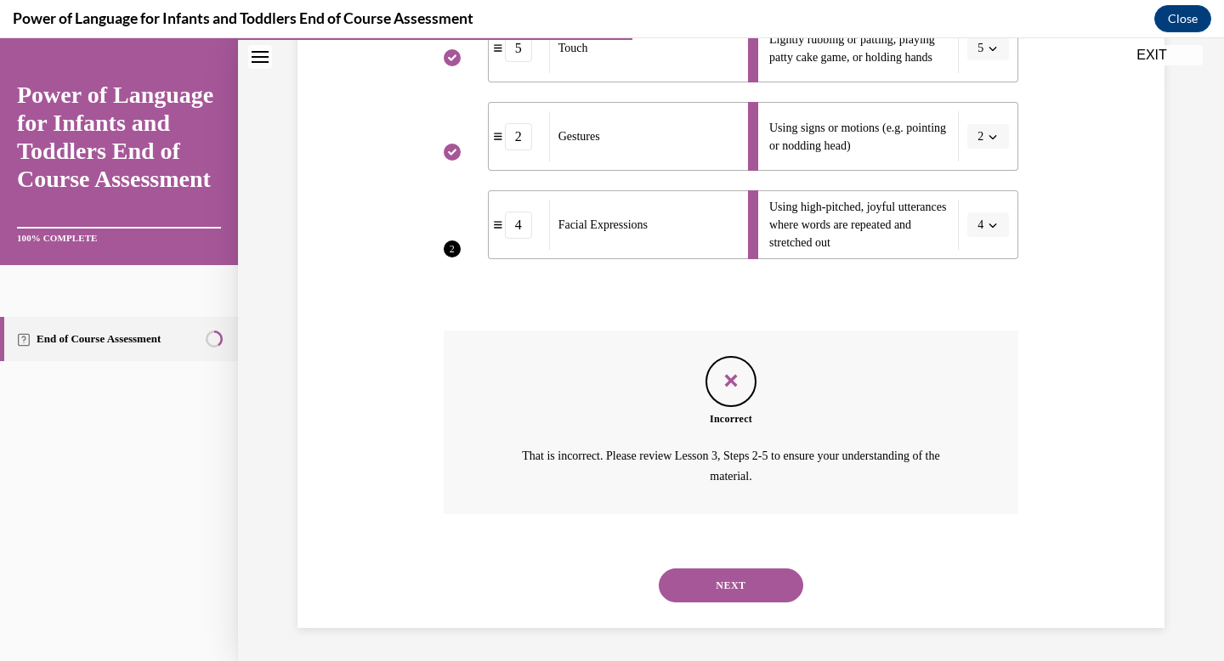
click at [737, 594] on button "NEXT" at bounding box center [731, 586] width 144 height 34
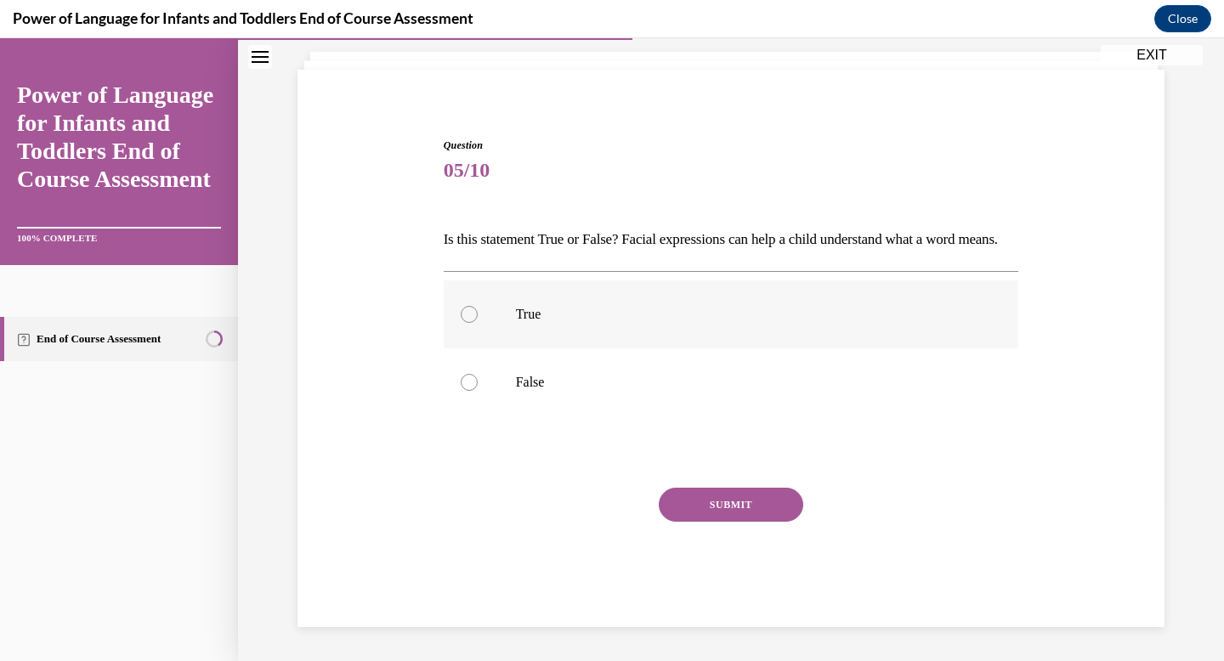
click at [574, 331] on label "True" at bounding box center [731, 314] width 575 height 68
click at [478, 323] on input "True" at bounding box center [469, 314] width 17 height 17
radio input "true"
click at [733, 510] on button "SUBMIT" at bounding box center [731, 505] width 144 height 34
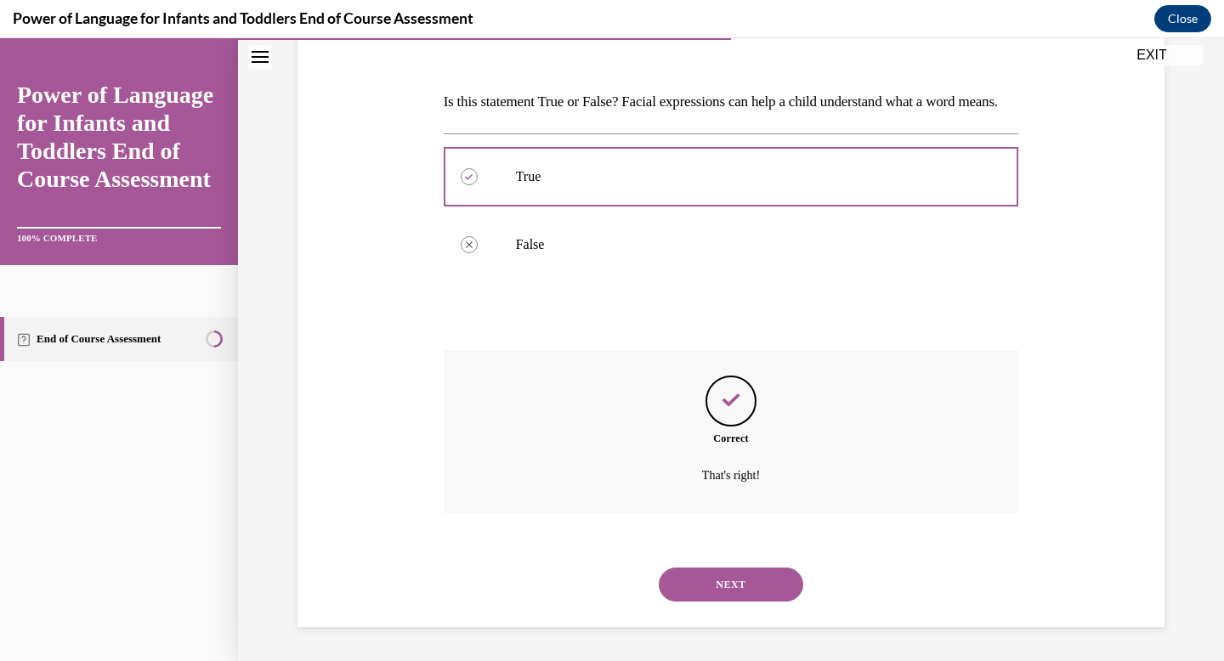
scroll to position [265, 0]
click at [740, 575] on button "NEXT" at bounding box center [731, 585] width 144 height 34
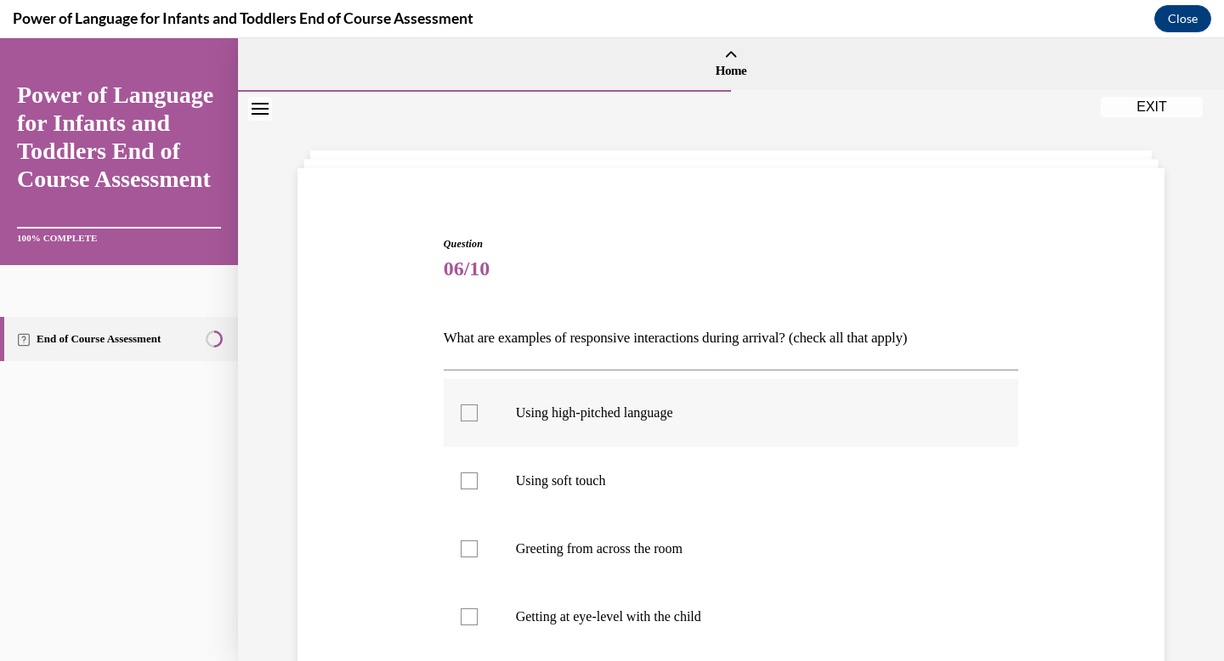
click at [471, 411] on div at bounding box center [469, 413] width 17 height 17
click at [471, 411] on input "Using high-pitched language" at bounding box center [469, 413] width 17 height 17
checkbox input "true"
click at [468, 483] on div at bounding box center [469, 481] width 17 height 17
click at [468, 483] on input "Using soft touch" at bounding box center [469, 481] width 17 height 17
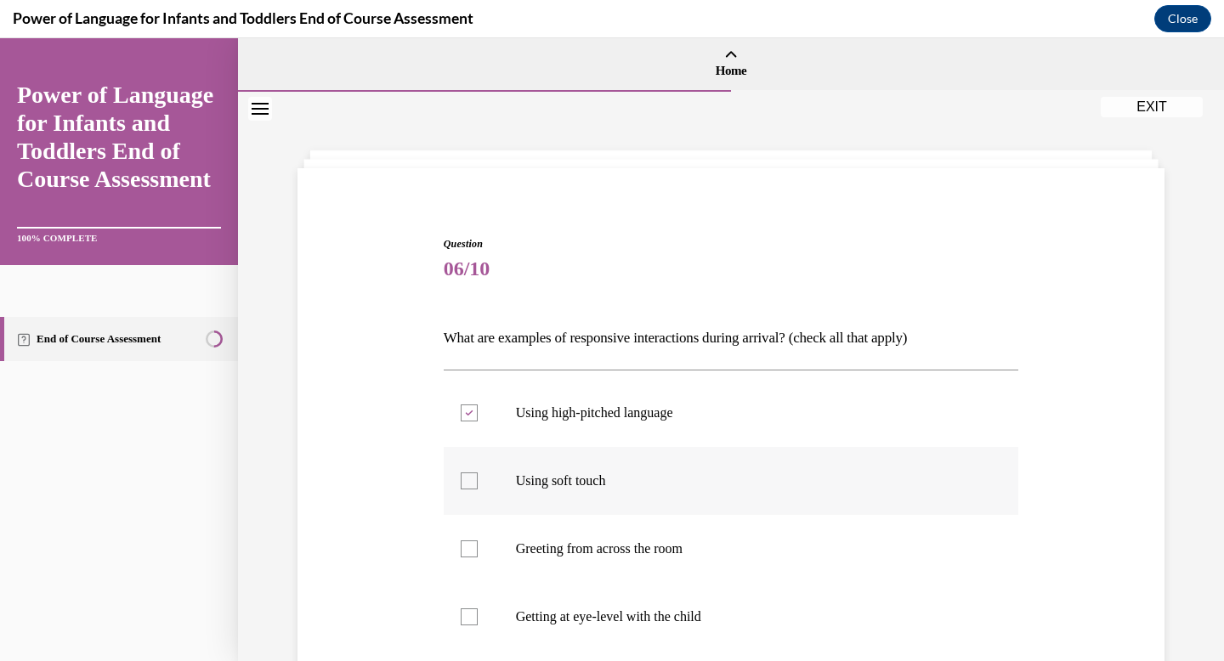
checkbox input "true"
click at [473, 614] on div at bounding box center [469, 617] width 17 height 17
click at [473, 614] on input "Getting at eye-level with the child" at bounding box center [469, 617] width 17 height 17
checkbox input "true"
click at [1095, 467] on div "Question 06/10 What are examples of responsive interactions during arrival? (ch…" at bounding box center [730, 557] width 875 height 744
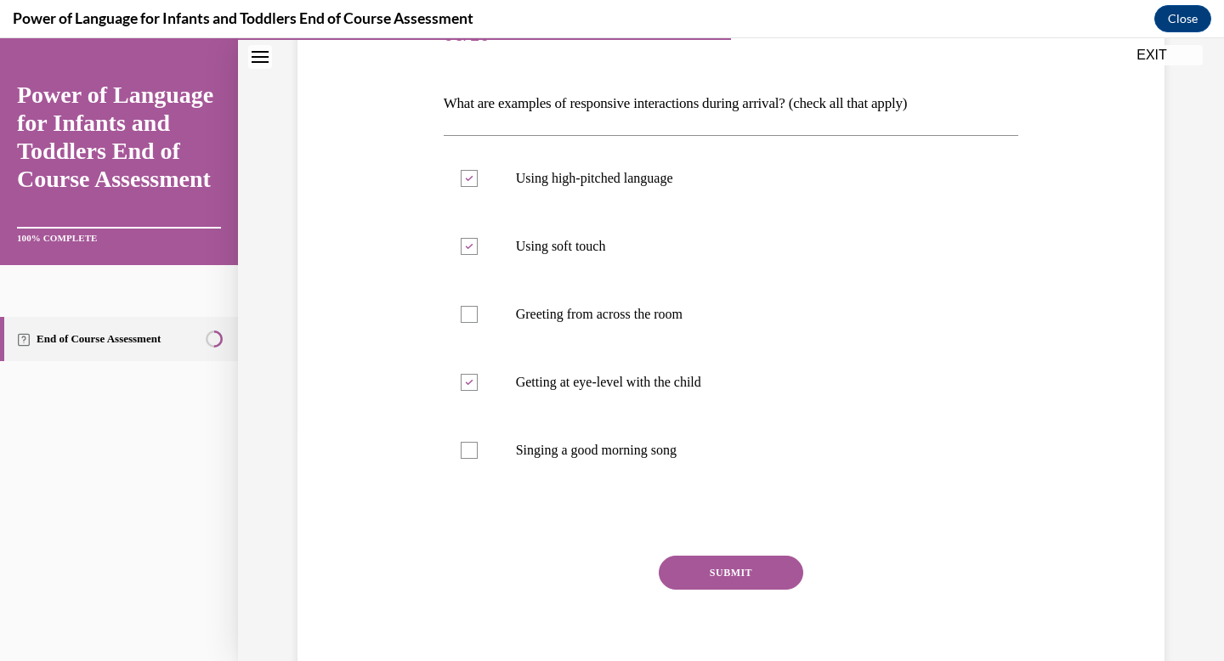
scroll to position [238, 0]
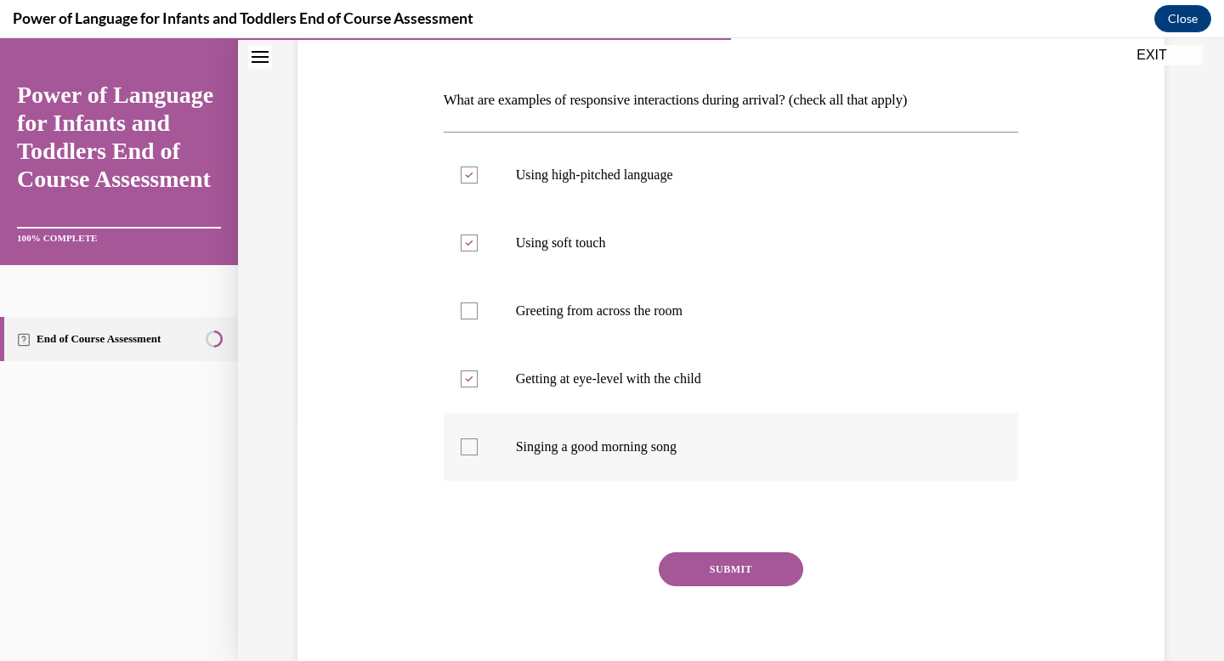
click at [483, 455] on label "Singing a good morning song" at bounding box center [731, 447] width 575 height 68
click at [478, 455] on input "Singing a good morning song" at bounding box center [469, 447] width 17 height 17
checkbox input "true"
click at [753, 572] on button "SUBMIT" at bounding box center [731, 569] width 144 height 34
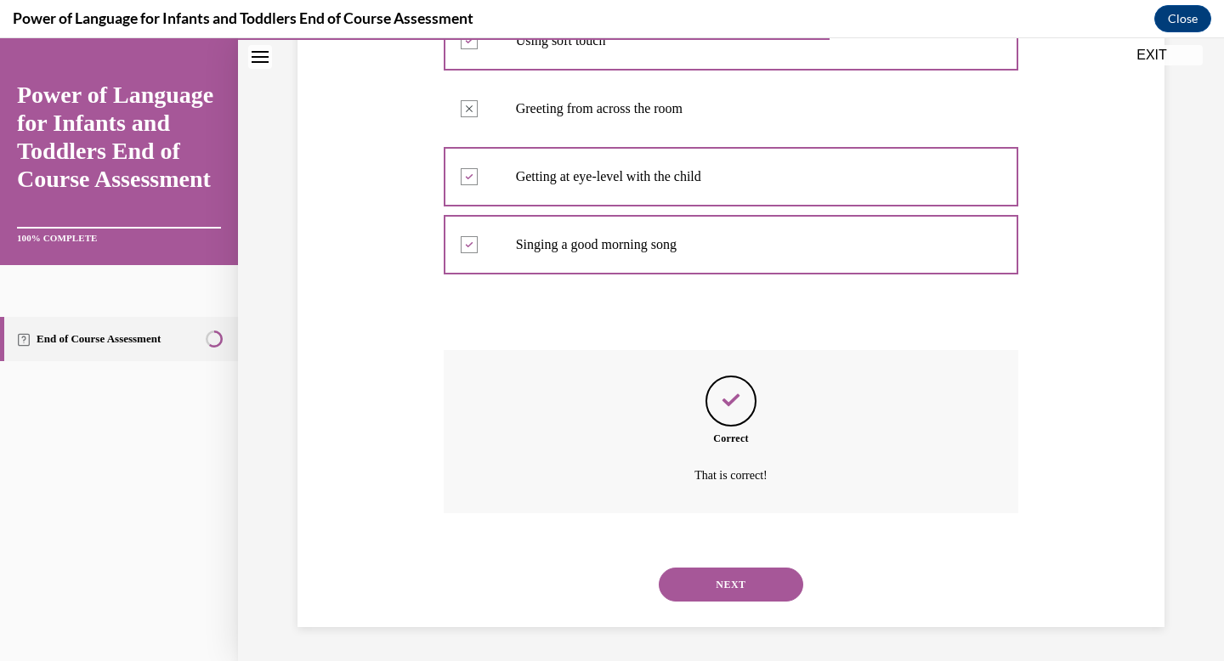
click at [743, 585] on button "NEXT" at bounding box center [731, 585] width 144 height 34
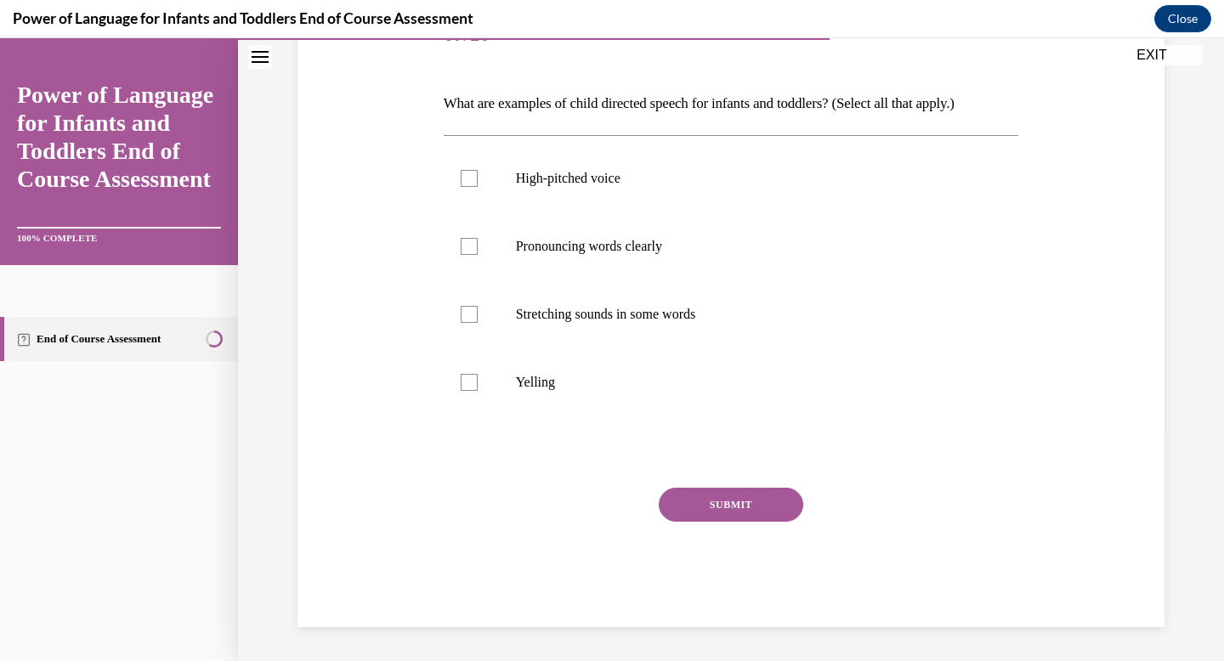
scroll to position [189, 0]
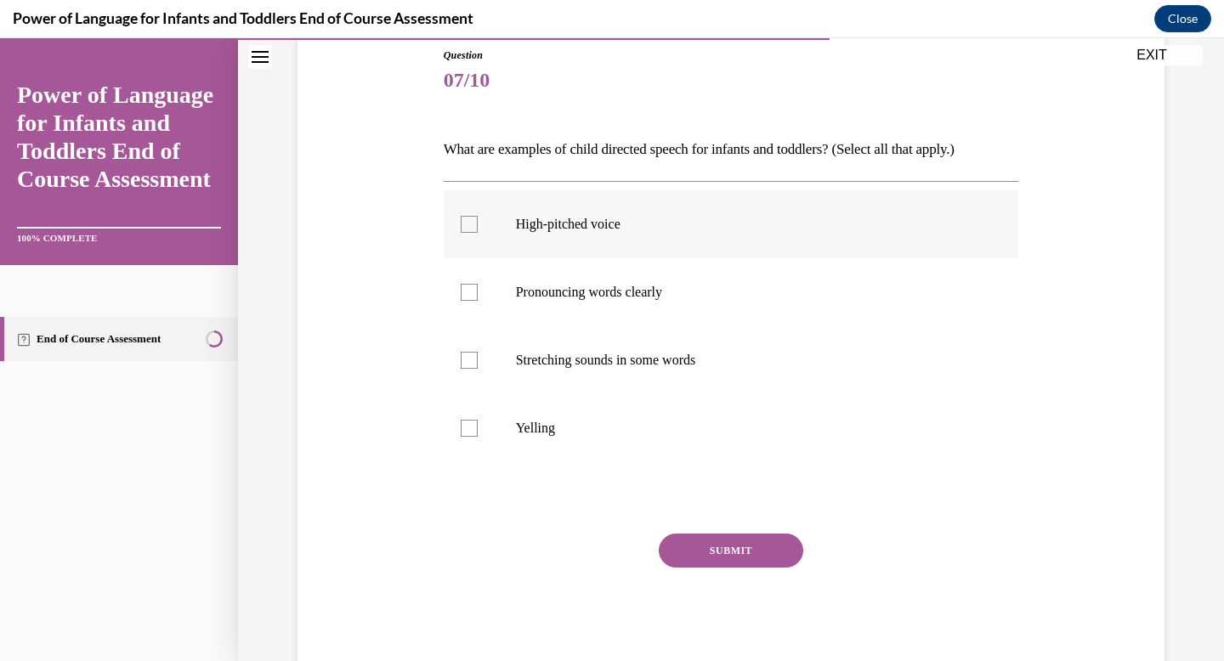
click at [618, 238] on label "High-pitched voice" at bounding box center [731, 224] width 575 height 68
click at [478, 233] on input "High-pitched voice" at bounding box center [469, 224] width 17 height 17
checkbox input "true"
click at [604, 291] on p "Pronouncing words clearly" at bounding box center [746, 292] width 461 height 17
click at [478, 291] on input "Pronouncing words clearly" at bounding box center [469, 292] width 17 height 17
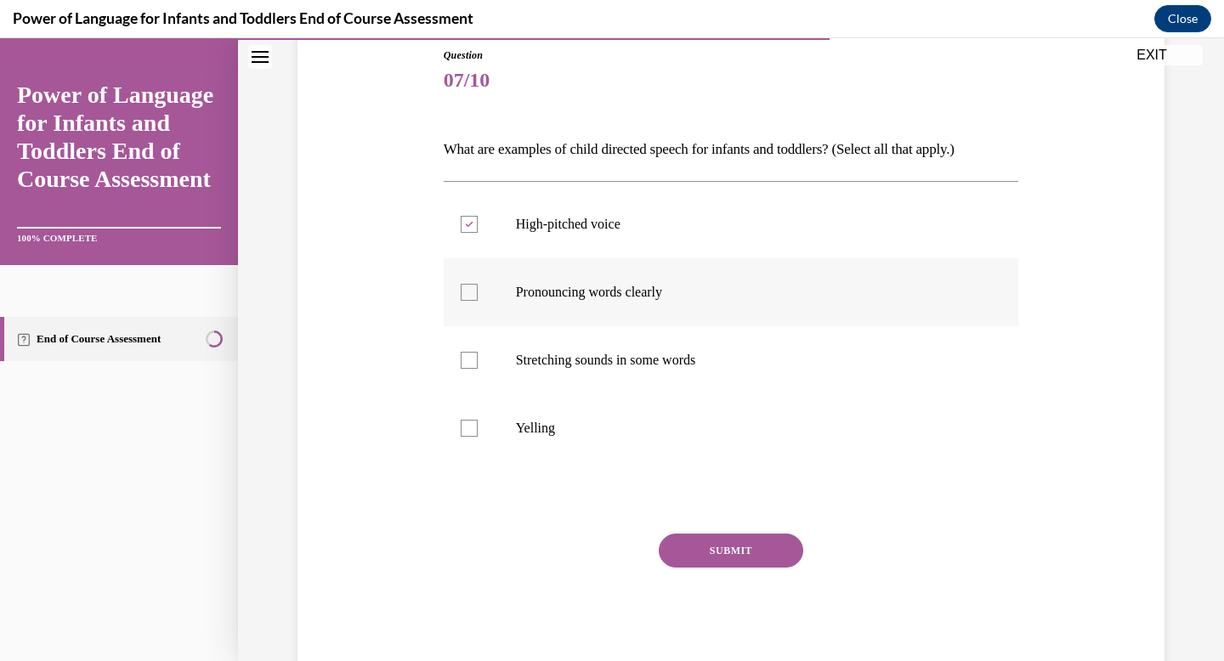
checkbox input "true"
click at [600, 359] on p "Stretching sounds in some words" at bounding box center [746, 360] width 461 height 17
click at [478, 359] on input "Stretching sounds in some words" at bounding box center [469, 360] width 17 height 17
checkbox input "true"
click at [735, 545] on button "SUBMIT" at bounding box center [731, 551] width 144 height 34
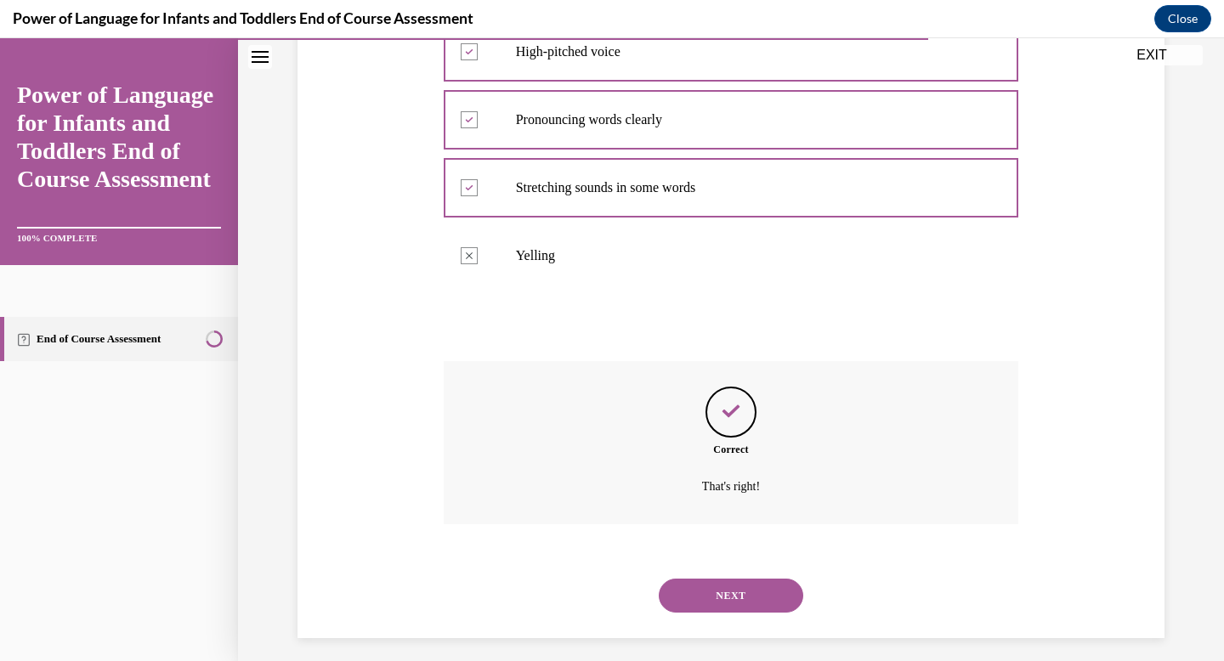
scroll to position [372, 0]
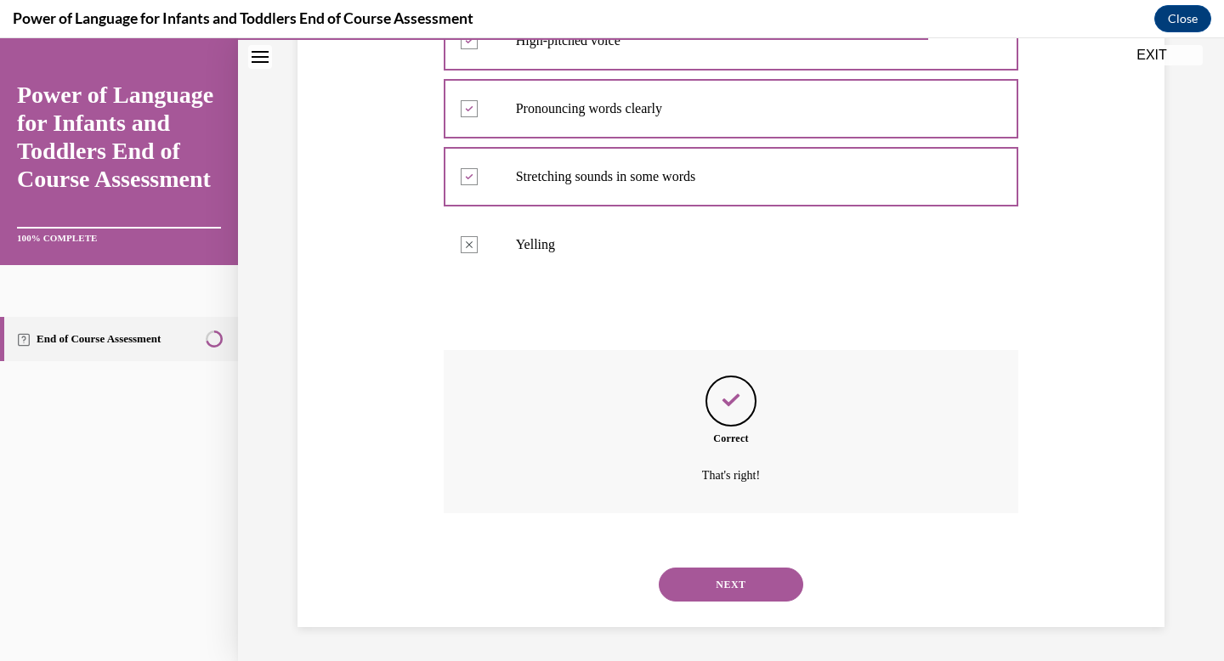
click at [733, 577] on button "NEXT" at bounding box center [731, 585] width 144 height 34
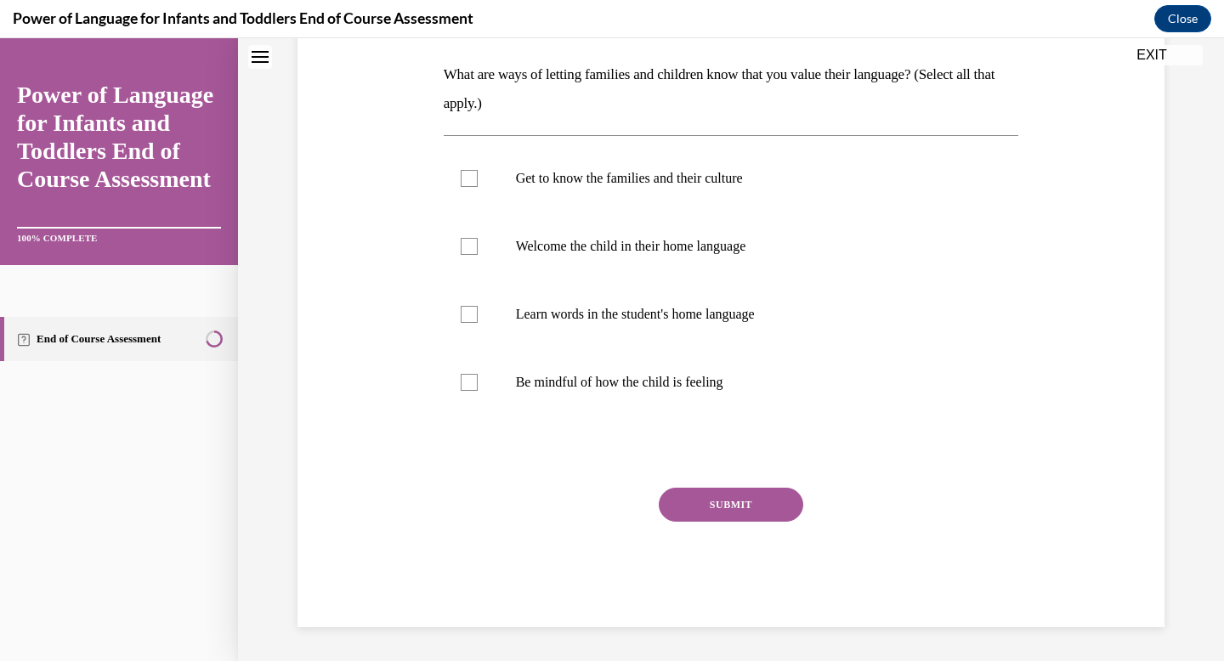
scroll to position [0, 0]
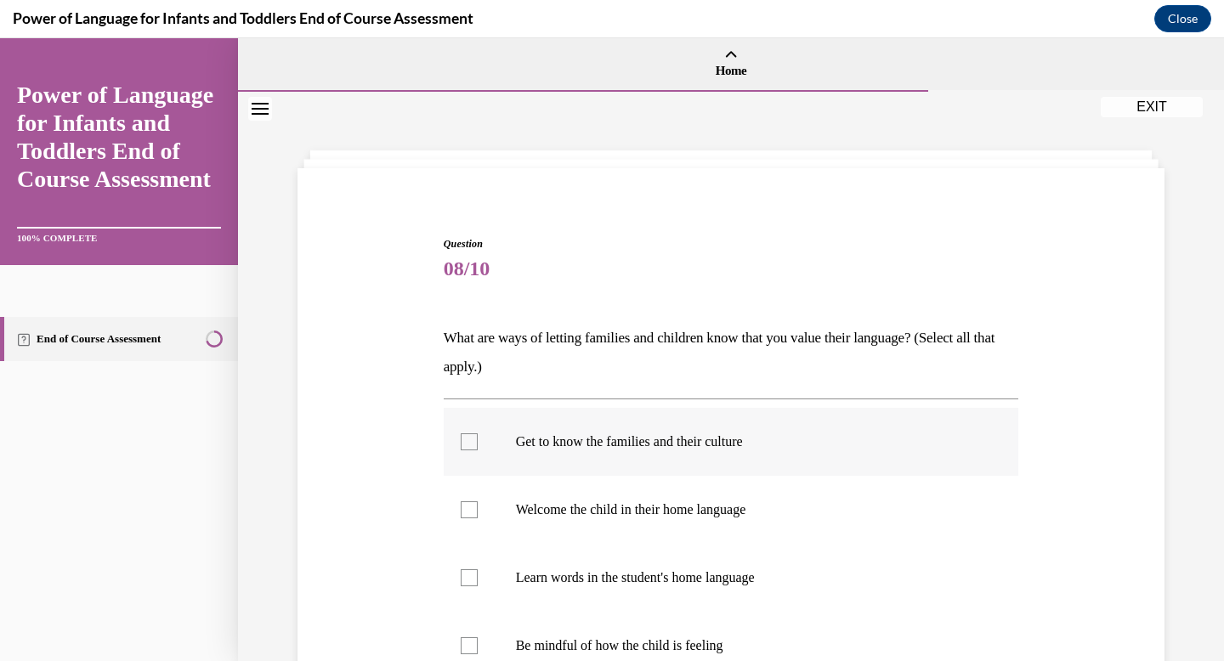
click at [665, 444] on p "Get to know the families and their culture" at bounding box center [746, 441] width 461 height 17
click at [478, 444] on input "Get to know the families and their culture" at bounding box center [469, 441] width 17 height 17
checkbox input "true"
click at [645, 522] on label "Welcome the child in their home language" at bounding box center [731, 510] width 575 height 68
click at [478, 518] on input "Welcome the child in their home language" at bounding box center [469, 509] width 17 height 17
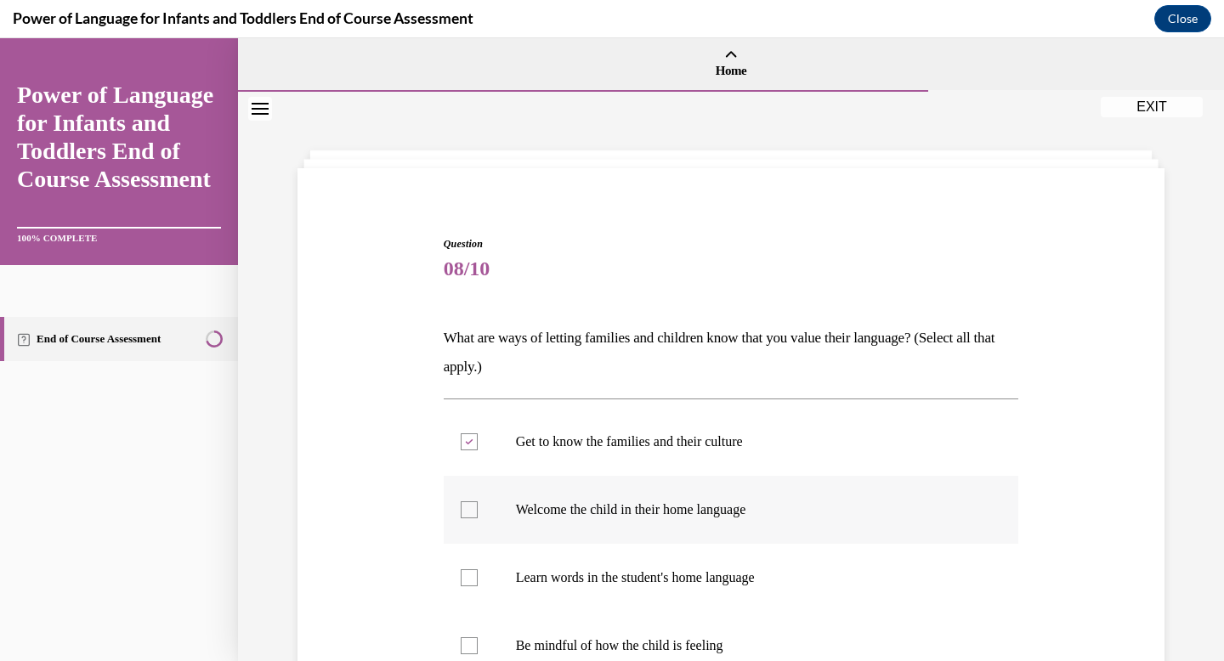
checkbox input "true"
click at [641, 574] on p "Learn words in the student's home language" at bounding box center [746, 577] width 461 height 17
click at [478, 574] on input "Learn words in the student's home language" at bounding box center [469, 577] width 17 height 17
checkbox input "true"
click at [626, 631] on label "Be mindful of how the child is feeling" at bounding box center [731, 646] width 575 height 68
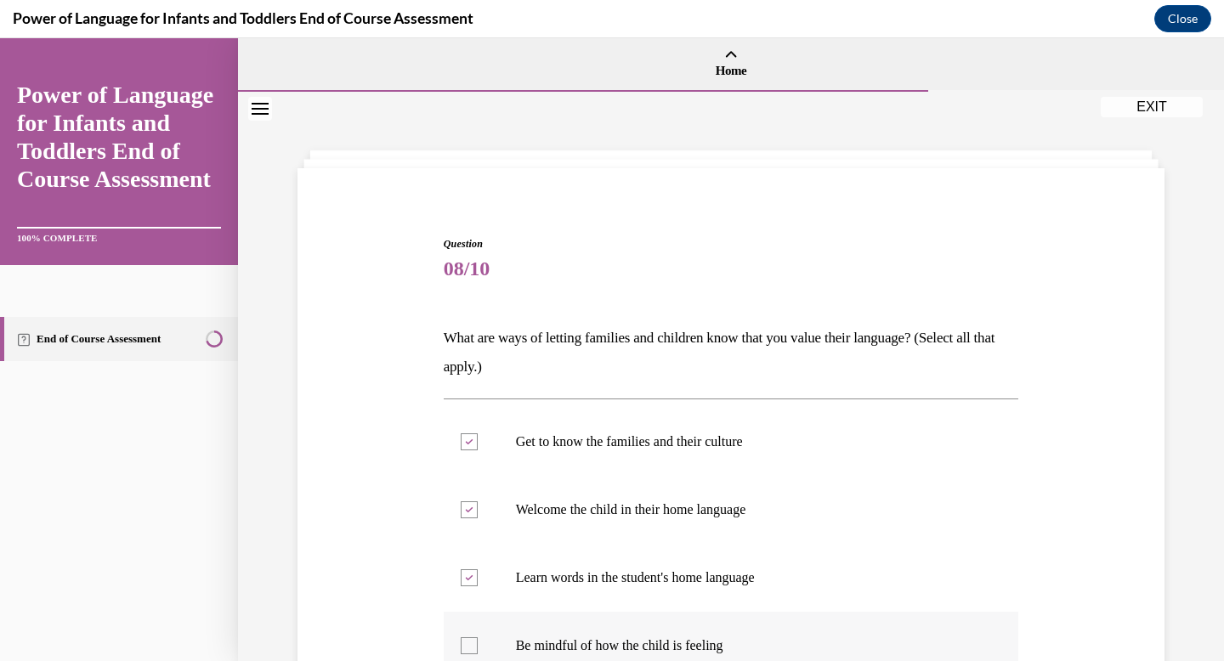
click at [478, 637] on input "Be mindful of how the child is feeling" at bounding box center [469, 645] width 17 height 17
checkbox input "true"
click at [1118, 523] on div "Question 08/10 What are ways of letting families and children know that you val…" at bounding box center [730, 537] width 875 height 705
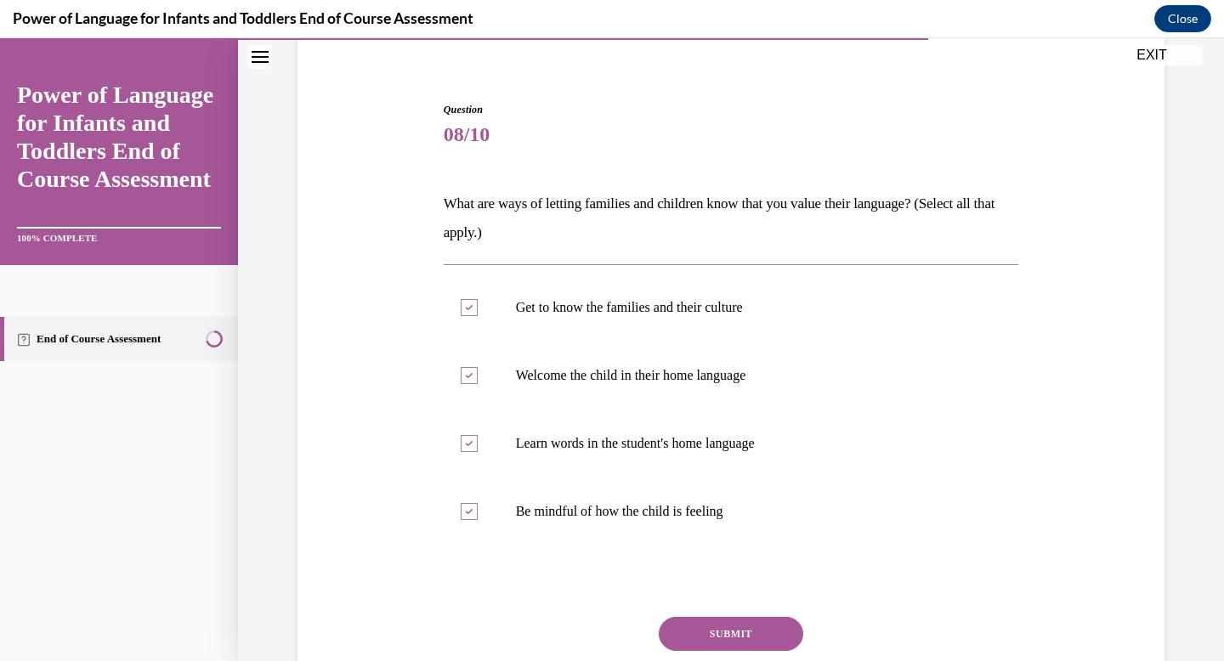
scroll to position [136, 0]
click at [712, 639] on button "SUBMIT" at bounding box center [731, 632] width 144 height 34
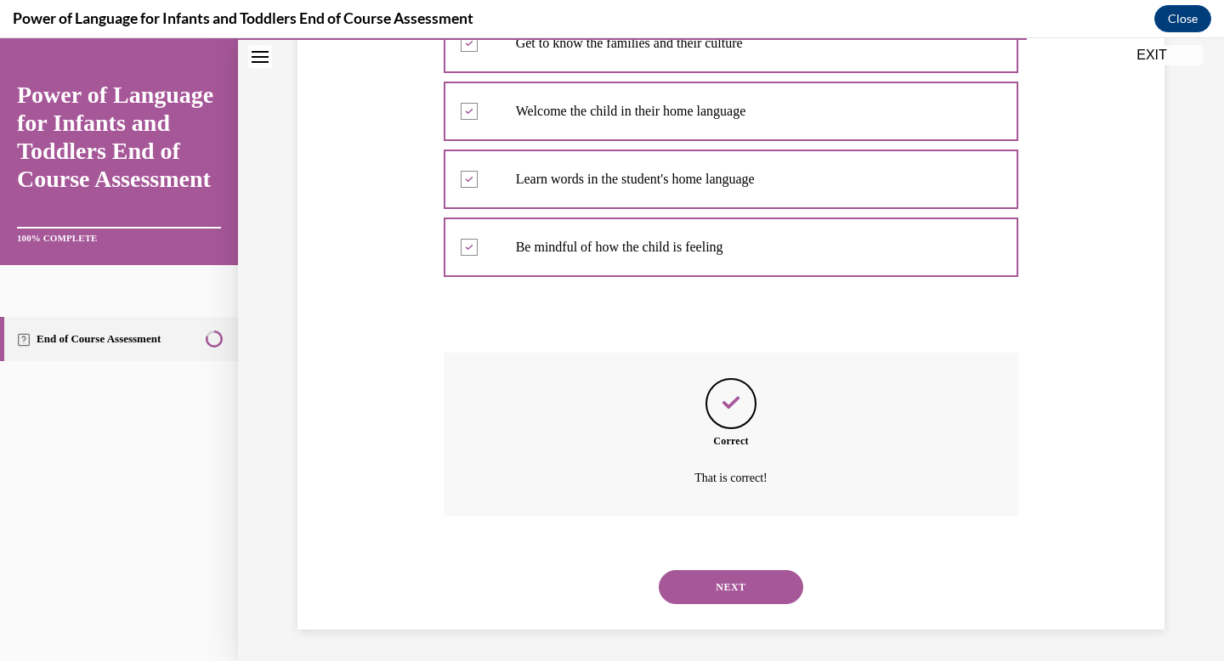
scroll to position [401, 0]
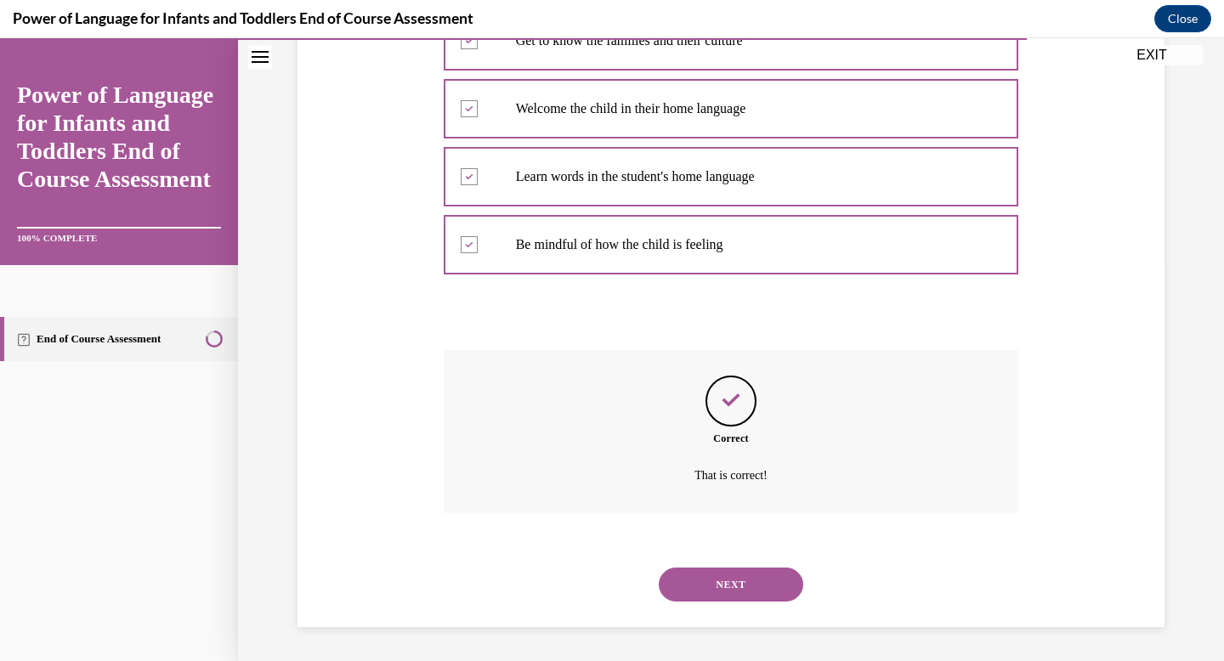
click at [722, 597] on button "NEXT" at bounding box center [731, 585] width 144 height 34
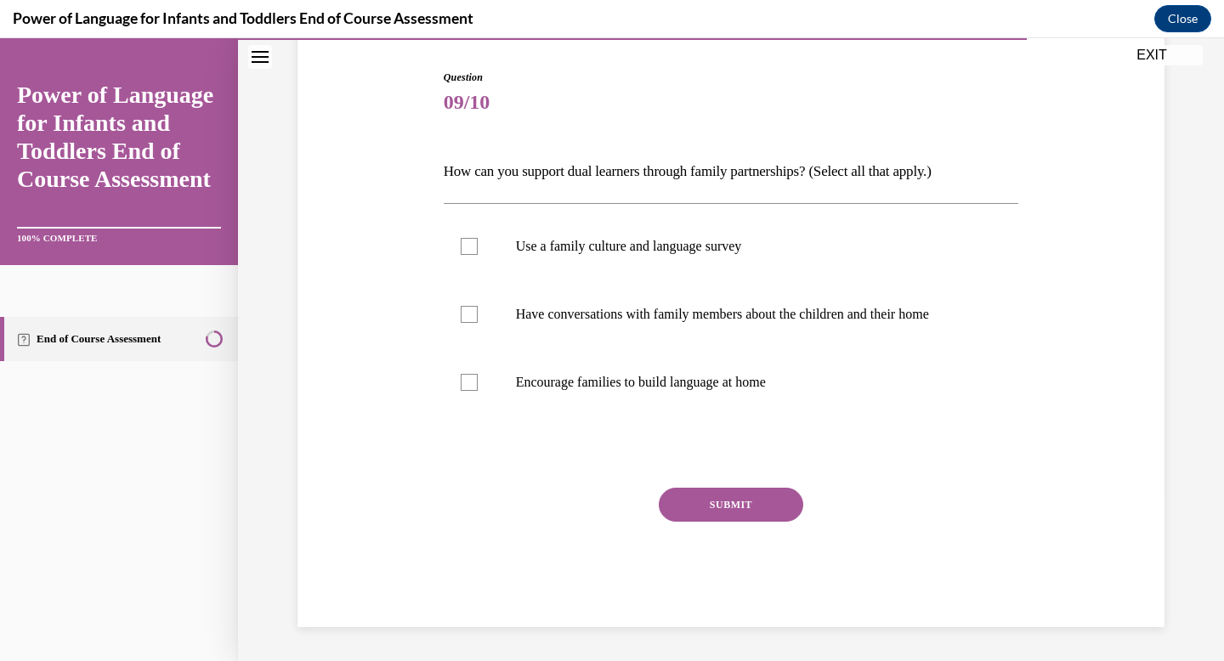
scroll to position [167, 0]
click at [623, 250] on p "Use a family culture and language survey" at bounding box center [746, 246] width 461 height 17
click at [478, 250] on input "Use a family culture and language survey" at bounding box center [469, 246] width 17 height 17
checkbox input "true"
click at [624, 309] on p "Have conversations with family members about the children and their home" at bounding box center [746, 314] width 461 height 17
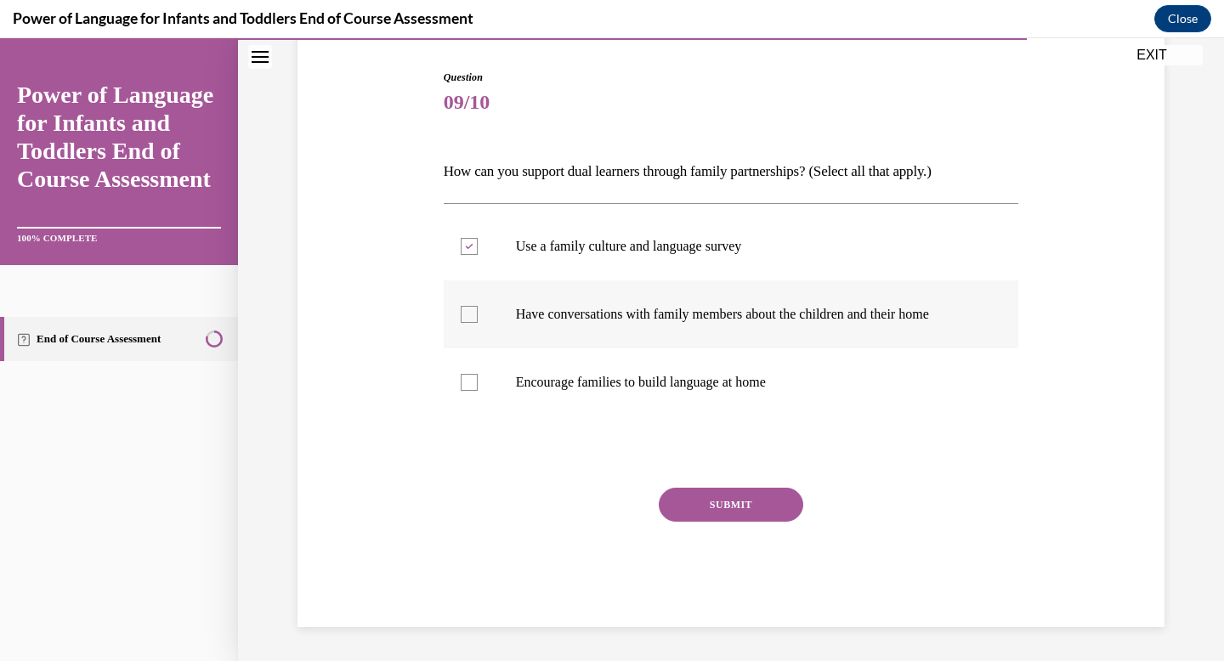
click at [478, 309] on input "Have conversations with family members about the children and their home" at bounding box center [469, 314] width 17 height 17
checkbox input "true"
click at [631, 381] on p "Encourage families to build language at home" at bounding box center [746, 382] width 461 height 17
click at [478, 381] on input "Encourage families to build language at home" at bounding box center [469, 382] width 17 height 17
checkbox input "true"
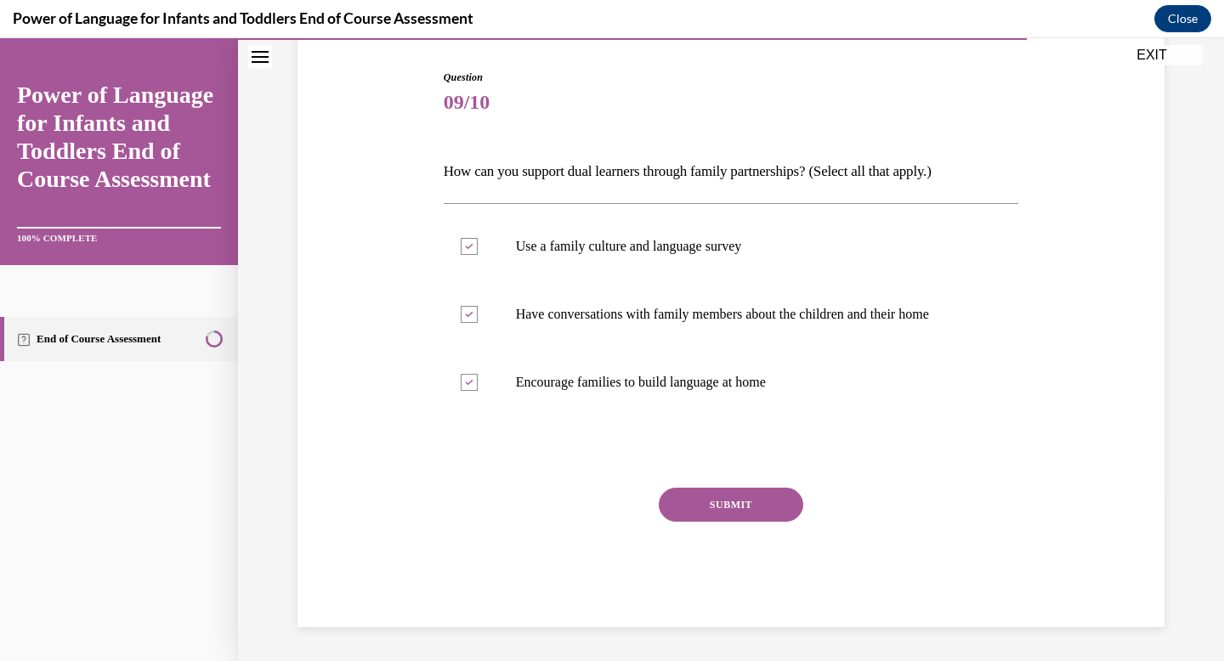
click at [719, 499] on button "SUBMIT" at bounding box center [731, 505] width 144 height 34
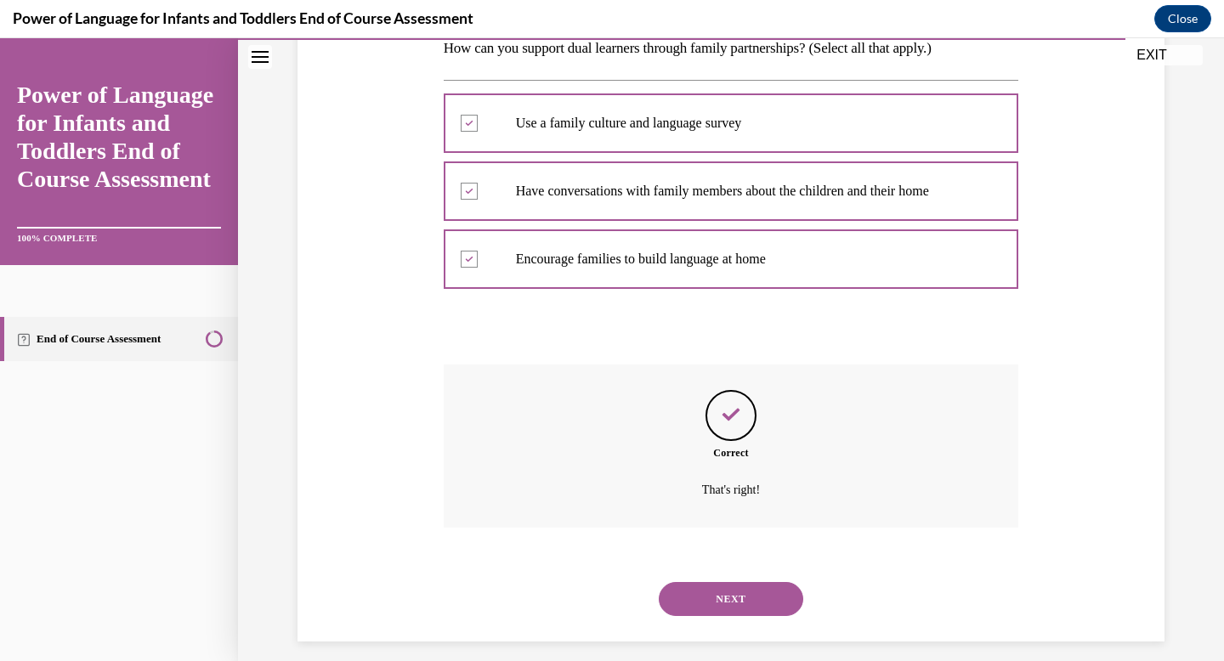
scroll to position [304, 0]
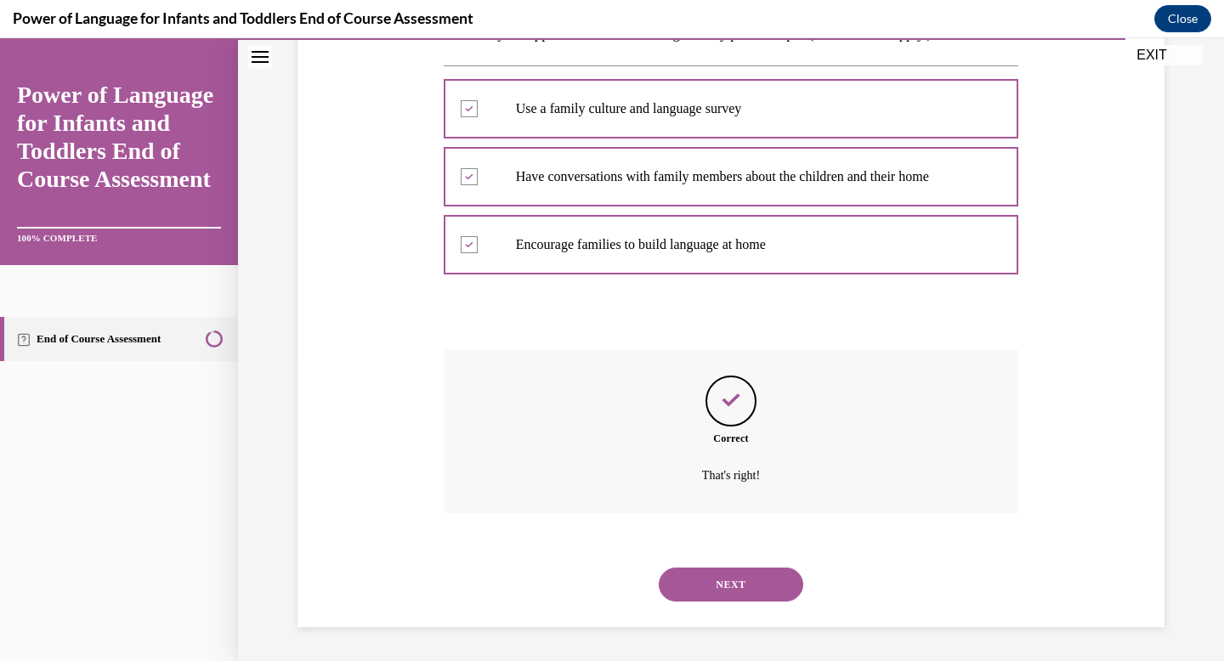
click at [726, 574] on button "NEXT" at bounding box center [731, 585] width 144 height 34
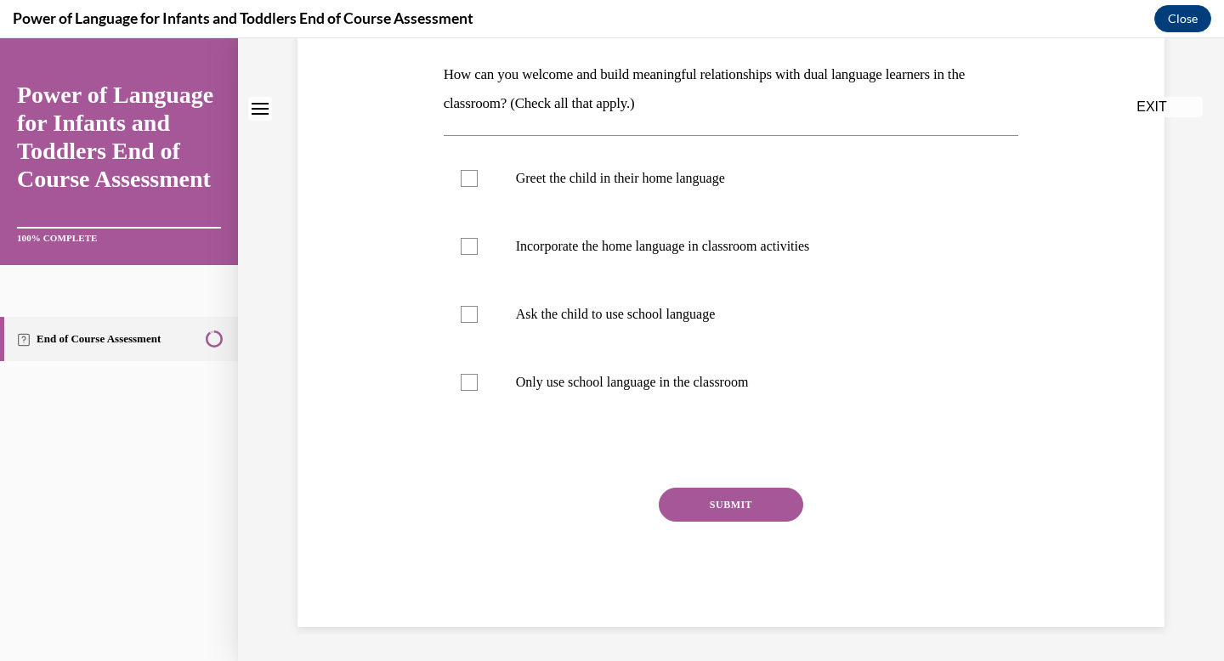
scroll to position [0, 0]
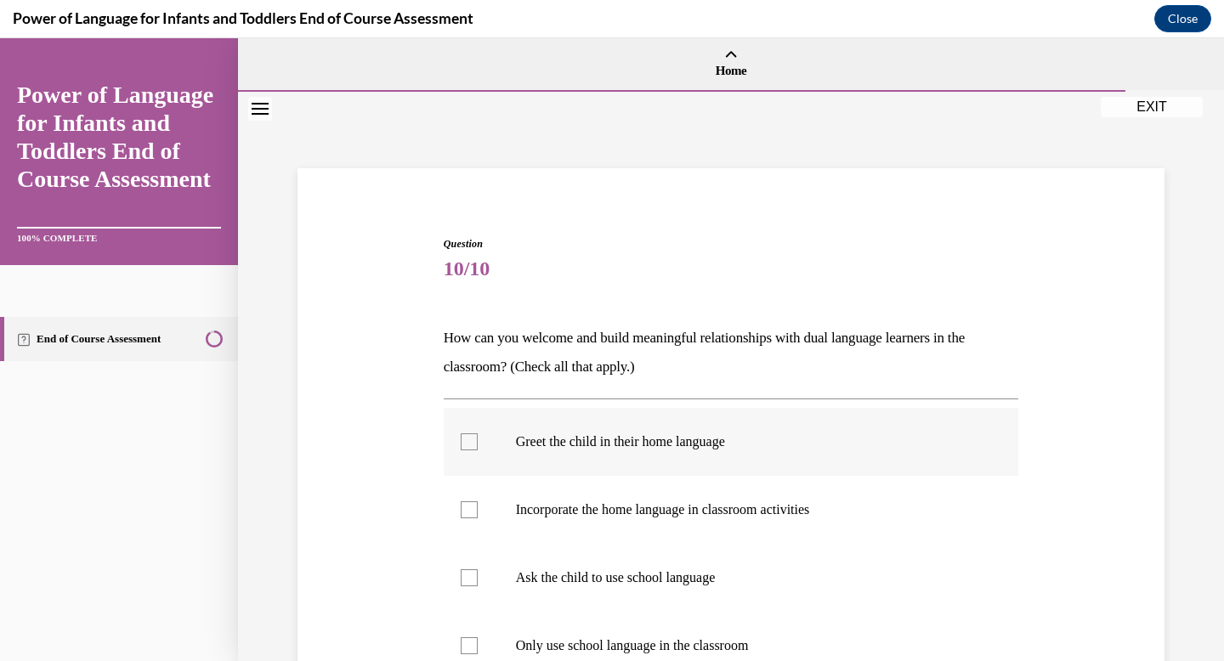
click at [682, 447] on p "Greet the child in their home language" at bounding box center [746, 441] width 461 height 17
click at [478, 447] on input "Greet the child in their home language" at bounding box center [469, 441] width 17 height 17
checkbox input "true"
click at [676, 509] on p "Incorporate the home language in classroom activities" at bounding box center [746, 509] width 461 height 17
click at [478, 509] on input "Incorporate the home language in classroom activities" at bounding box center [469, 509] width 17 height 17
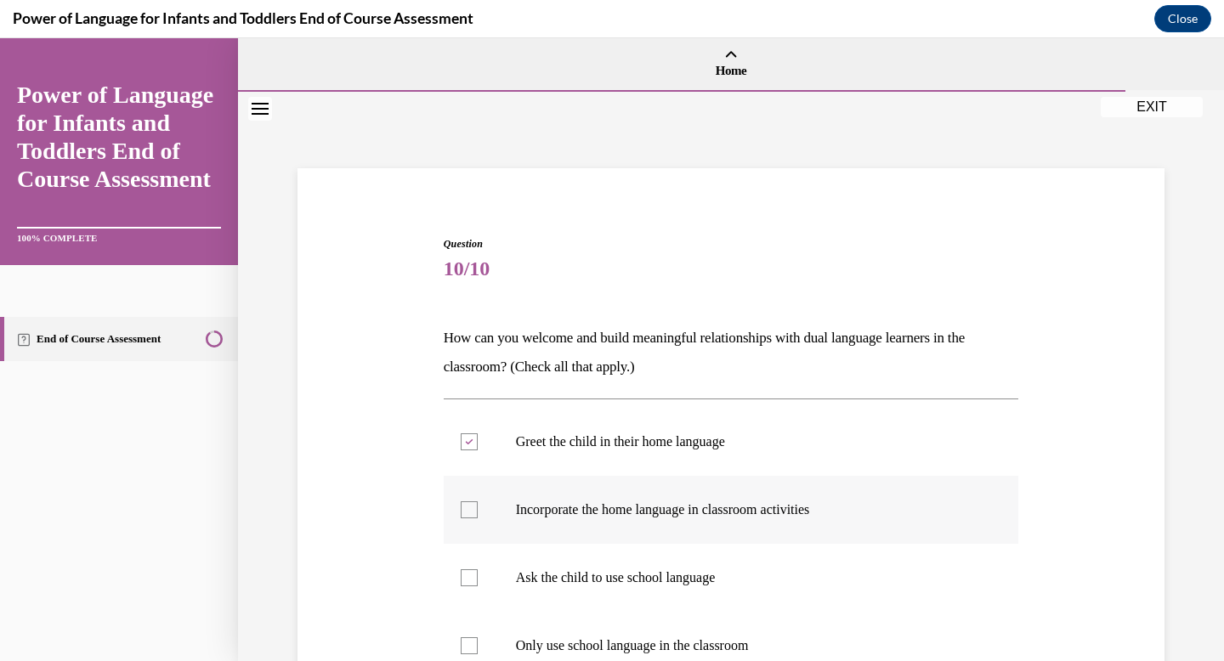
checkbox input "true"
click at [1066, 569] on div "Question 10/10 How can you welcome and build meaningful relationships with dual…" at bounding box center [730, 537] width 875 height 705
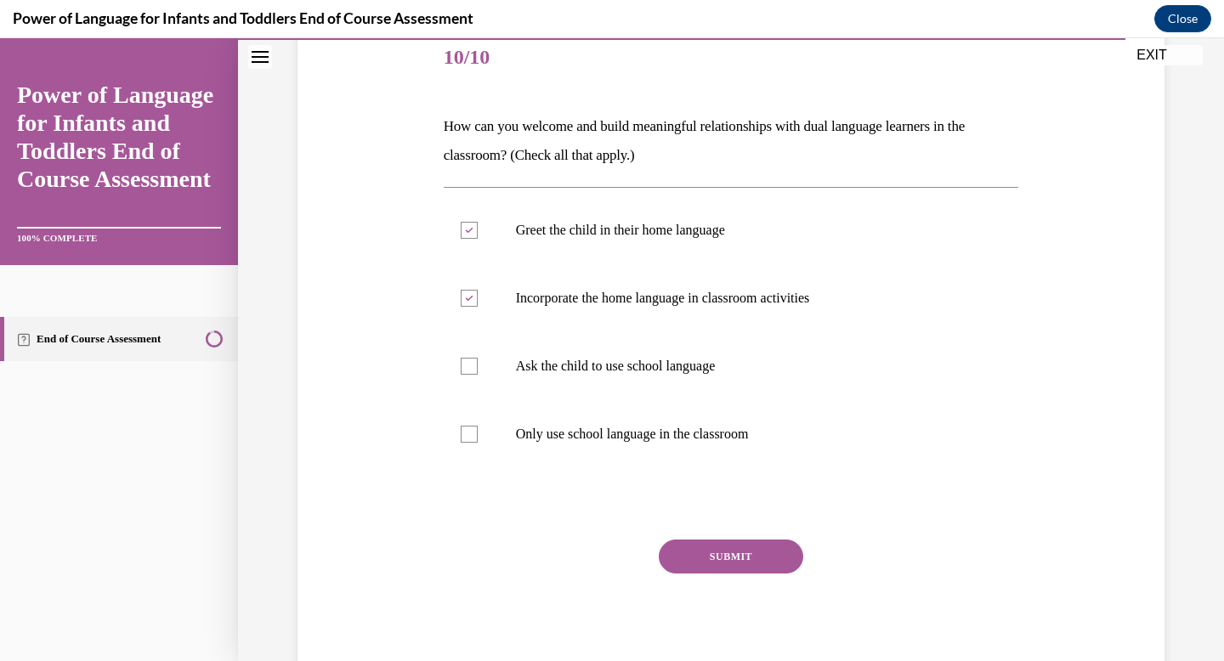
scroll to position [263, 0]
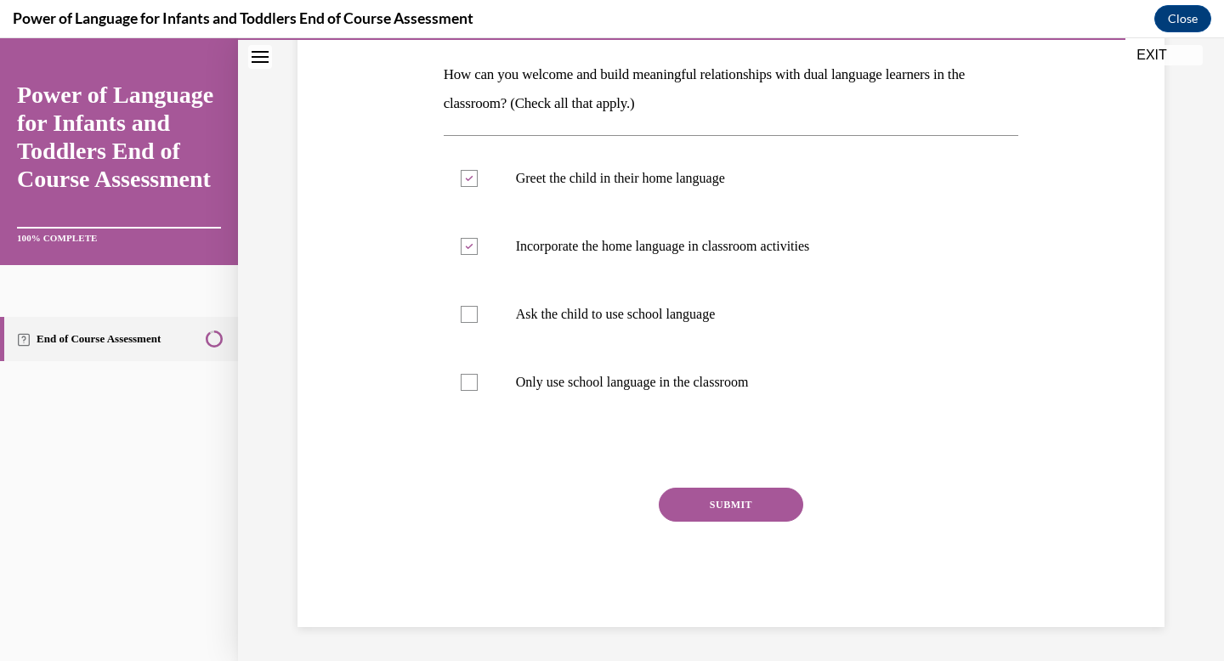
click at [767, 515] on button "SUBMIT" at bounding box center [731, 505] width 144 height 34
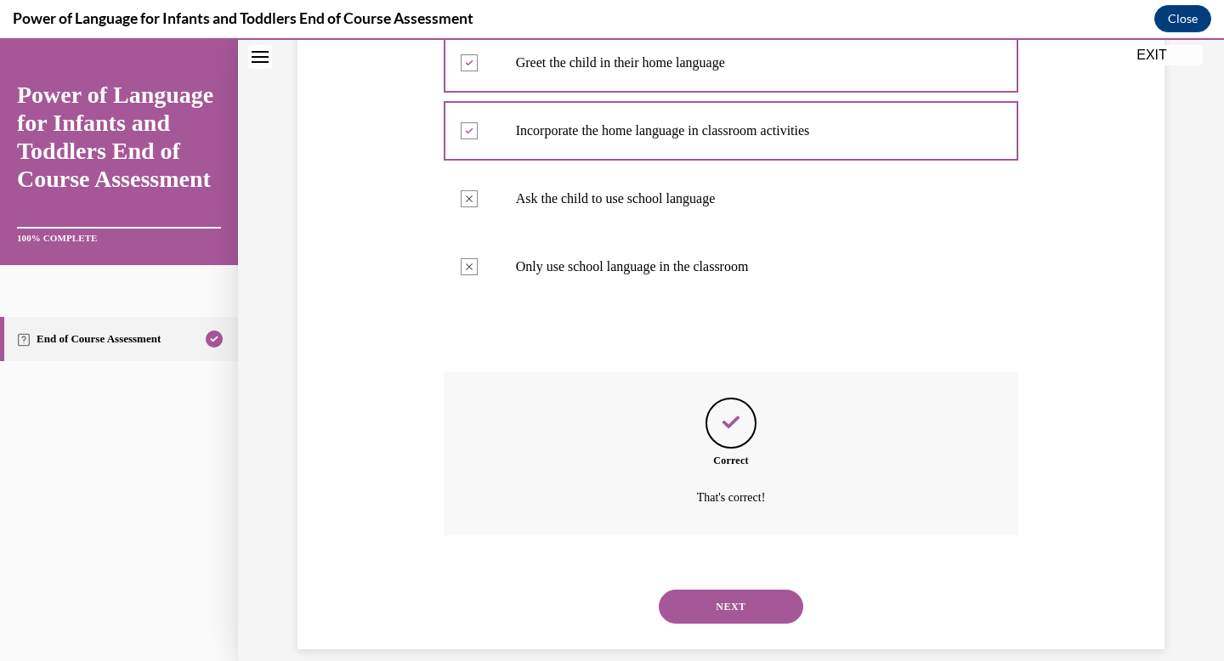
scroll to position [401, 0]
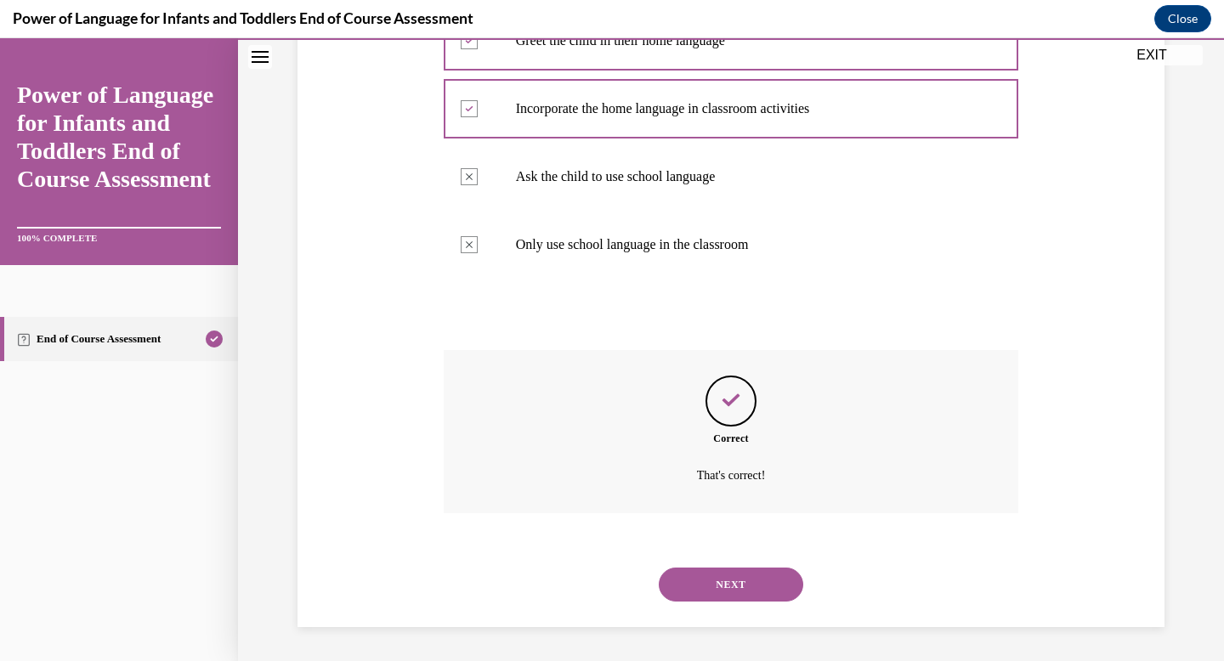
click at [751, 583] on button "NEXT" at bounding box center [731, 585] width 144 height 34
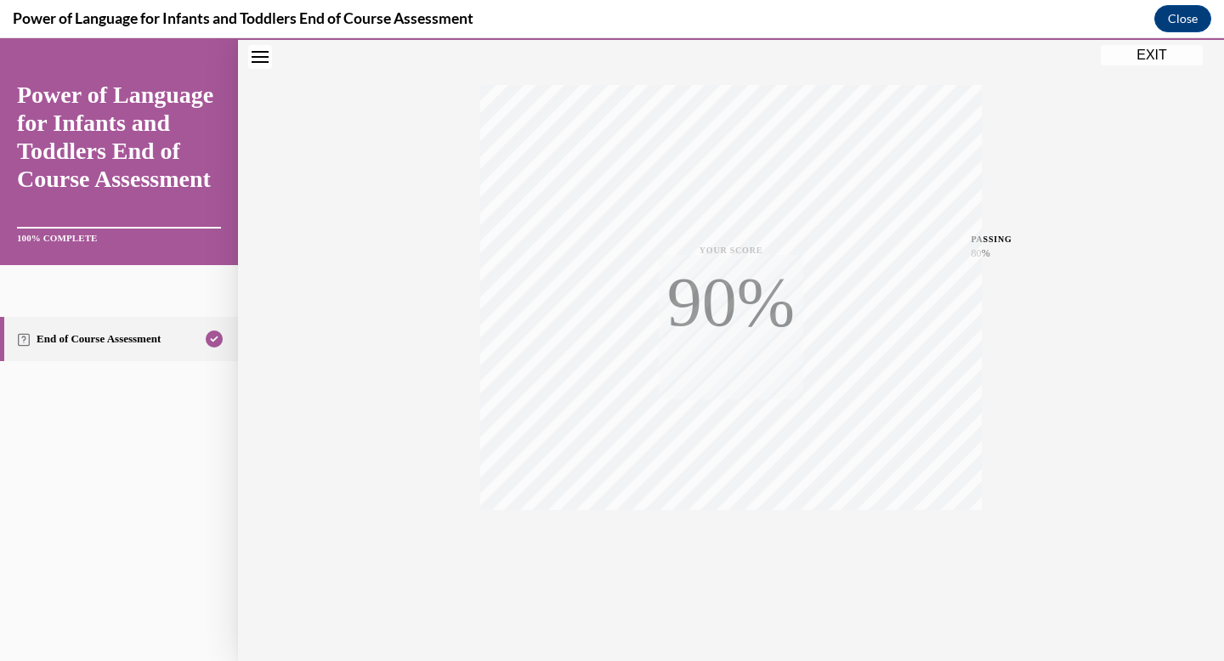
scroll to position [248, 0]
click at [1158, 52] on button "EXIT" at bounding box center [1152, 55] width 102 height 20
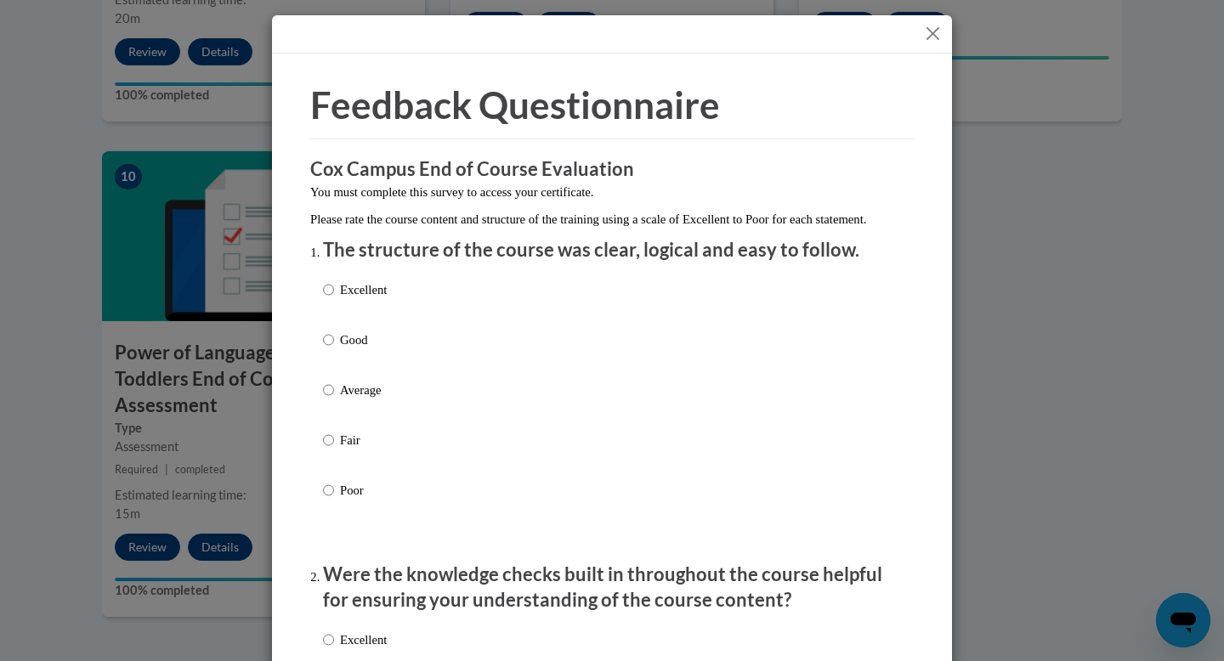
click at [346, 349] on p "Good" at bounding box center [363, 340] width 47 height 19
click at [334, 349] on input "Good" at bounding box center [328, 340] width 11 height 19
radio input "true"
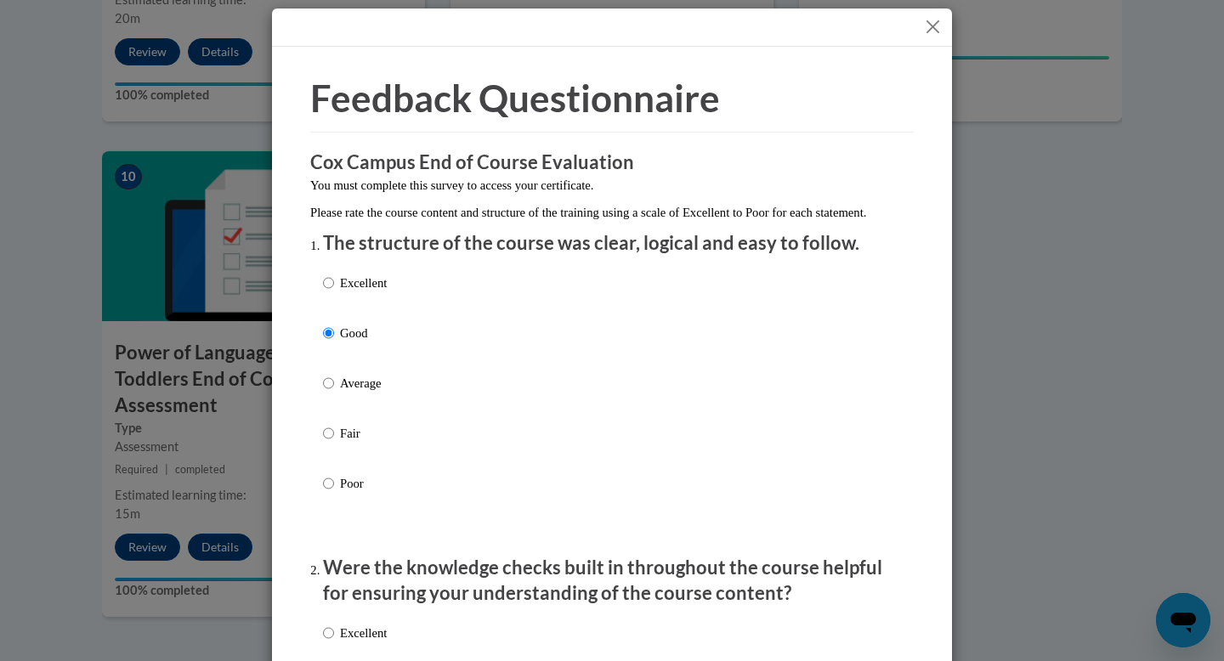
scroll to position [652, 0]
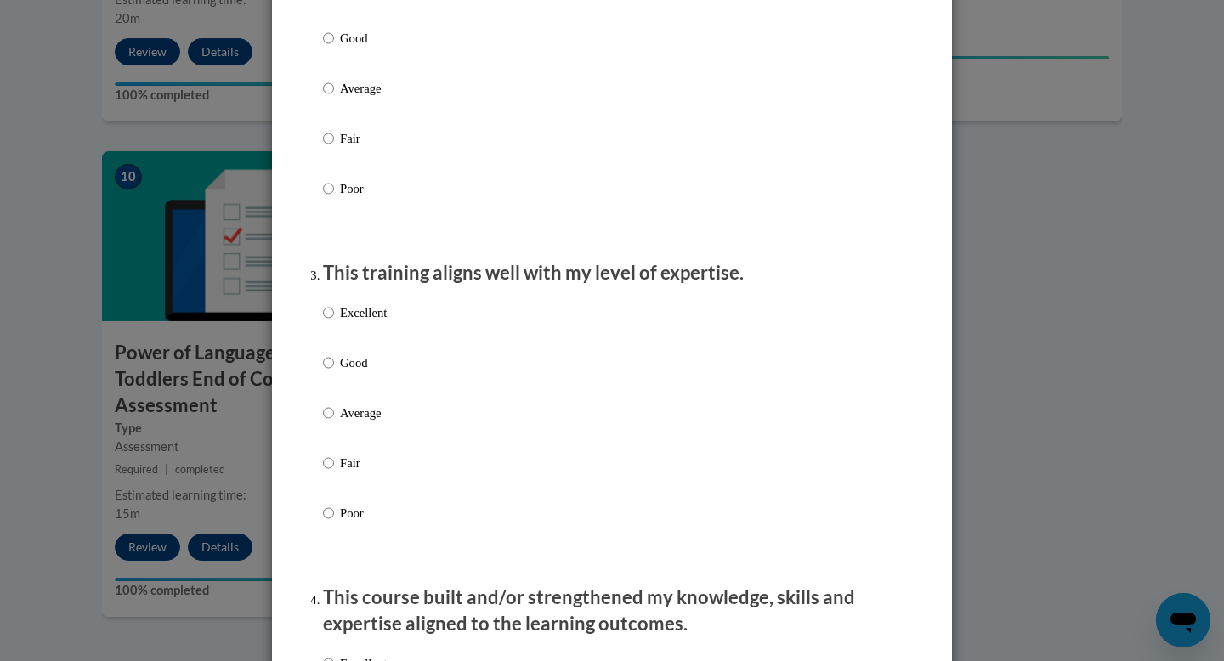
click at [353, 48] on p "Good" at bounding box center [363, 38] width 47 height 19
click at [334, 48] on input "Good" at bounding box center [328, 38] width 11 height 19
radio input "true"
click at [342, 372] on p "Good" at bounding box center [363, 363] width 47 height 19
click at [334, 372] on input "Good" at bounding box center [328, 363] width 11 height 19
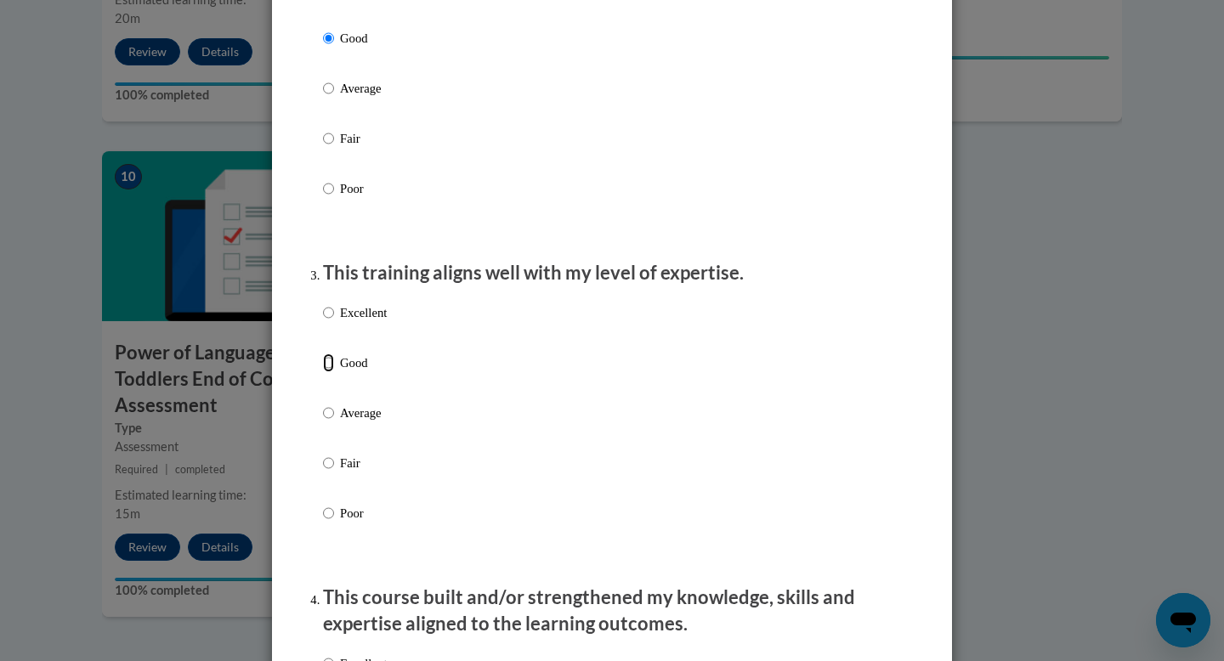
radio input "true"
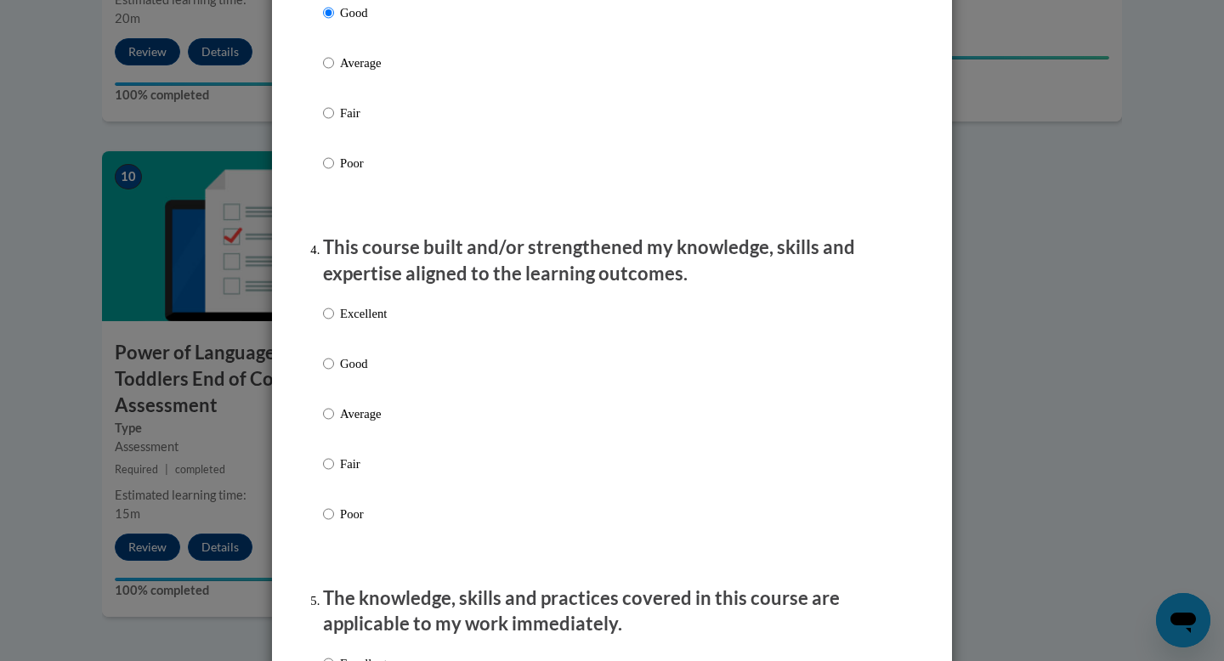
click at [342, 373] on p "Good" at bounding box center [363, 363] width 47 height 19
click at [334, 373] on input "Good" at bounding box center [328, 363] width 11 height 19
radio input "true"
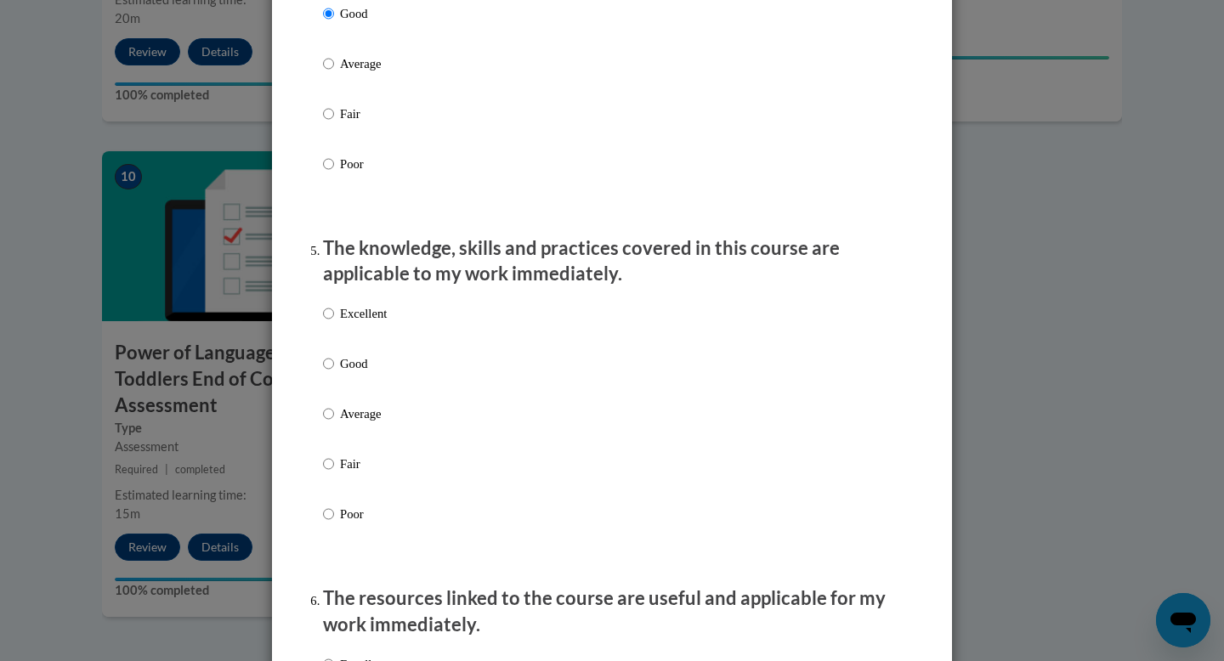
click at [342, 373] on p "Good" at bounding box center [363, 363] width 47 height 19
click at [334, 373] on input "Good" at bounding box center [328, 363] width 11 height 19
radio input "true"
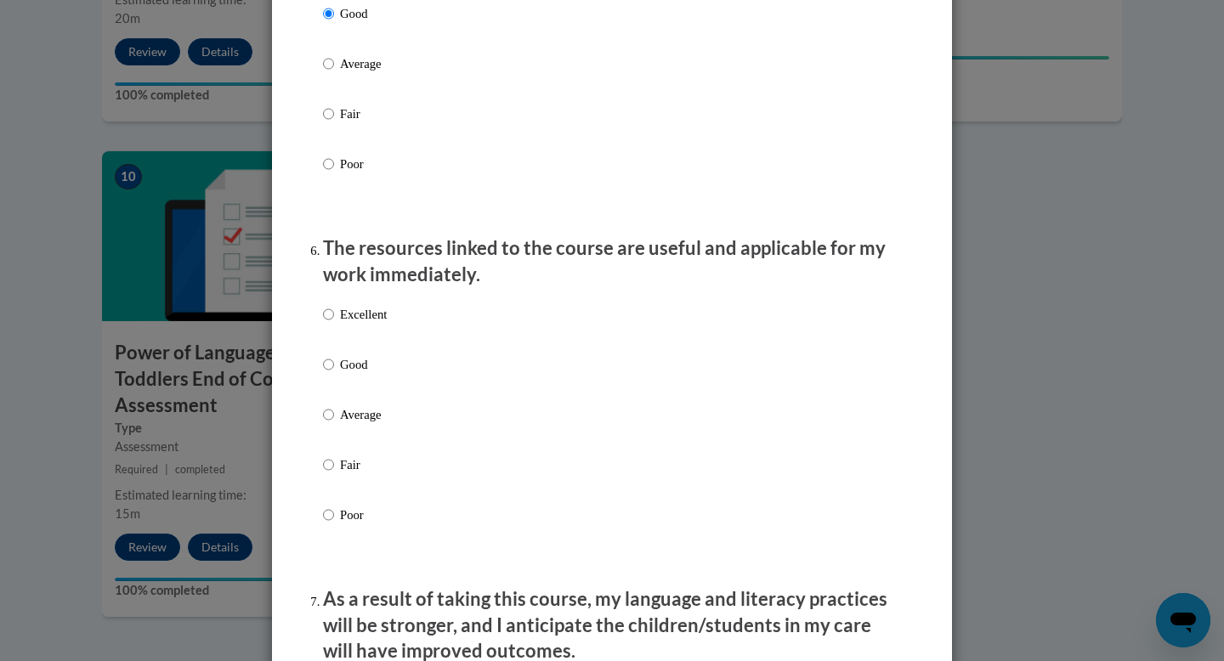
click at [342, 374] on p "Good" at bounding box center [363, 364] width 47 height 19
click at [334, 374] on input "Good" at bounding box center [328, 364] width 11 height 19
radio input "true"
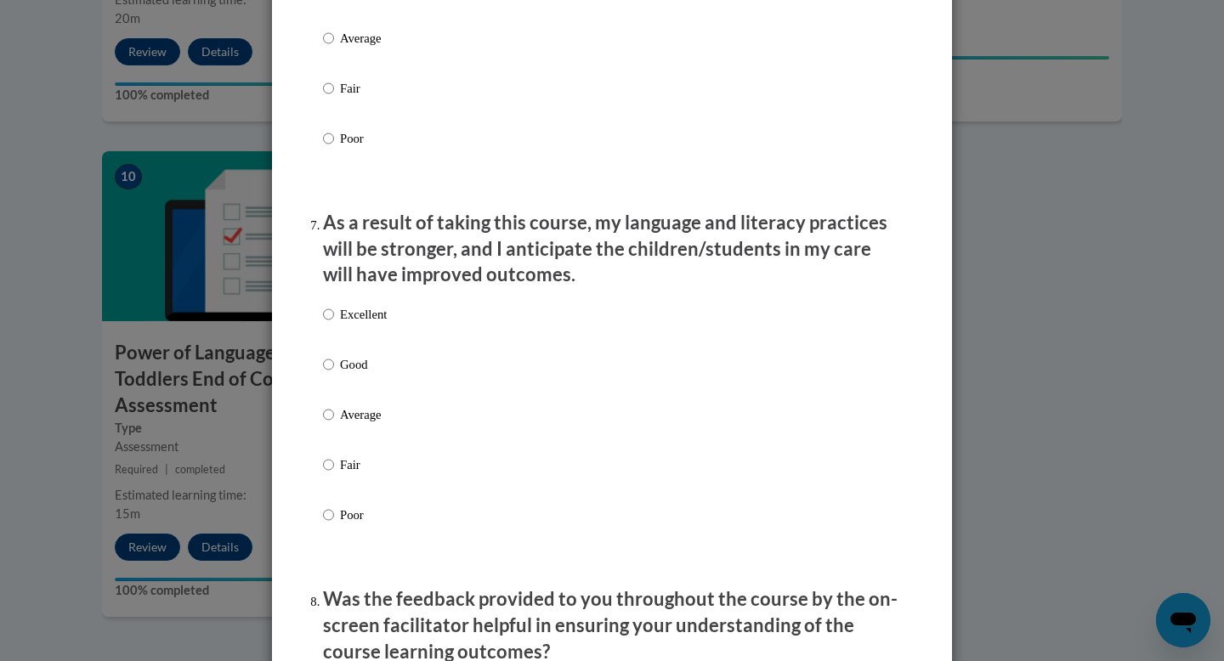
click at [342, 374] on p "Good" at bounding box center [363, 364] width 47 height 19
click at [334, 374] on input "Good" at bounding box center [328, 364] width 11 height 19
radio input "true"
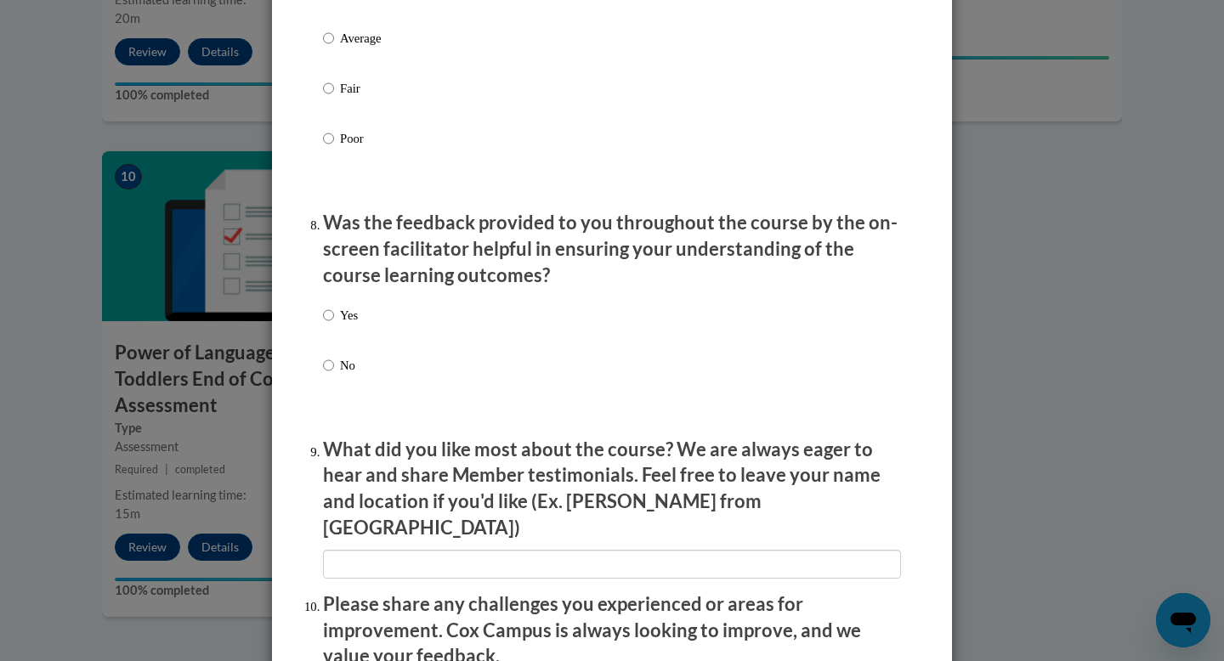
click at [342, 325] on p "Yes" at bounding box center [349, 315] width 18 height 19
click at [334, 325] on input "Yes" at bounding box center [328, 315] width 11 height 19
radio input "true"
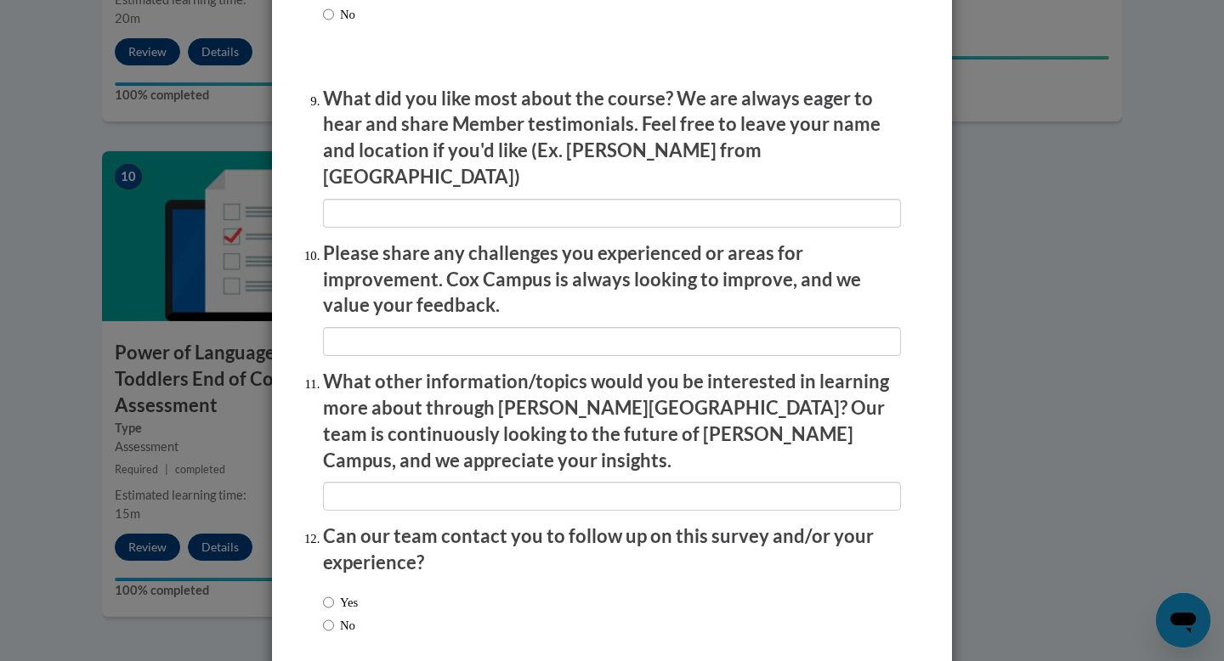
click at [349, 616] on label "No" at bounding box center [339, 625] width 32 height 19
click at [334, 616] on input "No" at bounding box center [328, 625] width 11 height 19
radio input "true"
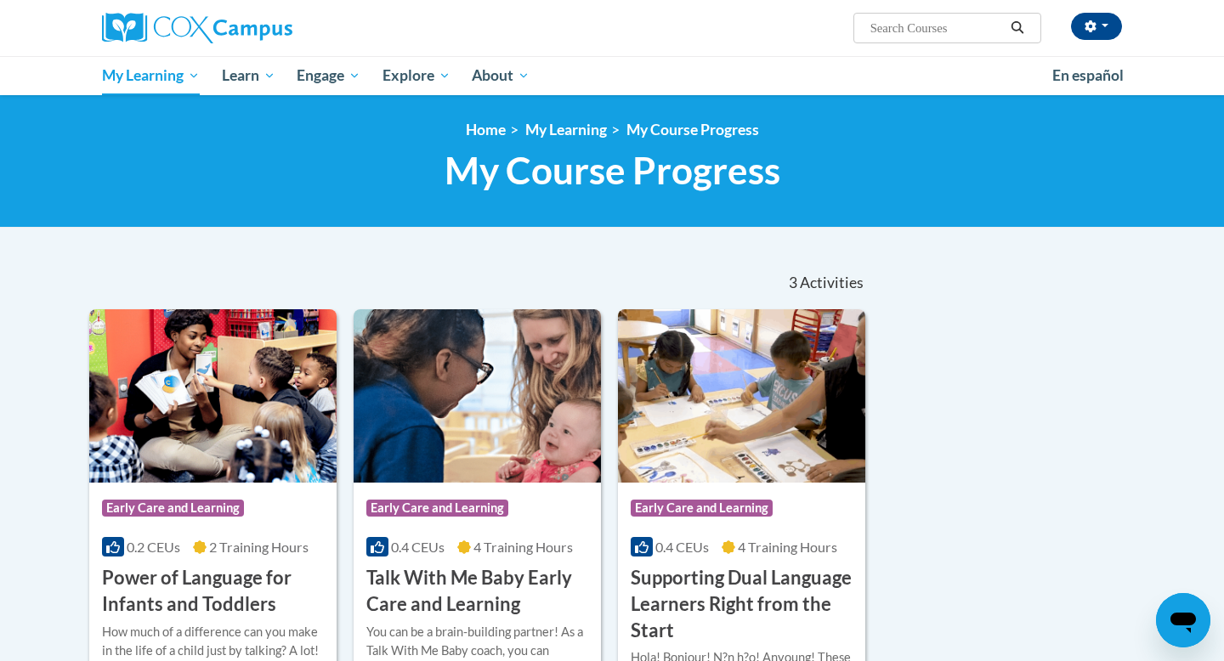
click at [945, 388] on div "Sort Date Enrolled Title (A-Z) «« « 1-3 » »» 3 Activities CEUs Course Category:…" at bounding box center [611, 502] width 1071 height 492
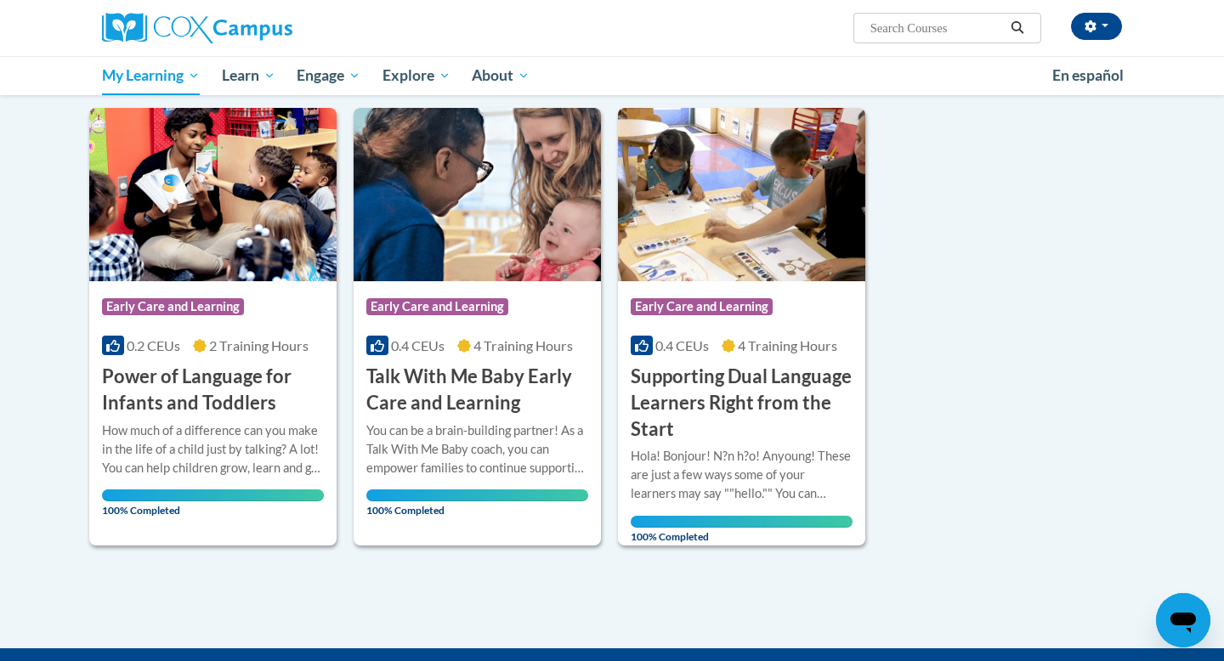
scroll to position [204, 0]
